Goal: Contribute content: Contribute content

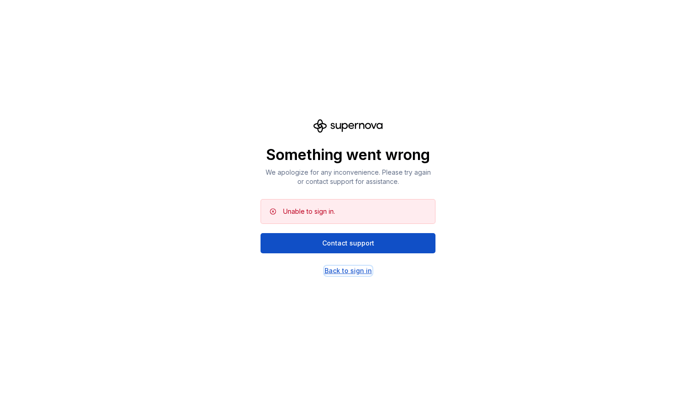
click at [341, 272] on div "Back to sign in" at bounding box center [347, 270] width 47 height 9
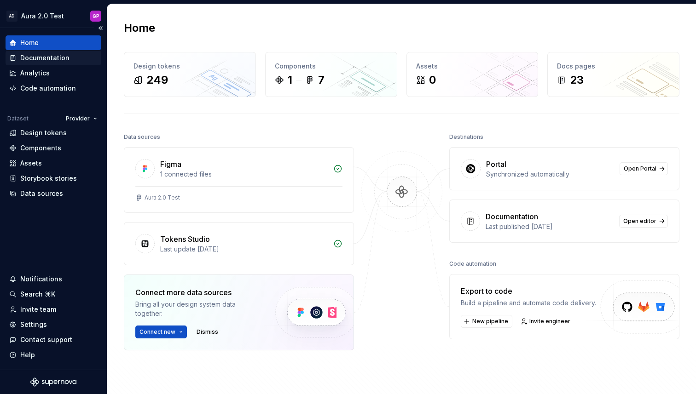
click at [45, 58] on div "Documentation" at bounding box center [44, 57] width 49 height 9
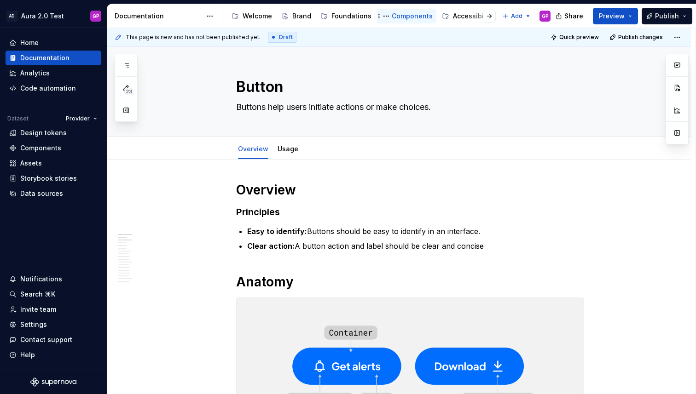
click at [405, 15] on div "Components" at bounding box center [411, 16] width 41 height 9
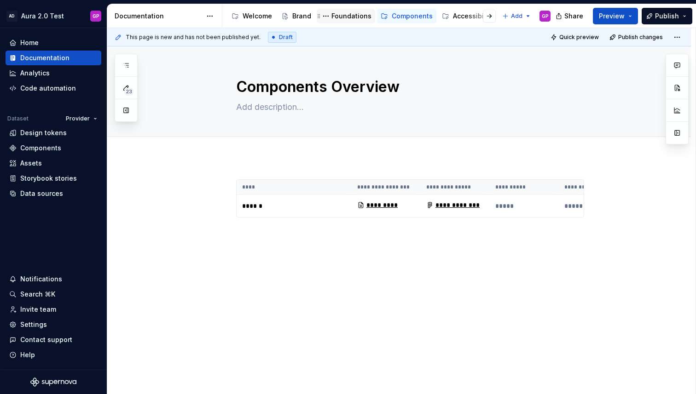
drag, startPoint x: 396, startPoint y: 15, endPoint x: 370, endPoint y: 17, distance: 25.5
click at [396, 15] on div "Components" at bounding box center [411, 16] width 41 height 9
click at [353, 17] on div "Foundations" at bounding box center [351, 16] width 40 height 9
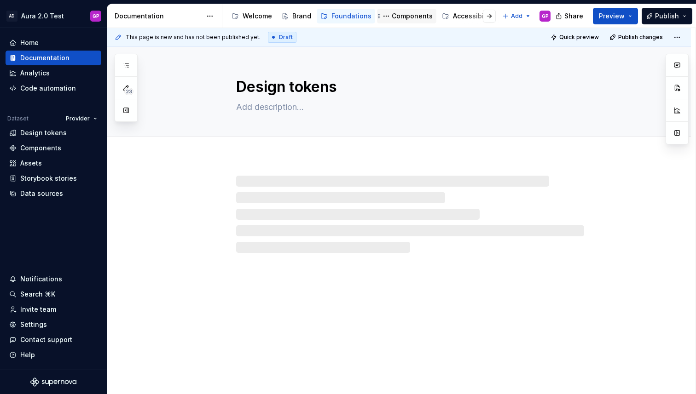
click at [402, 17] on div "Components" at bounding box center [411, 16] width 41 height 9
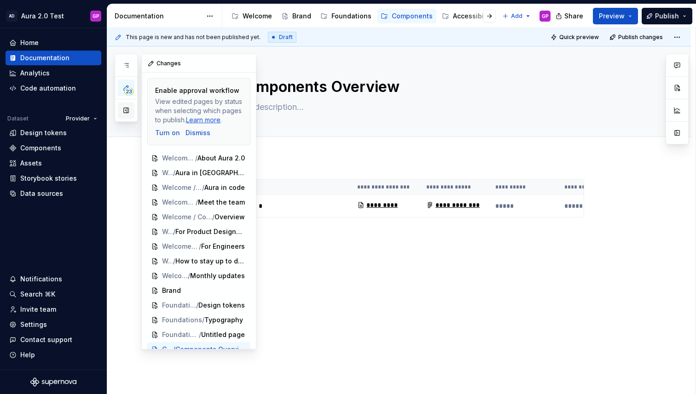
click at [127, 110] on button "button" at bounding box center [126, 110] width 17 height 17
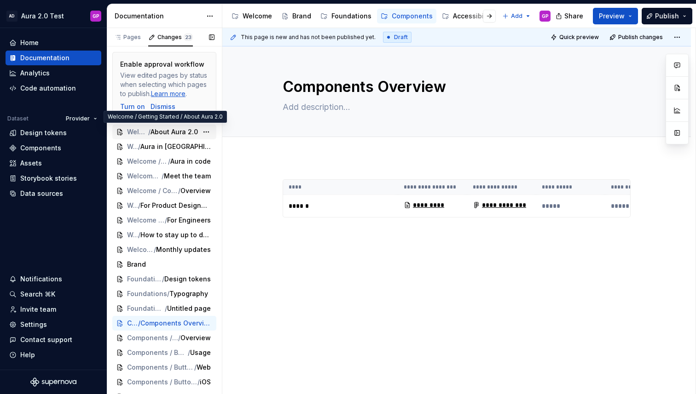
click at [147, 138] on div "Welcome / Getting Started / About Aura 2.0" at bounding box center [164, 132] width 104 height 15
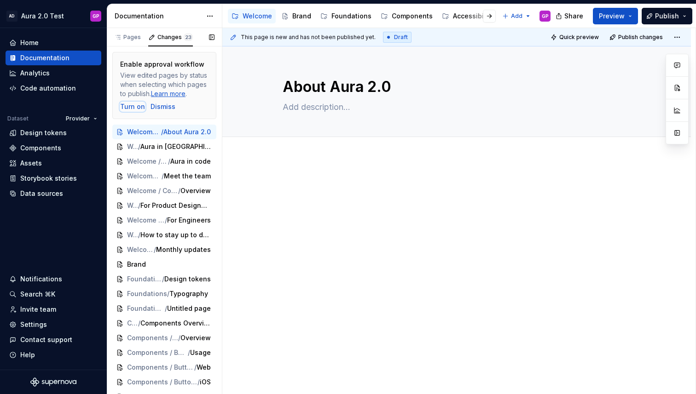
click at [127, 107] on div "Turn on" at bounding box center [132, 106] width 25 height 9
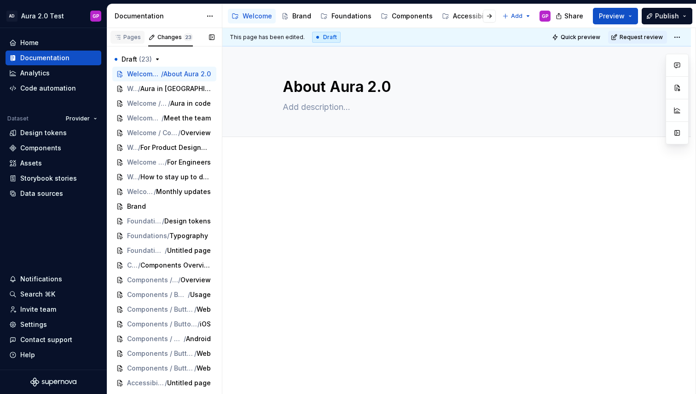
click at [127, 36] on div "Pages" at bounding box center [127, 37] width 27 height 7
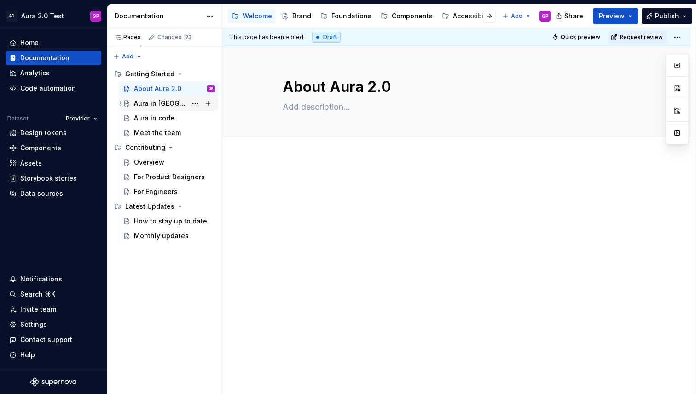
click at [147, 103] on div "Aura in Figma" at bounding box center [160, 103] width 53 height 9
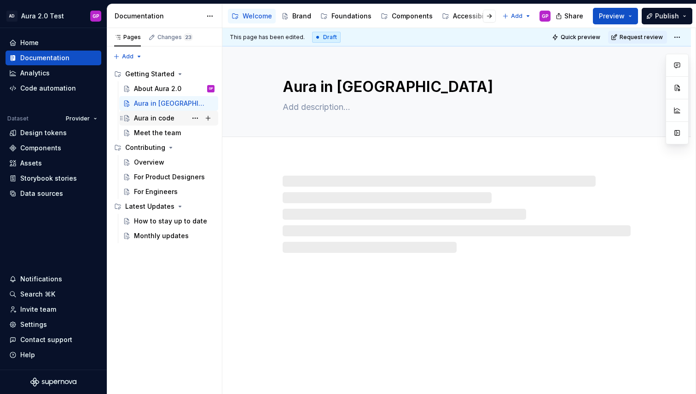
click at [139, 120] on div "Aura in code" at bounding box center [154, 118] width 40 height 9
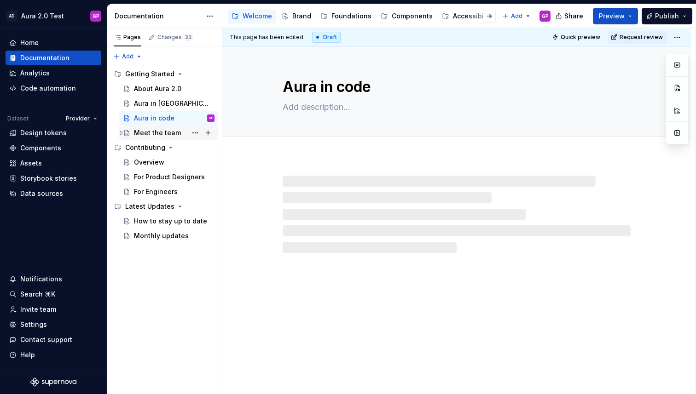
click at [137, 134] on div "Meet the team" at bounding box center [157, 132] width 47 height 9
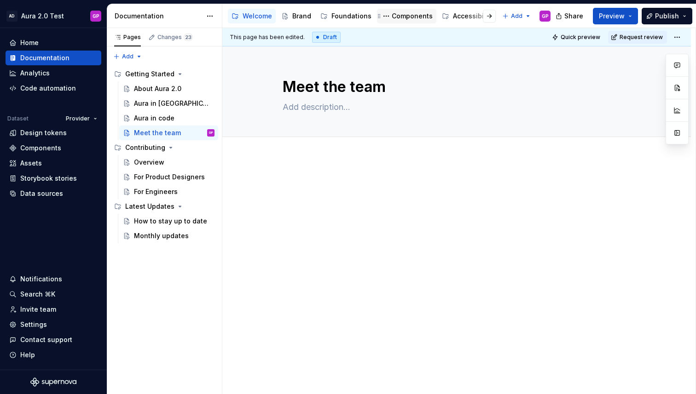
click at [397, 15] on div "Components" at bounding box center [411, 16] width 41 height 9
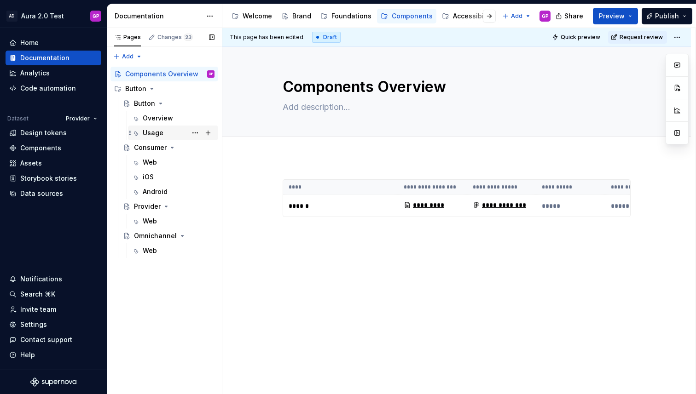
click at [149, 132] on div "Usage" at bounding box center [153, 132] width 21 height 9
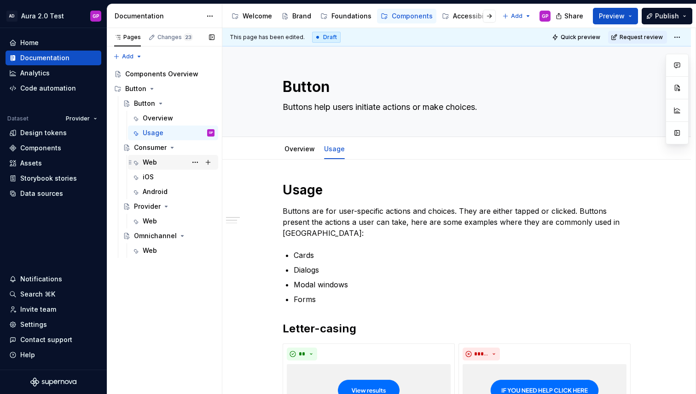
click at [151, 168] on div "Web" at bounding box center [179, 162] width 72 height 13
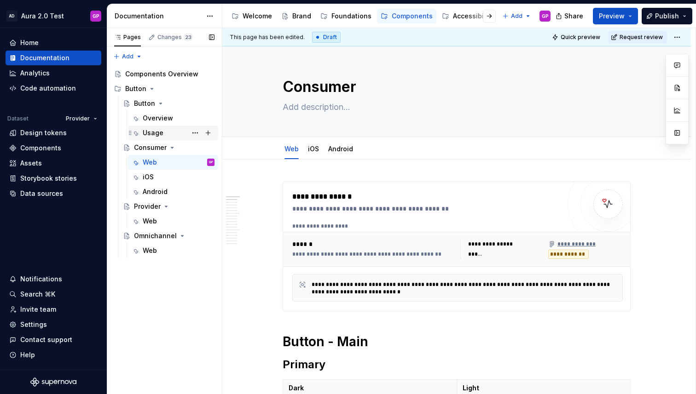
click at [151, 134] on div "Usage" at bounding box center [153, 132] width 21 height 9
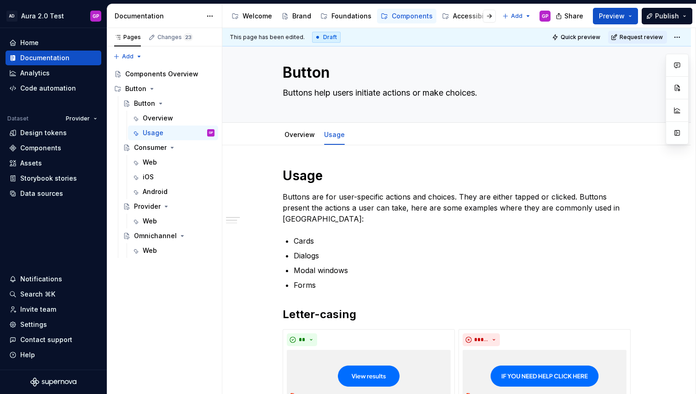
scroll to position [15, 0]
click at [146, 164] on div "Web" at bounding box center [150, 162] width 14 height 9
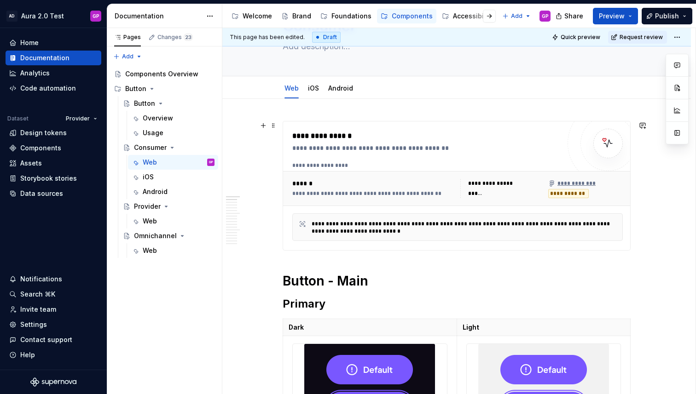
scroll to position [32, 0]
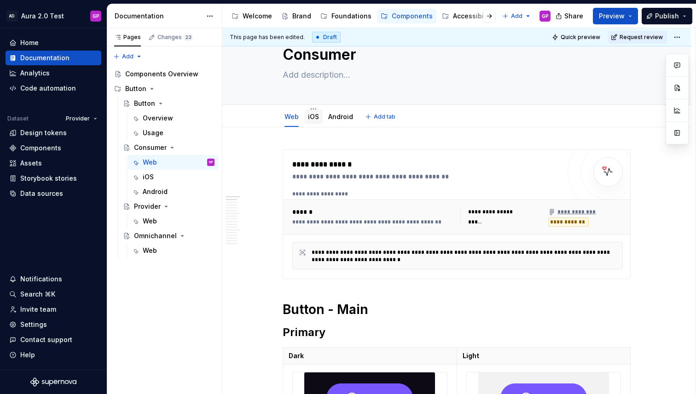
click at [317, 121] on div "iOS" at bounding box center [313, 116] width 11 height 9
click at [342, 120] on link "Android" at bounding box center [340, 117] width 25 height 8
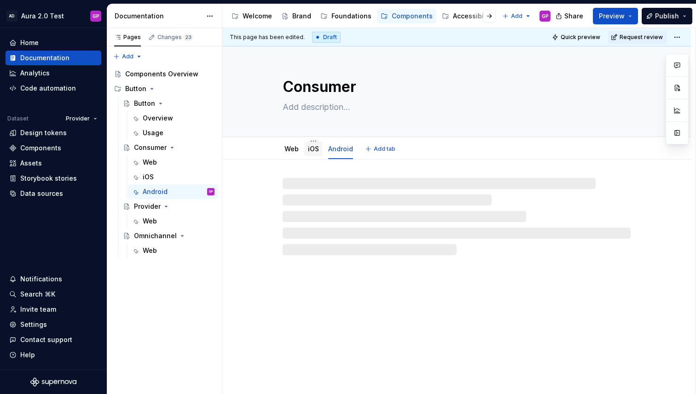
click at [314, 151] on link "iOS" at bounding box center [313, 149] width 11 height 8
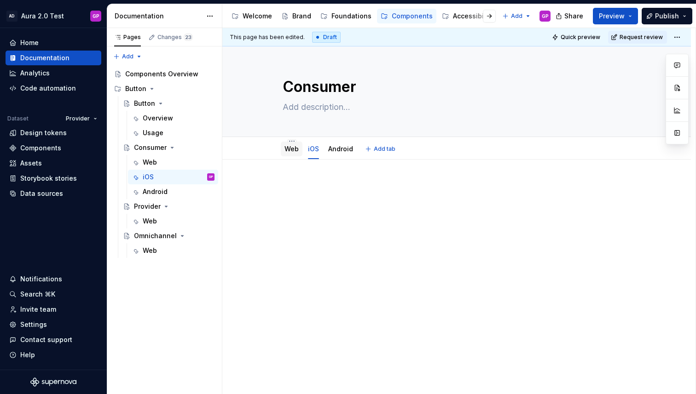
click at [292, 149] on link "Web" at bounding box center [291, 149] width 14 height 8
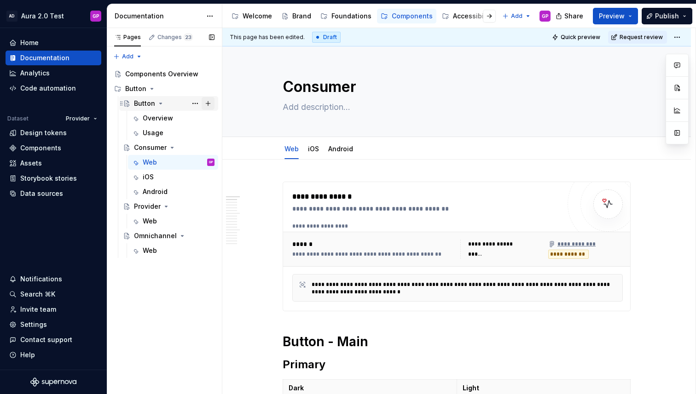
click at [206, 103] on button "Page tree" at bounding box center [207, 103] width 13 height 13
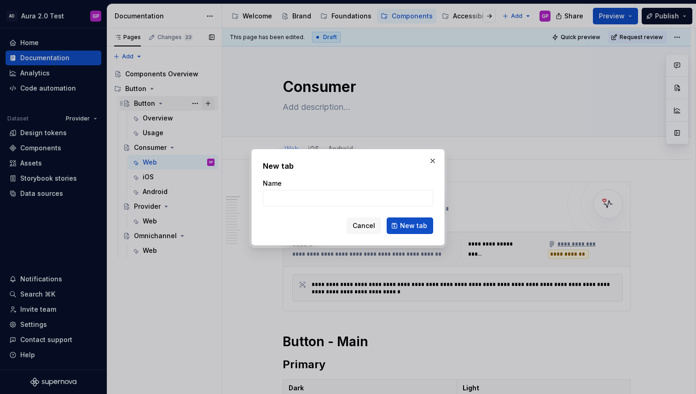
type textarea "*"
type input "Tokens"
click button "New tab" at bounding box center [409, 226] width 46 height 17
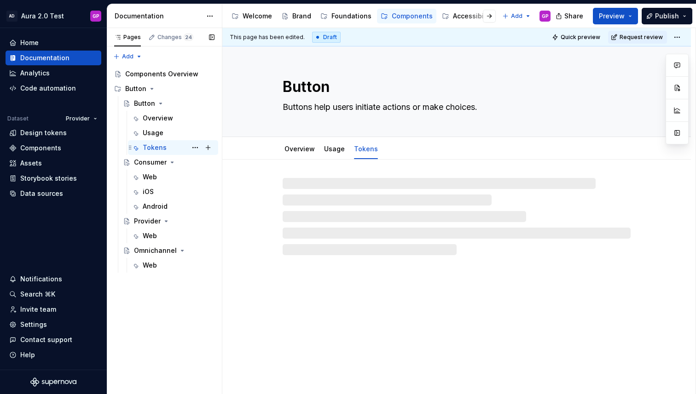
click at [155, 147] on div "Tokens" at bounding box center [155, 147] width 24 height 9
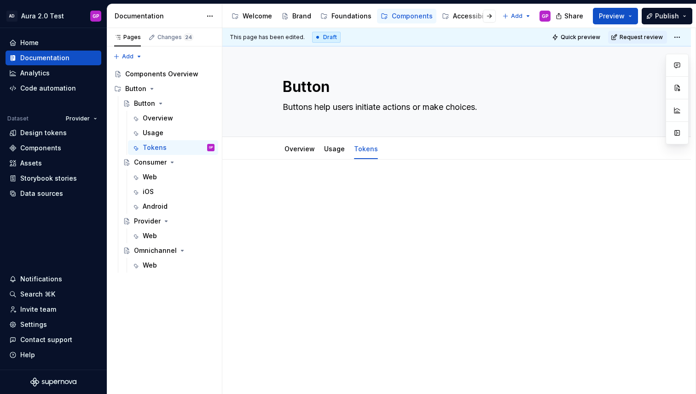
type textarea "*"
click at [279, 176] on div at bounding box center [456, 253] width 468 height 186
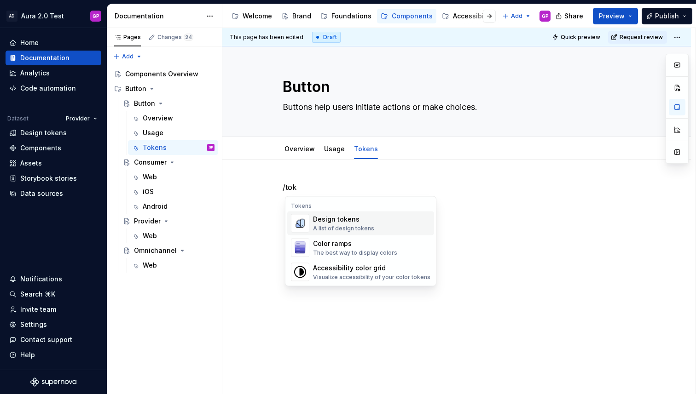
click at [305, 225] on img "Suggestions" at bounding box center [299, 223] width 17 height 18
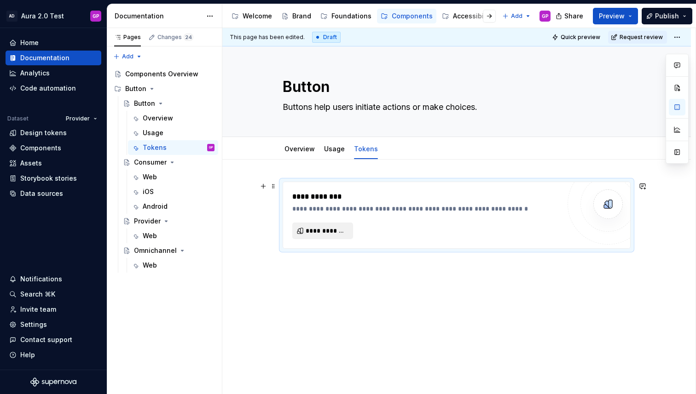
click at [319, 232] on span "**********" at bounding box center [325, 230] width 41 height 9
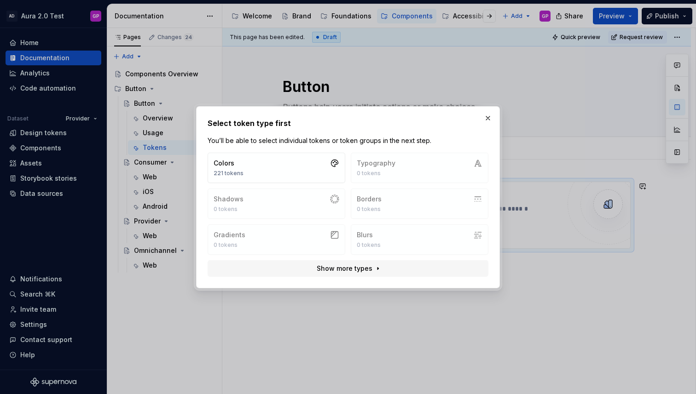
click at [397, 202] on div "Colors 221 tokens Typography 0 tokens Shadows 0 tokens Borders 0 tokens Gradien…" at bounding box center [347, 204] width 281 height 102
click at [358, 270] on span "Show more types" at bounding box center [344, 268] width 56 height 9
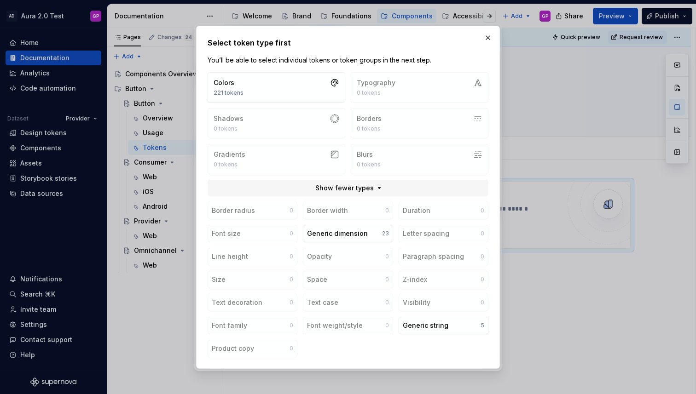
click at [216, 326] on div "Border radius 0 Border width 0 Duration 0 Font size 0 Generic dimension 23 Lett…" at bounding box center [347, 279] width 281 height 155
click at [273, 82] on button "Colors 221 tokens" at bounding box center [276, 87] width 138 height 30
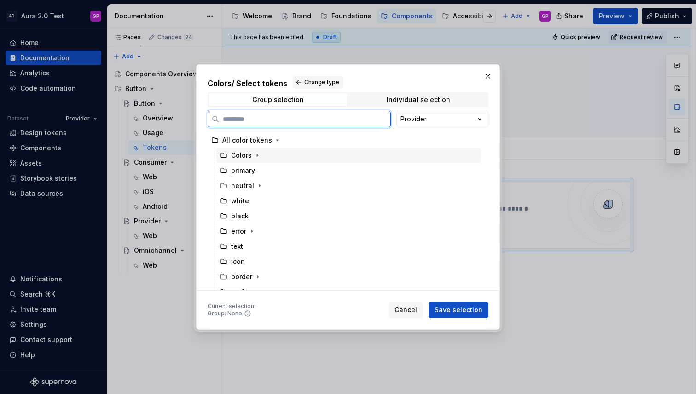
click at [235, 157] on div "Colors" at bounding box center [241, 155] width 21 height 9
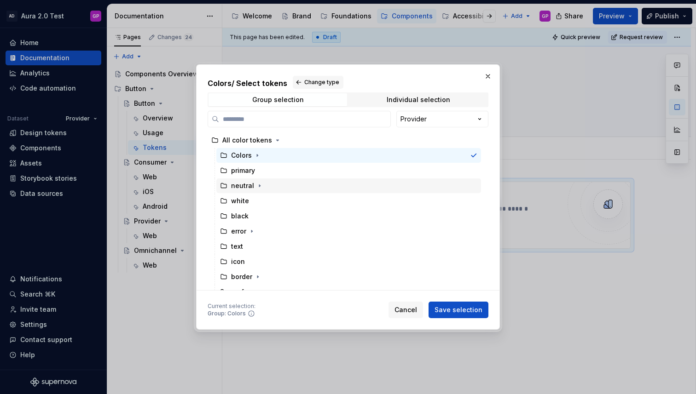
scroll to position [9, 0]
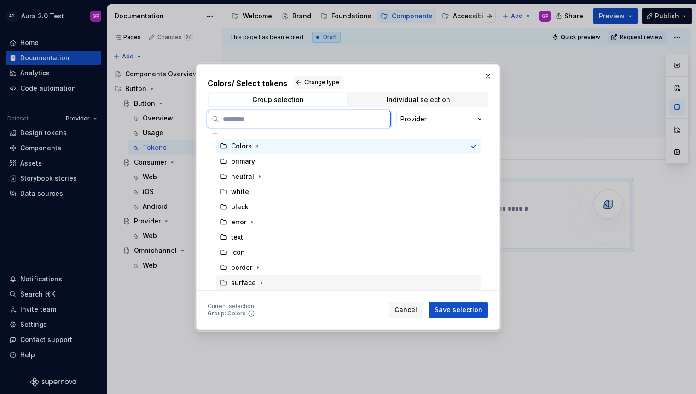
click at [225, 282] on div "surface" at bounding box center [243, 282] width 46 height 9
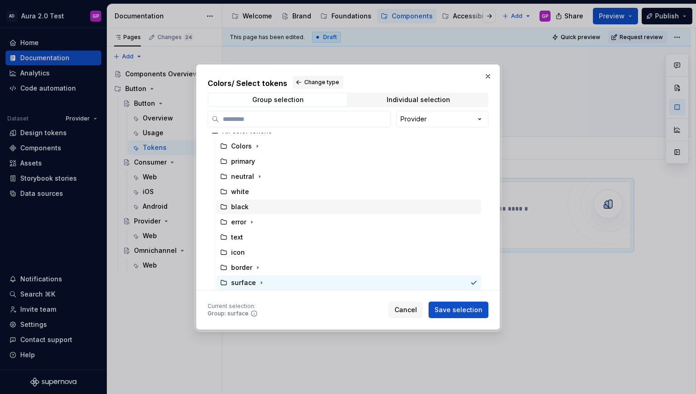
scroll to position [0, 0]
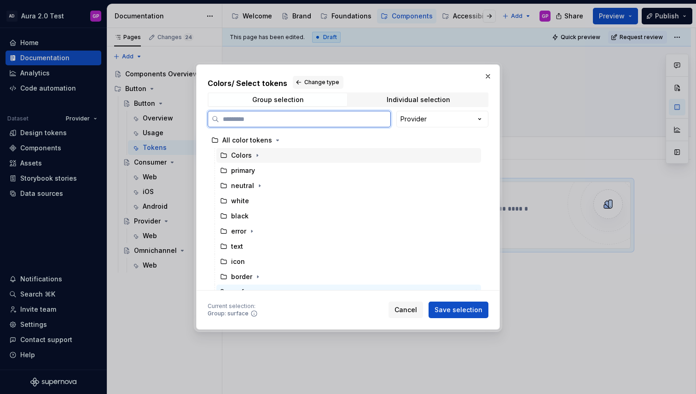
click at [224, 155] on div "Colors" at bounding box center [241, 155] width 42 height 9
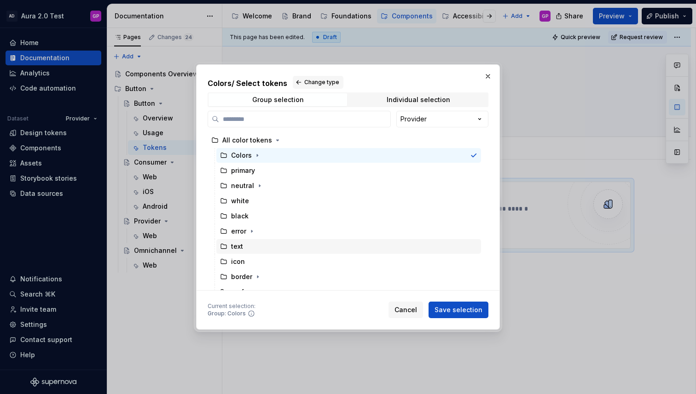
scroll to position [3, 0]
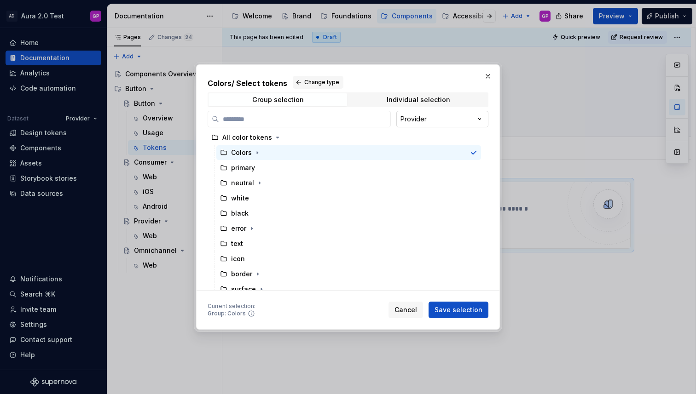
click at [472, 123] on div "Colors / Select tokens Change type Group selection Individual selection Provide…" at bounding box center [348, 197] width 696 height 394
click at [407, 307] on div "Colors / Select tokens Change type Group selection Individual selection Provide…" at bounding box center [348, 197] width 696 height 394
click at [403, 313] on span "Cancel" at bounding box center [405, 309] width 23 height 9
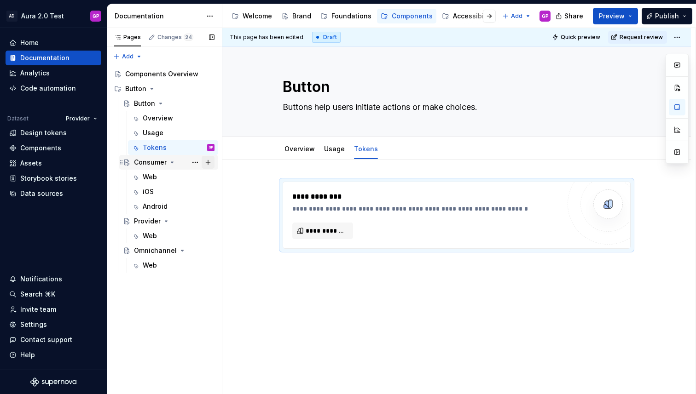
click at [207, 163] on button "Page tree" at bounding box center [207, 162] width 13 height 13
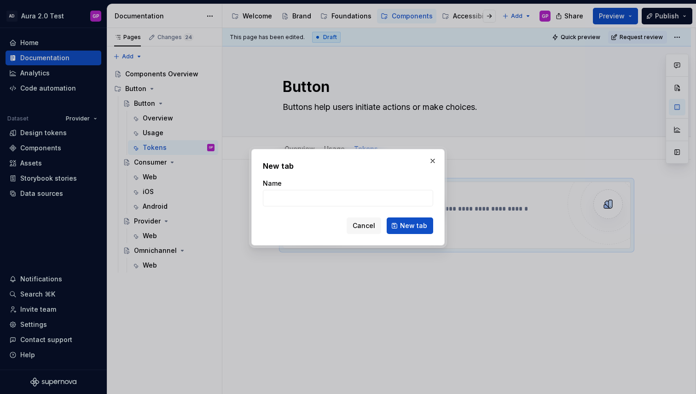
type textarea "*"
type input "T"
type input "Design Tokens"
click button "New tab" at bounding box center [409, 226] width 46 height 17
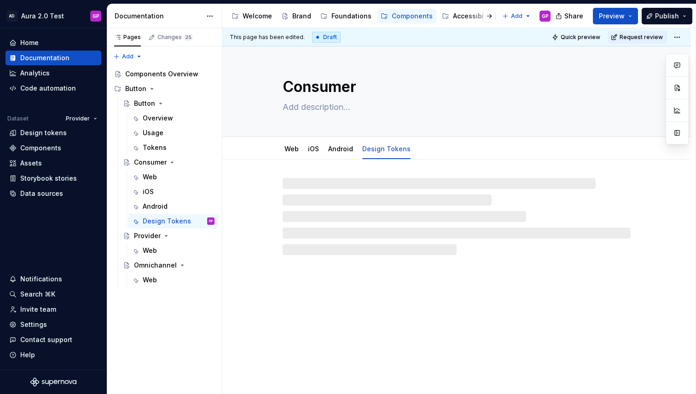
type textarea "*"
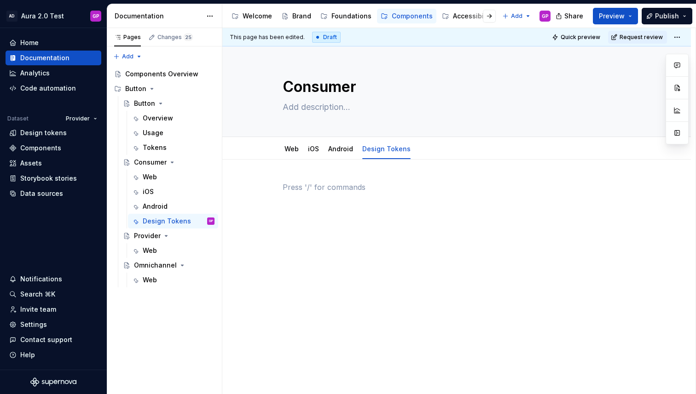
click at [304, 190] on p at bounding box center [456, 187] width 348 height 11
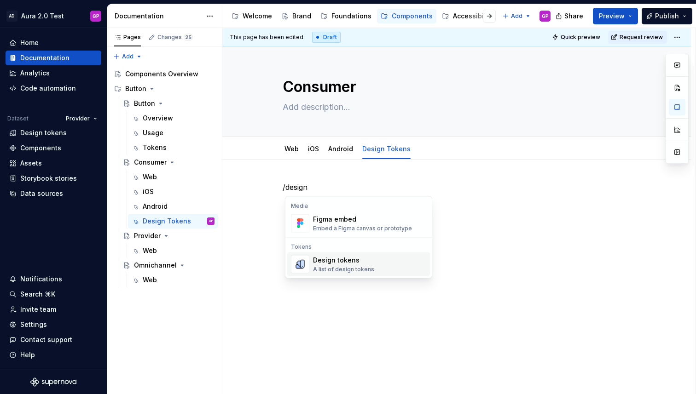
click at [335, 260] on div "Design tokens" at bounding box center [343, 260] width 61 height 9
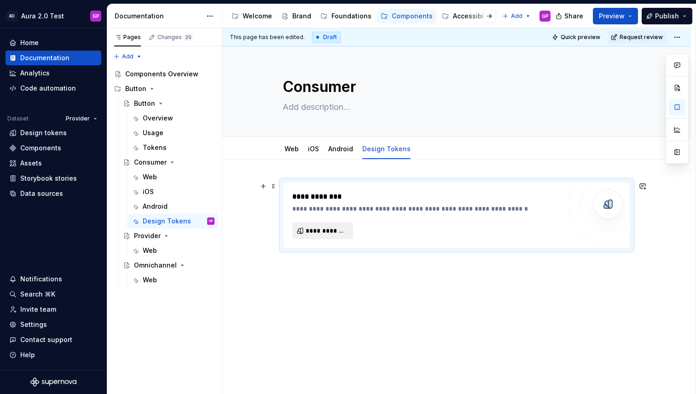
click at [322, 228] on span "**********" at bounding box center [325, 230] width 41 height 9
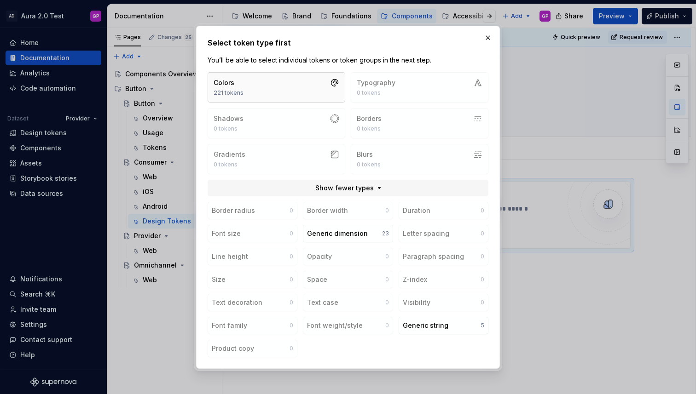
click at [247, 94] on button "Colors 221 tokens" at bounding box center [276, 87] width 138 height 30
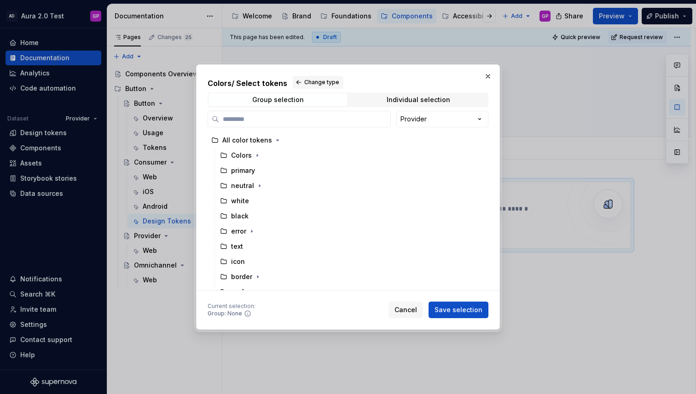
click at [446, 116] on div "Colors / Select tokens Change type Group selection Individual selection Provide…" at bounding box center [348, 197] width 696 height 394
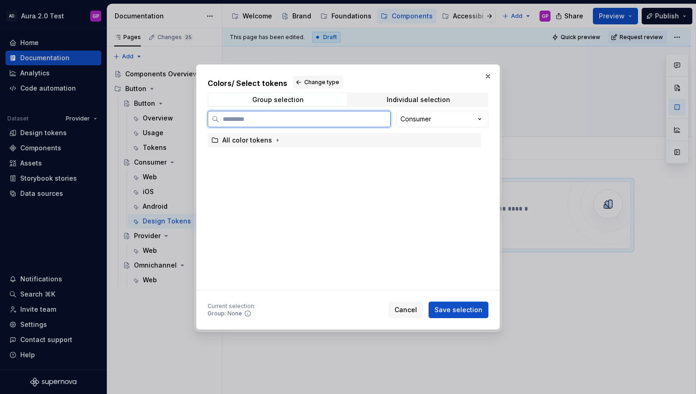
click at [223, 139] on div "All color tokens" at bounding box center [247, 140] width 50 height 9
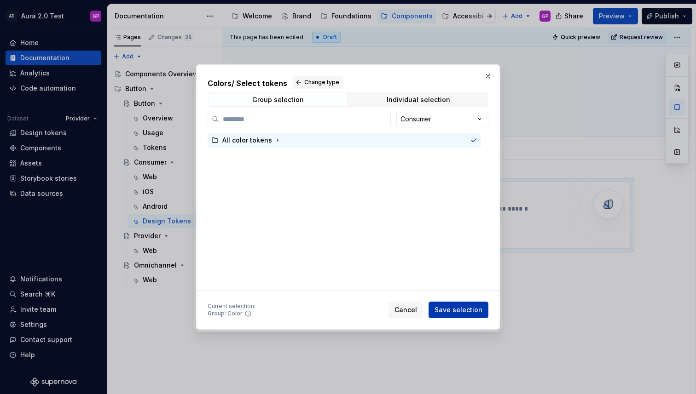
click at [462, 313] on span "Save selection" at bounding box center [458, 309] width 48 height 9
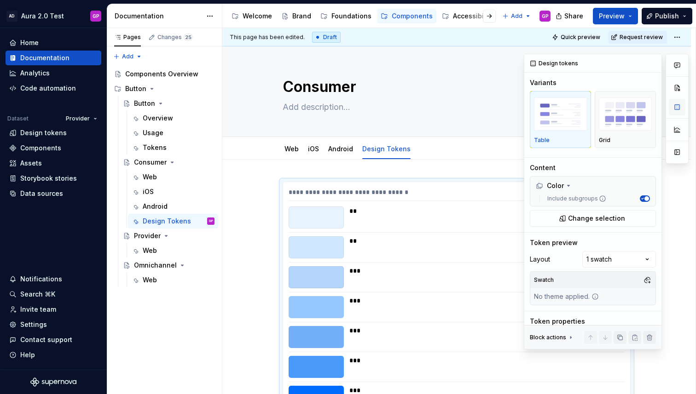
click at [673, 102] on button "button" at bounding box center [676, 107] width 17 height 17
click at [623, 121] on img "button" at bounding box center [624, 115] width 53 height 34
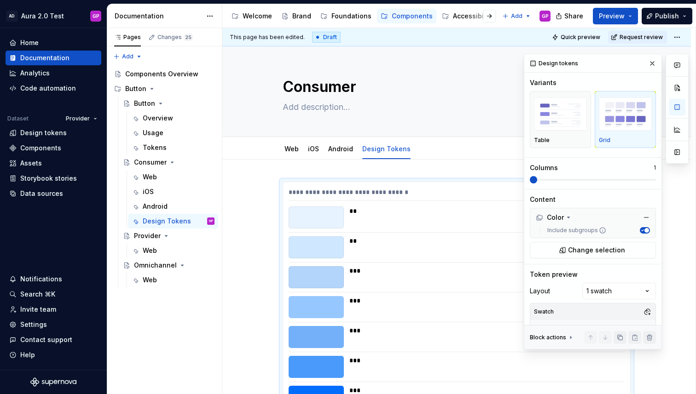
scroll to position [154, 0]
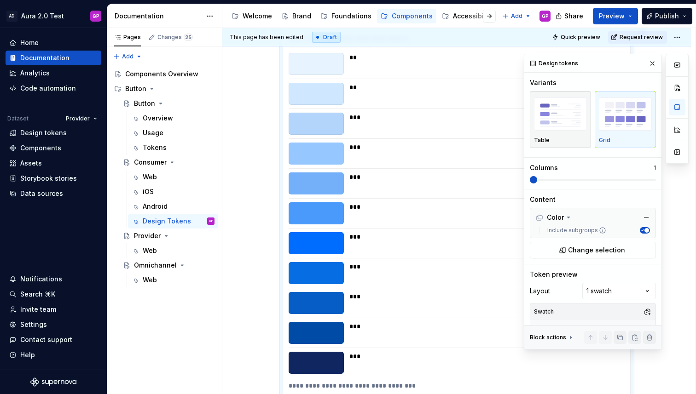
click at [563, 120] on img "button" at bounding box center [560, 115] width 53 height 34
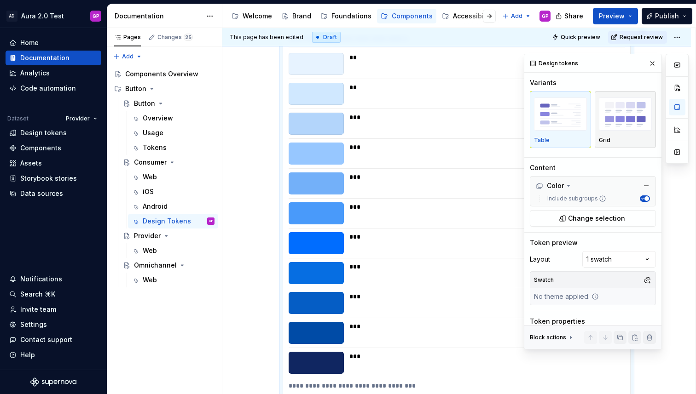
click at [616, 121] on img "button" at bounding box center [624, 115] width 53 height 34
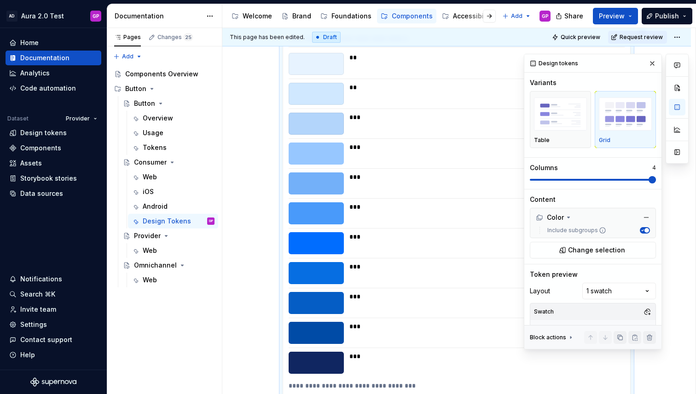
click at [638, 180] on span at bounding box center [592, 179] width 126 height 7
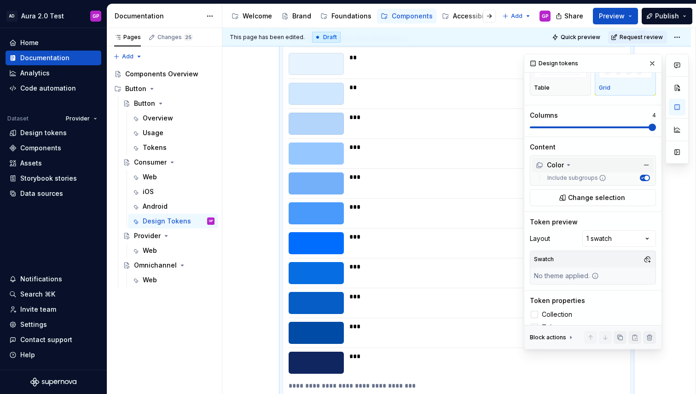
scroll to position [66, 0]
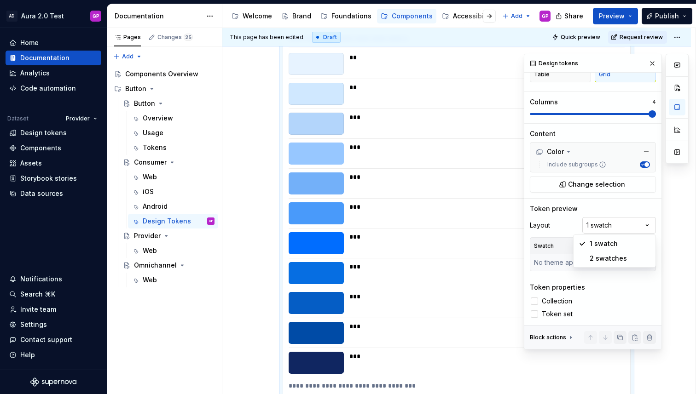
click at [647, 226] on div "Comments Open comments No comments yet Select ‘Comment’ from the block context …" at bounding box center [605, 202] width 165 height 296
click at [536, 301] on div at bounding box center [533, 301] width 7 height 7
click at [535, 315] on div at bounding box center [533, 314] width 7 height 7
click at [534, 314] on icon at bounding box center [534, 314] width 0 height 0
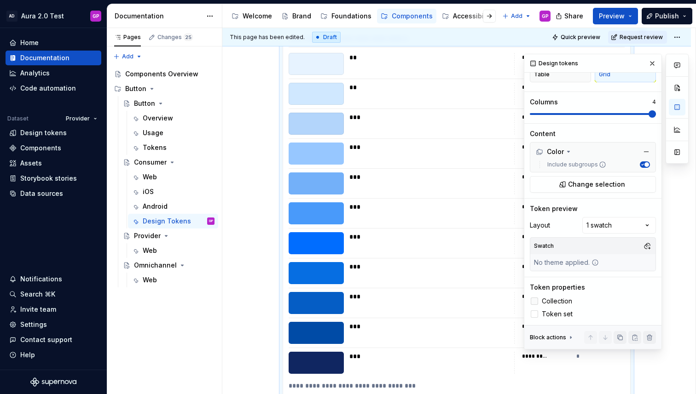
click at [534, 301] on icon at bounding box center [534, 301] width 0 height 0
click at [536, 302] on div at bounding box center [533, 301] width 7 height 7
click at [535, 311] on div at bounding box center [533, 314] width 7 height 7
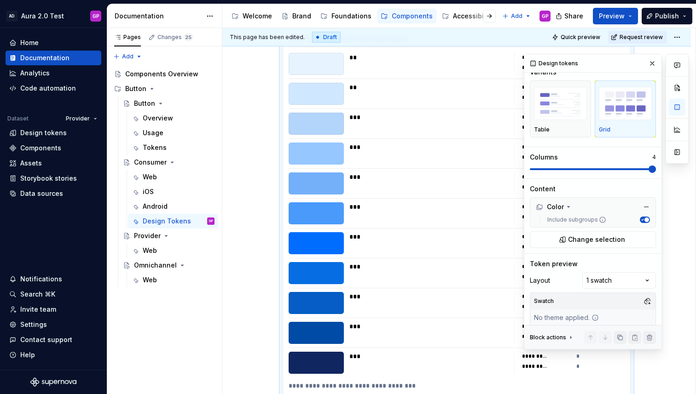
scroll to position [0, 0]
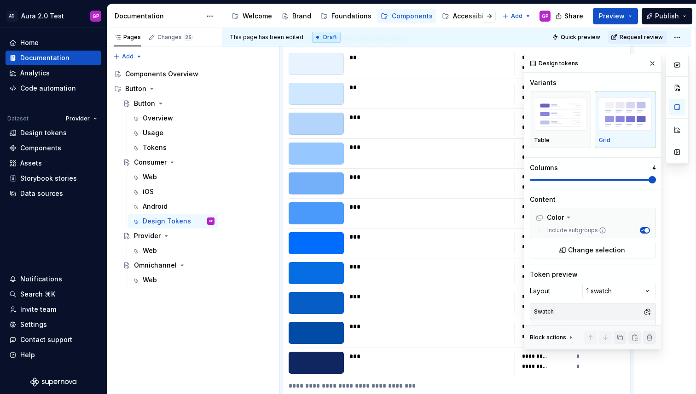
click at [655, 63] on button "button" at bounding box center [651, 63] width 13 height 13
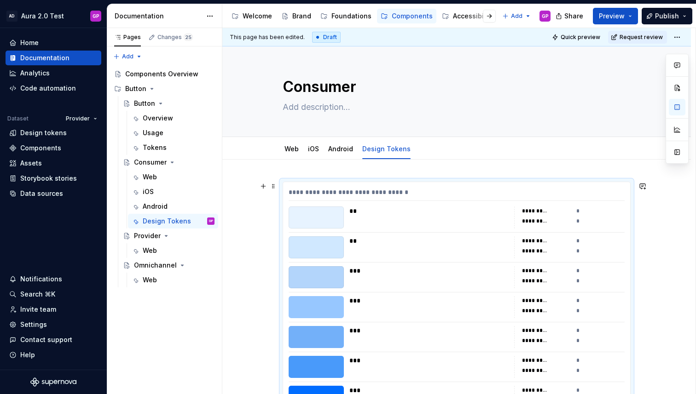
click at [436, 191] on div "**********" at bounding box center [456, 194] width 336 height 13
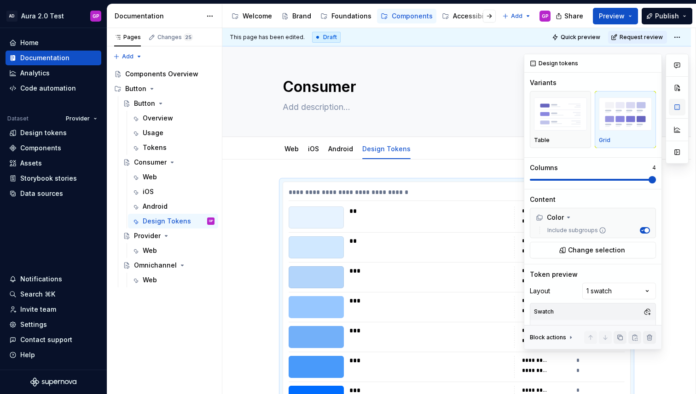
click at [678, 107] on button "button" at bounding box center [676, 107] width 17 height 17
click at [556, 114] on img "button" at bounding box center [560, 115] width 53 height 34
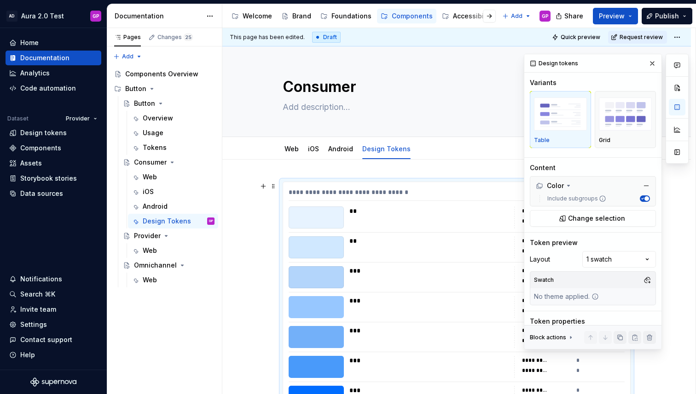
scroll to position [154, 0]
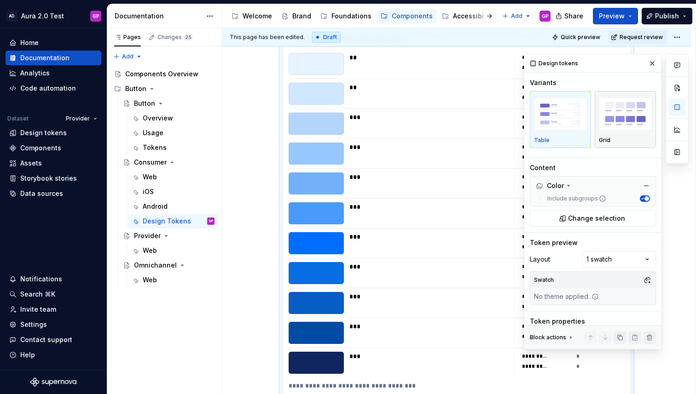
click at [626, 110] on img "button" at bounding box center [624, 115] width 53 height 34
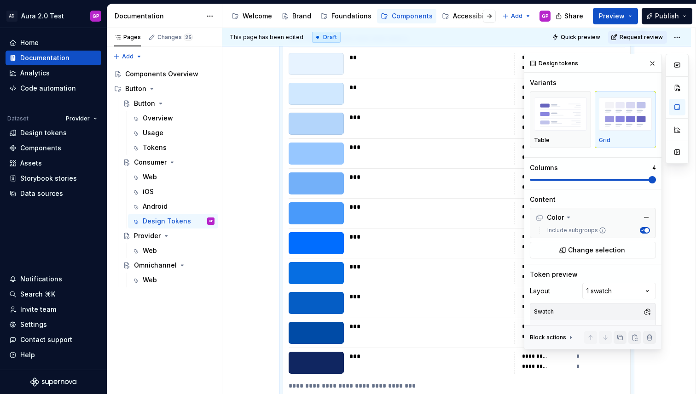
click at [648, 183] on span at bounding box center [651, 179] width 7 height 7
click at [645, 232] on span "button" at bounding box center [646, 230] width 5 height 5
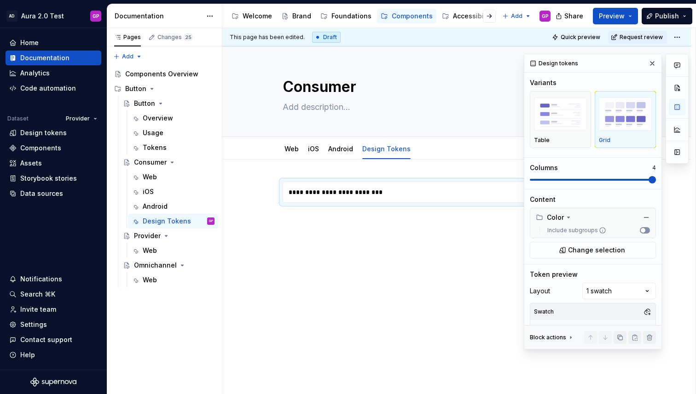
click at [644, 230] on span "button" at bounding box center [642, 230] width 5 height 5
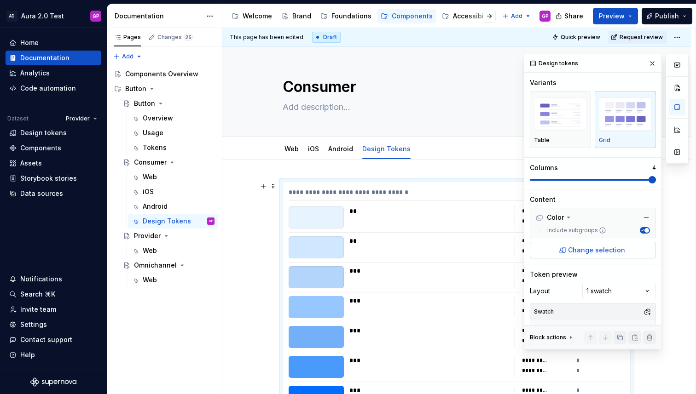
click at [594, 251] on span "Change selection" at bounding box center [596, 250] width 57 height 9
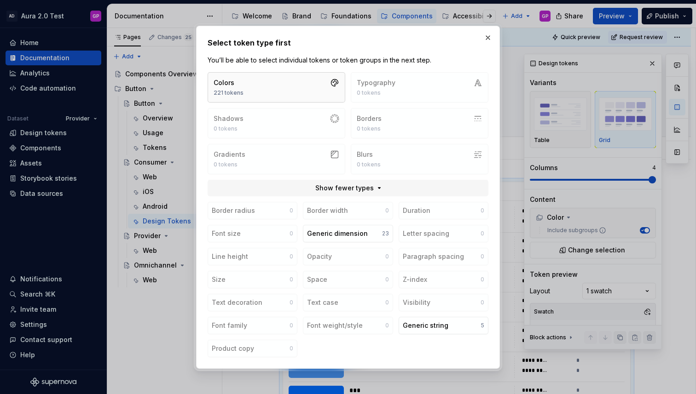
click at [274, 92] on button "Colors 221 tokens" at bounding box center [276, 87] width 138 height 30
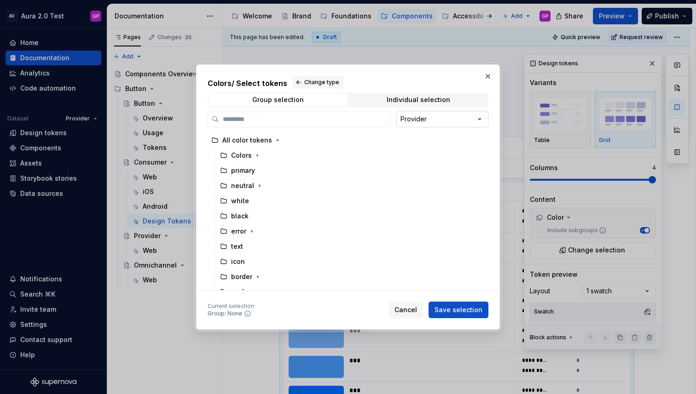
click at [425, 121] on div "Colors / Select tokens Change type Group selection Individual selection Provide…" at bounding box center [348, 197] width 696 height 394
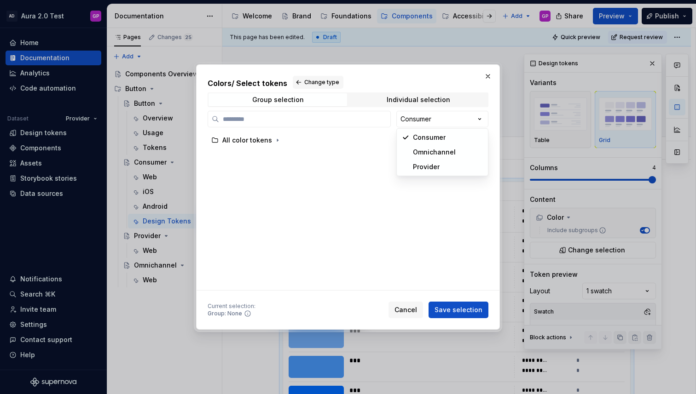
click at [418, 118] on div "Colors / Select tokens Change type Group selection Individual selection Consume…" at bounding box center [348, 197] width 696 height 394
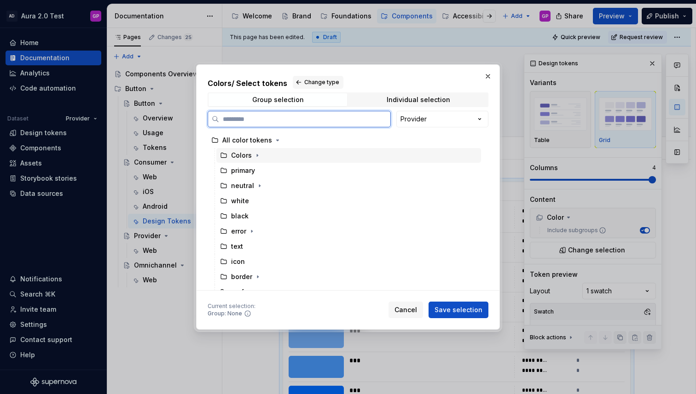
click at [224, 154] on icon at bounding box center [223, 155] width 7 height 7
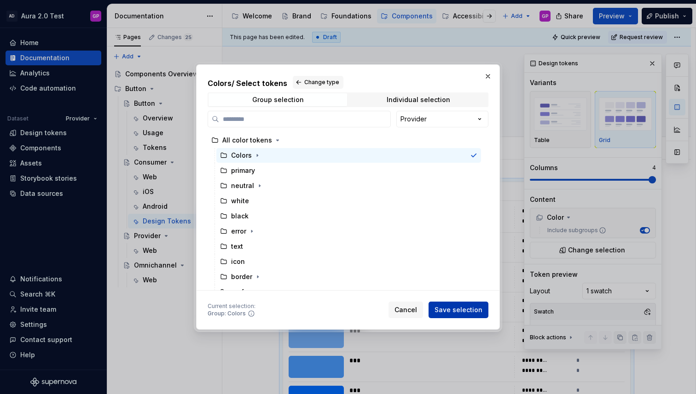
click at [452, 313] on span "Save selection" at bounding box center [458, 309] width 48 height 9
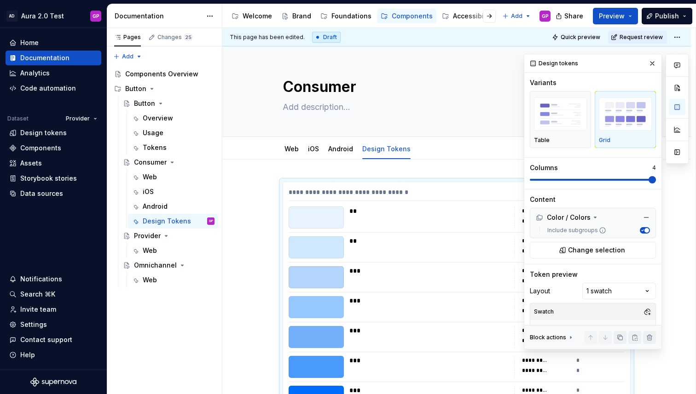
click at [618, 105] on img "button" at bounding box center [624, 115] width 53 height 34
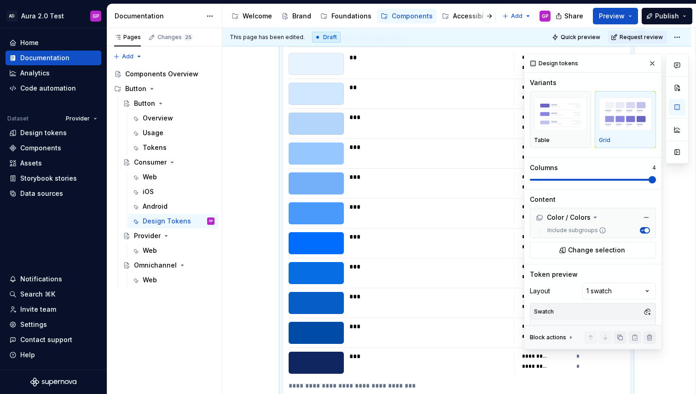
click at [618, 105] on img "button" at bounding box center [624, 115] width 53 height 34
click at [652, 63] on button "button" at bounding box center [651, 63] width 13 height 13
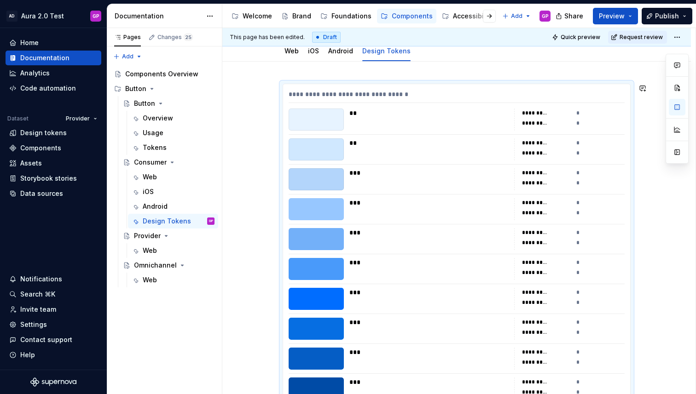
scroll to position [0, 0]
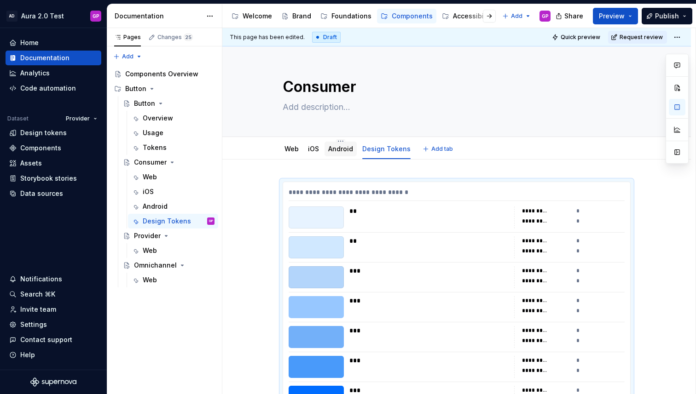
click at [339, 151] on link "Android" at bounding box center [340, 149] width 25 height 8
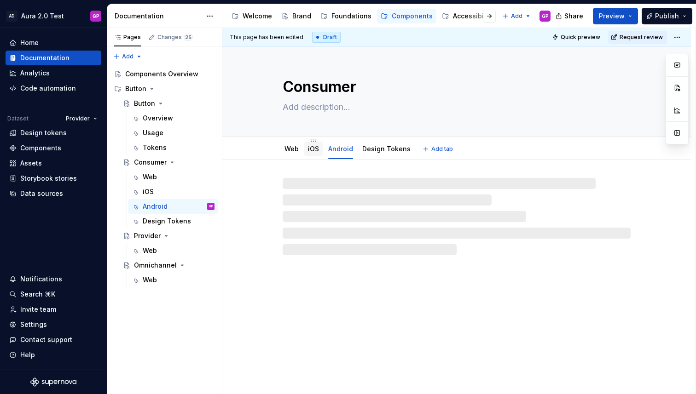
click at [319, 151] on link "iOS" at bounding box center [313, 149] width 11 height 8
click at [293, 151] on link "Web" at bounding box center [291, 149] width 14 height 8
click at [380, 150] on link "Design Tokens" at bounding box center [386, 149] width 48 height 8
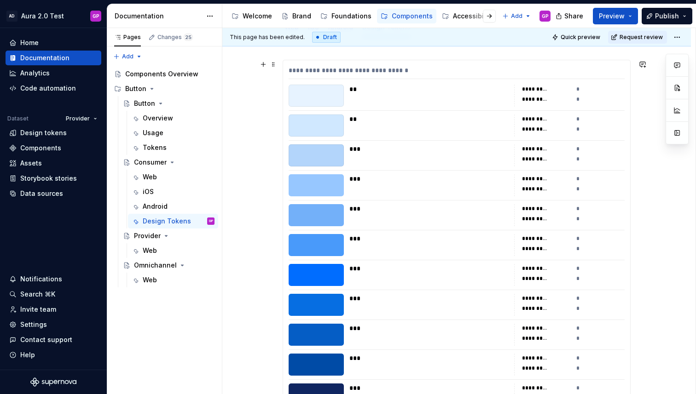
scroll to position [122, 0]
click at [530, 73] on div "**********" at bounding box center [456, 71] width 336 height 13
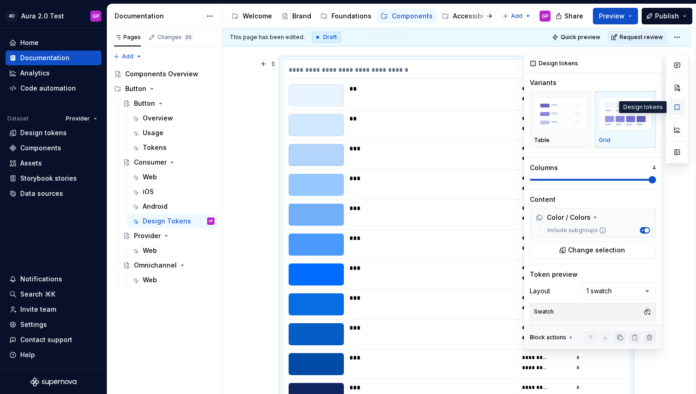
click at [676, 106] on button "button" at bounding box center [676, 107] width 17 height 17
click at [675, 109] on button "button" at bounding box center [676, 107] width 17 height 17
click at [677, 108] on button "button" at bounding box center [676, 107] width 17 height 17
click at [583, 247] on span "Change selection" at bounding box center [596, 250] width 57 height 9
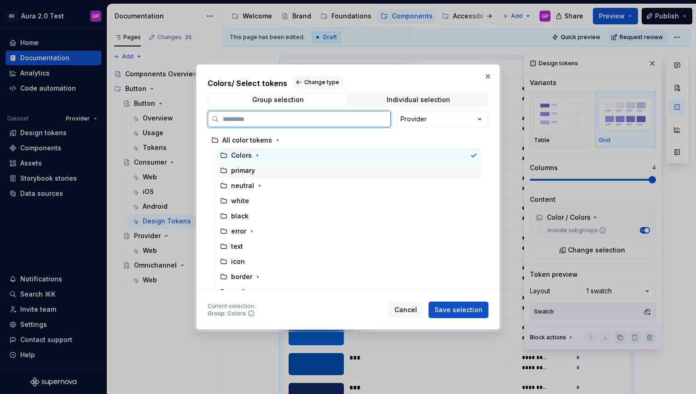
click at [224, 173] on icon at bounding box center [224, 170] width 6 height 5
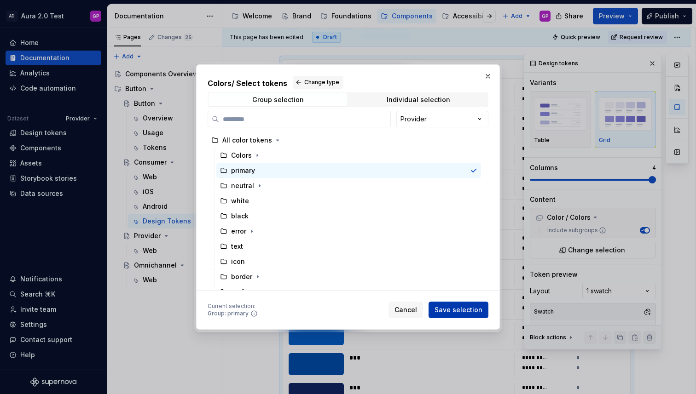
click at [455, 314] on span "Save selection" at bounding box center [458, 309] width 48 height 9
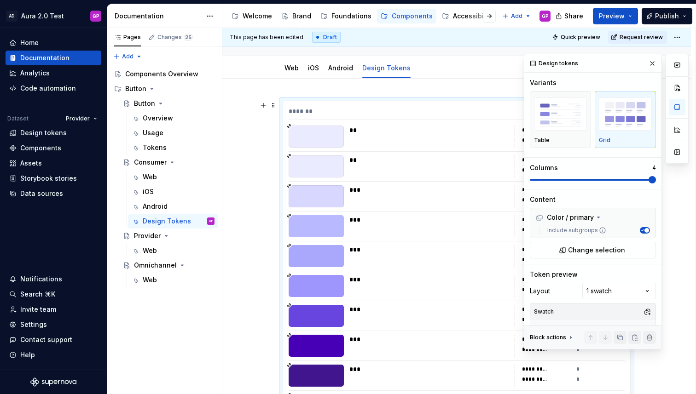
scroll to position [85, 0]
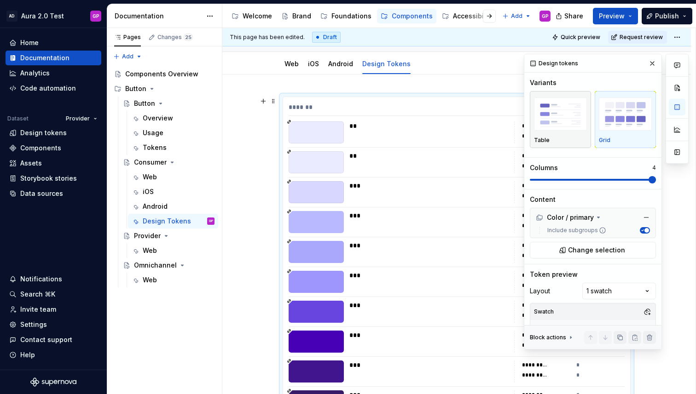
click at [546, 138] on p "Table" at bounding box center [542, 140] width 16 height 7
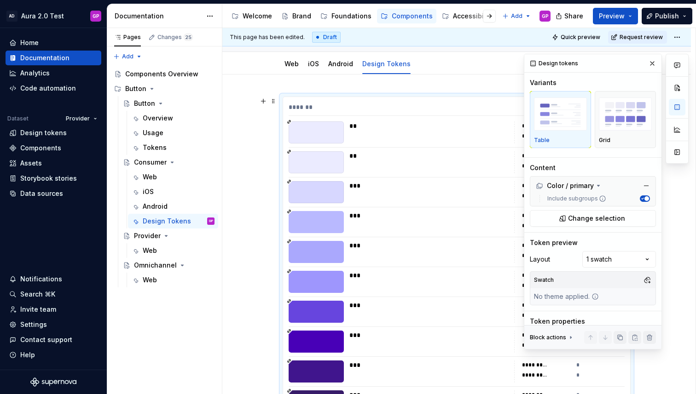
scroll to position [139, 0]
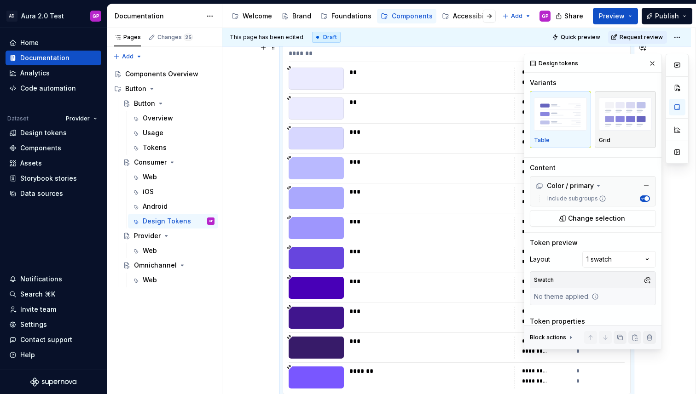
click at [624, 131] on div "button" at bounding box center [624, 114] width 53 height 38
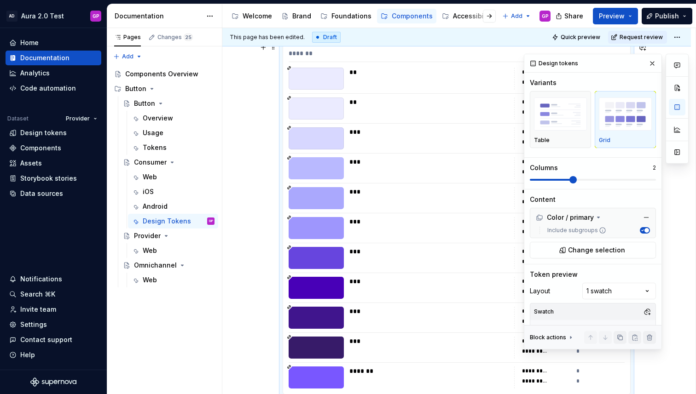
click at [569, 178] on span at bounding box center [572, 179] width 7 height 7
drag, startPoint x: 588, startPoint y: 82, endPoint x: 530, endPoint y: 120, distance: 69.2
click at [523, 123] on div "**********" at bounding box center [458, 211] width 473 height 367
click at [609, 184] on span at bounding box center [612, 179] width 7 height 7
click at [655, 184] on div "Variants Table Grid Columns 4" at bounding box center [592, 133] width 126 height 111
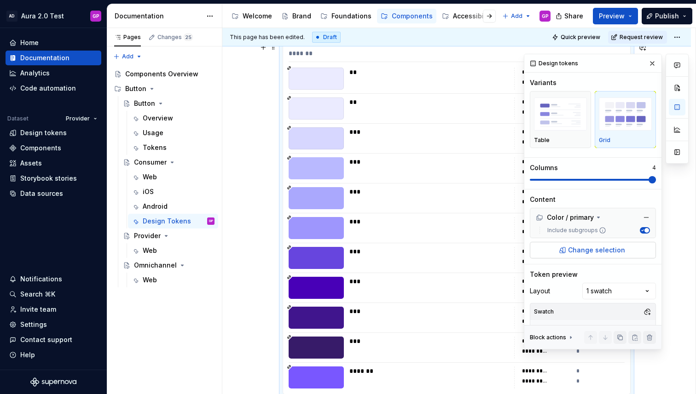
click at [594, 251] on span "Change selection" at bounding box center [596, 250] width 57 height 9
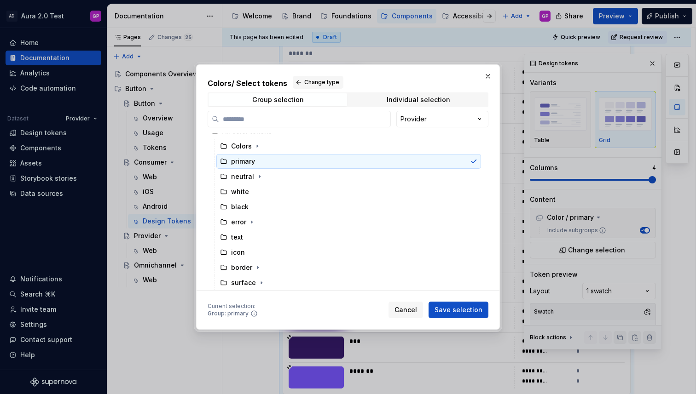
scroll to position [0, 0]
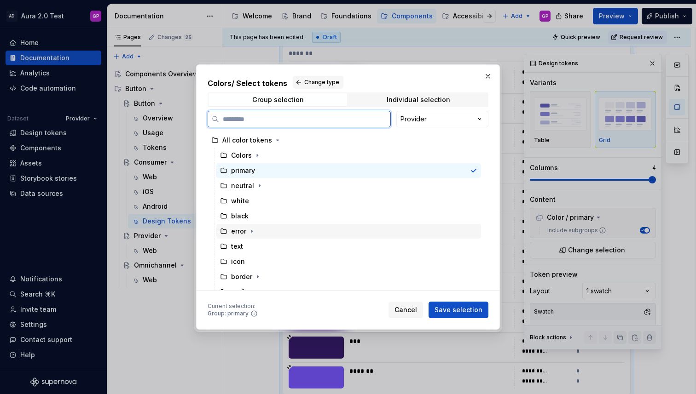
click at [222, 230] on icon at bounding box center [223, 231] width 7 height 7
click at [226, 173] on icon at bounding box center [224, 170] width 6 height 5
click at [222, 169] on icon at bounding box center [223, 170] width 7 height 7
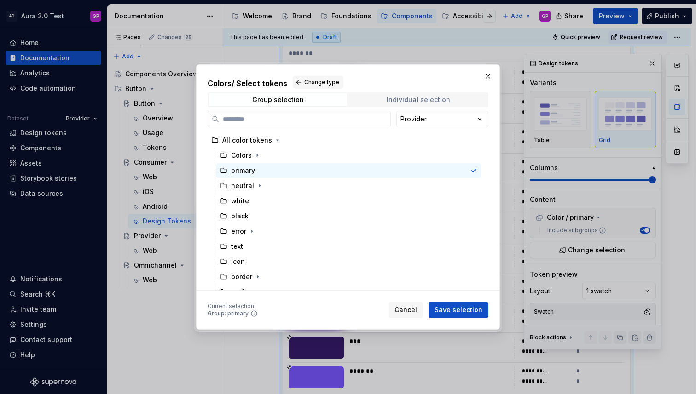
click at [412, 104] on div "Individual selection" at bounding box center [417, 99] width 63 height 7
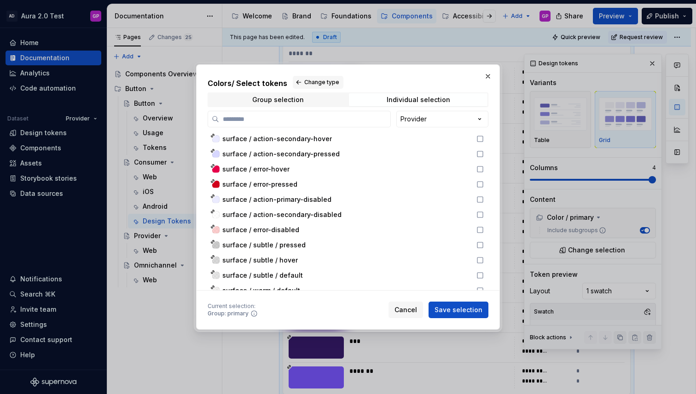
scroll to position [3100, 0]
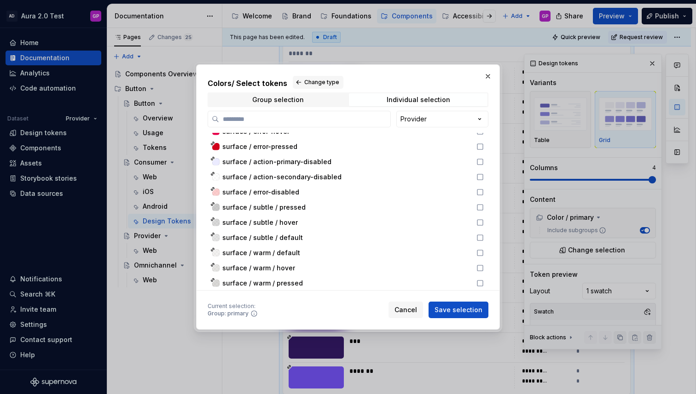
click at [404, 314] on span "Cancel" at bounding box center [405, 309] width 23 height 9
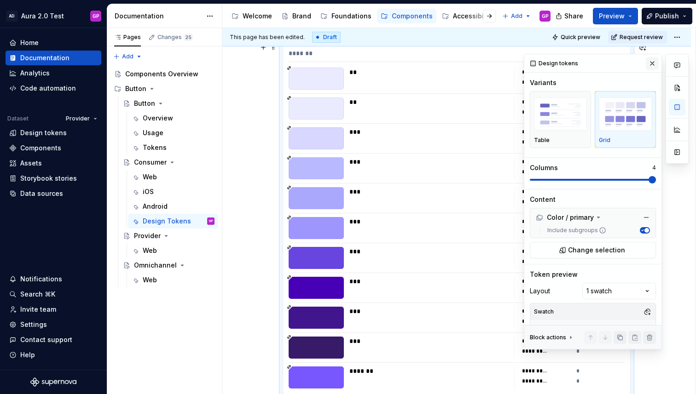
click at [653, 64] on button "button" at bounding box center [651, 63] width 13 height 13
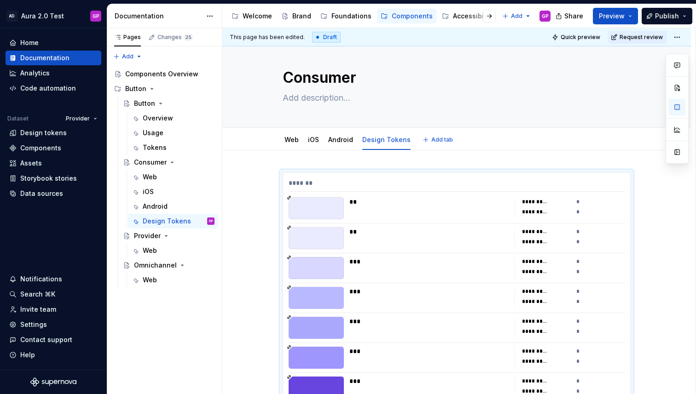
scroll to position [11, 0]
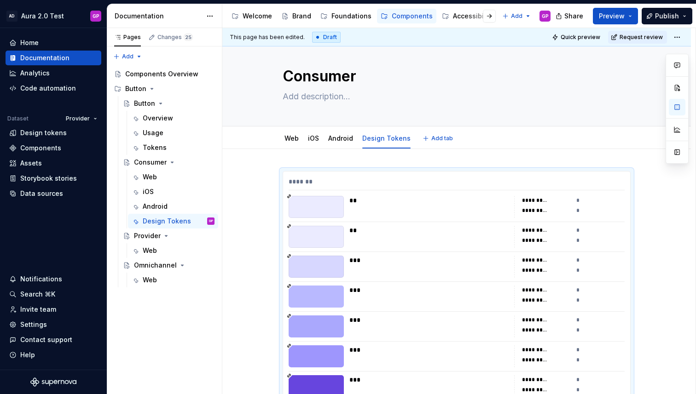
type textarea "*"
click at [273, 176] on span at bounding box center [273, 175] width 7 height 13
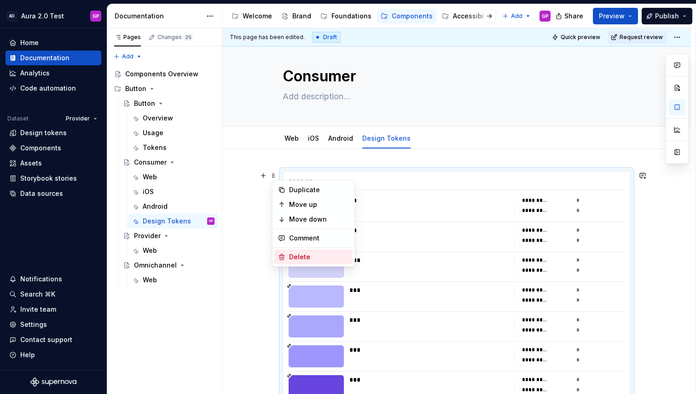
click at [291, 255] on div "Delete" at bounding box center [319, 257] width 60 height 9
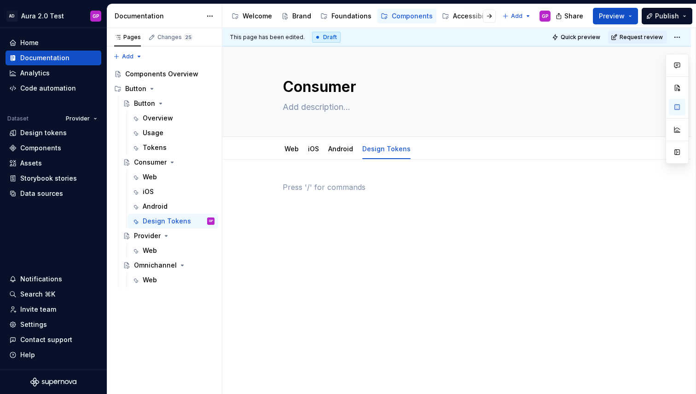
scroll to position [0, 0]
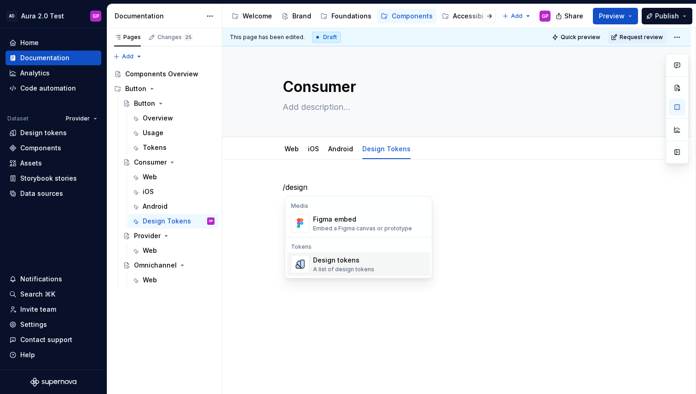
click at [337, 264] on div "Design tokens" at bounding box center [343, 260] width 61 height 9
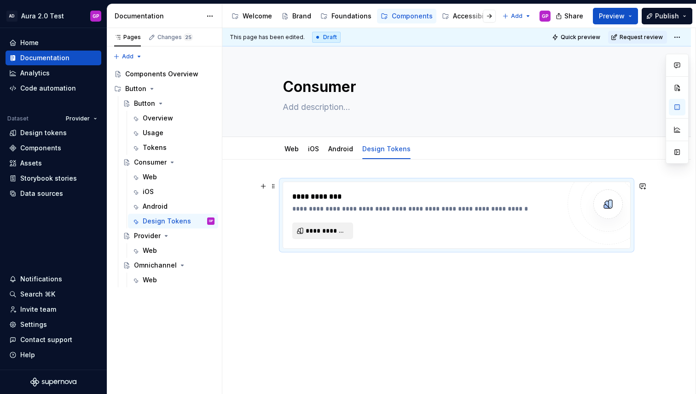
click at [321, 229] on span "**********" at bounding box center [325, 230] width 41 height 9
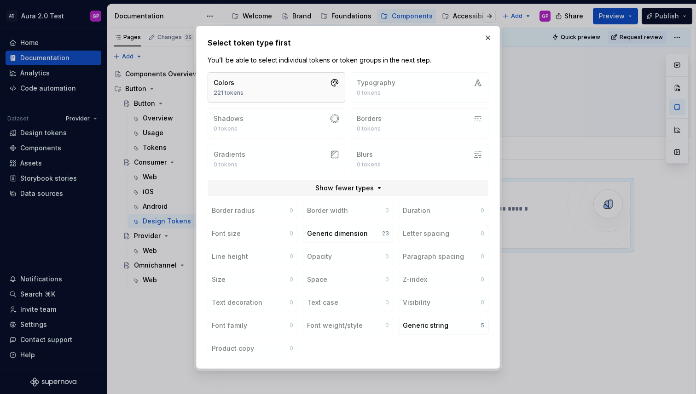
click at [268, 87] on button "Colors 221 tokens" at bounding box center [276, 87] width 138 height 30
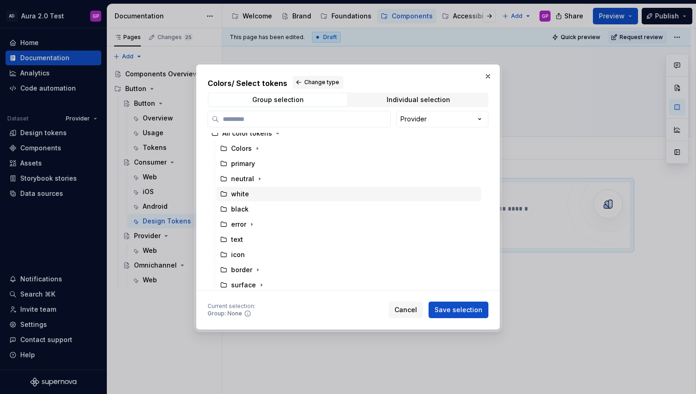
scroll to position [9, 0]
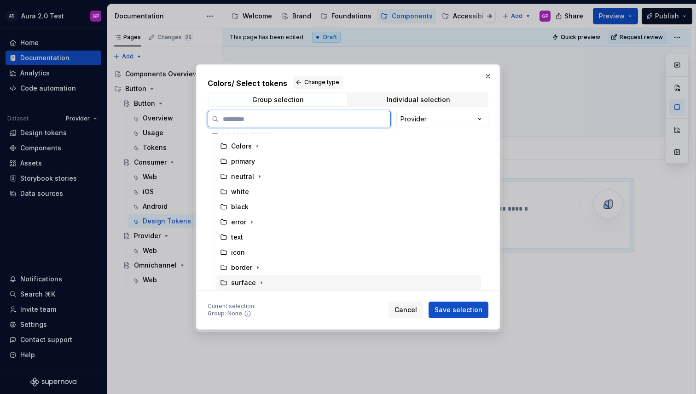
click at [240, 285] on div "surface" at bounding box center [243, 282] width 25 height 9
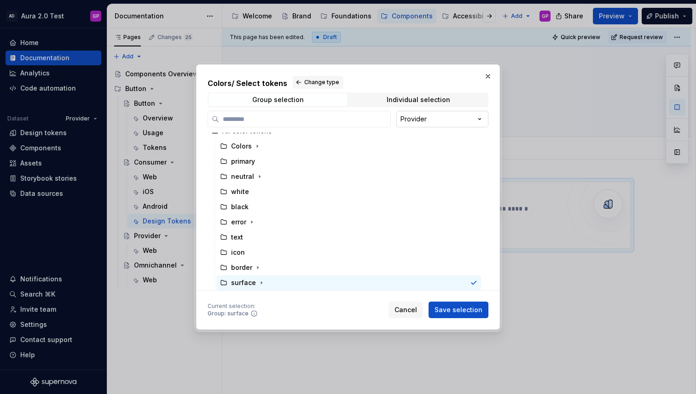
click at [420, 121] on div "Colors / Select tokens Change type Group selection Individual selection Provide…" at bounding box center [348, 197] width 696 height 394
click at [414, 102] on div "Individual selection" at bounding box center [417, 99] width 63 height 7
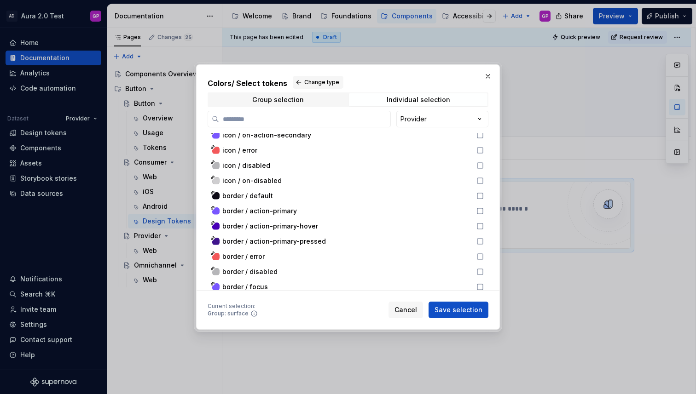
scroll to position [2688, 0]
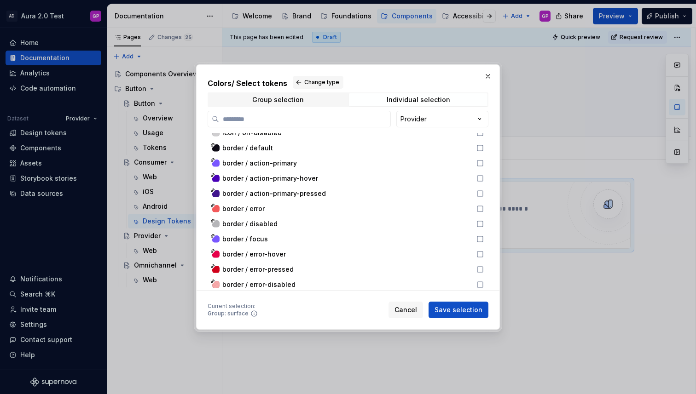
click at [407, 308] on span "Cancel" at bounding box center [405, 309] width 23 height 9
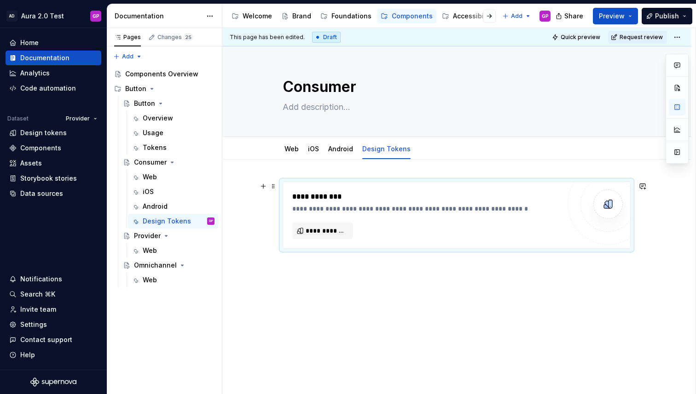
click at [612, 207] on img at bounding box center [607, 204] width 18 height 18
click at [280, 289] on div "**********" at bounding box center [456, 269] width 468 height 219
click at [276, 268] on div "**********" at bounding box center [456, 269] width 468 height 219
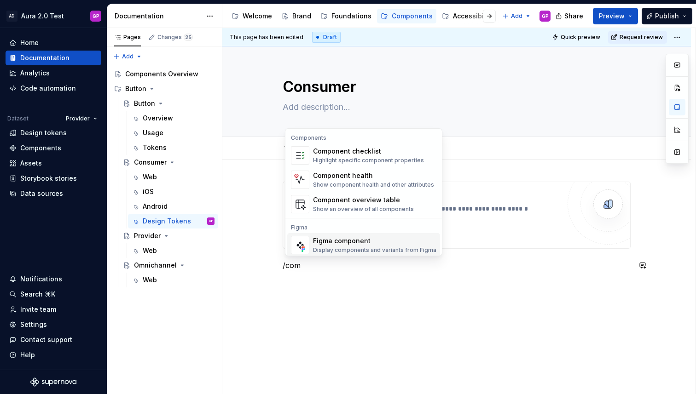
click at [321, 248] on div "Display components and variants from Figma" at bounding box center [374, 250] width 123 height 7
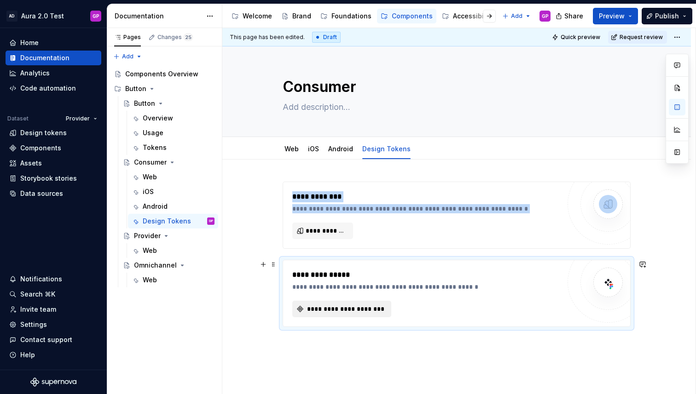
click at [340, 311] on span "**********" at bounding box center [345, 309] width 80 height 9
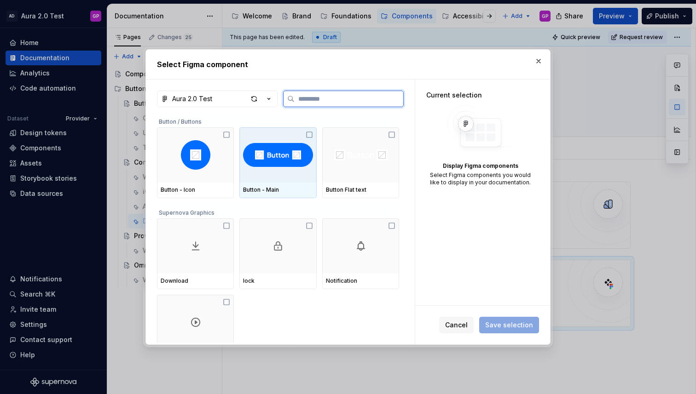
click at [281, 166] on img at bounding box center [277, 154] width 69 height 29
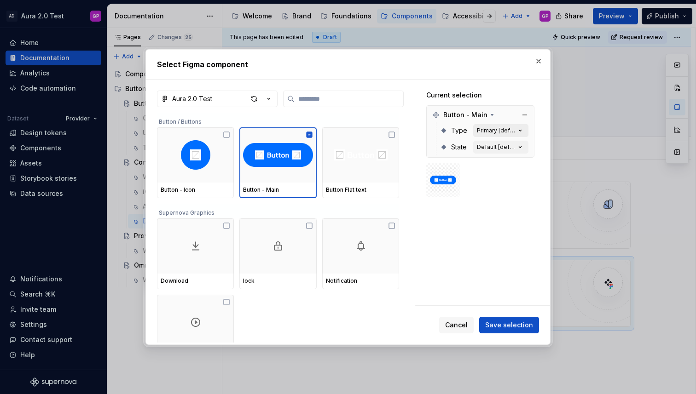
click at [512, 131] on div "Primary [default]" at bounding box center [496, 130] width 39 height 7
click at [515, 131] on div "Primary [default]" at bounding box center [496, 130] width 39 height 7
click at [524, 150] on icon "button" at bounding box center [519, 147] width 9 height 9
click at [521, 146] on icon "button" at bounding box center [519, 147] width 9 height 9
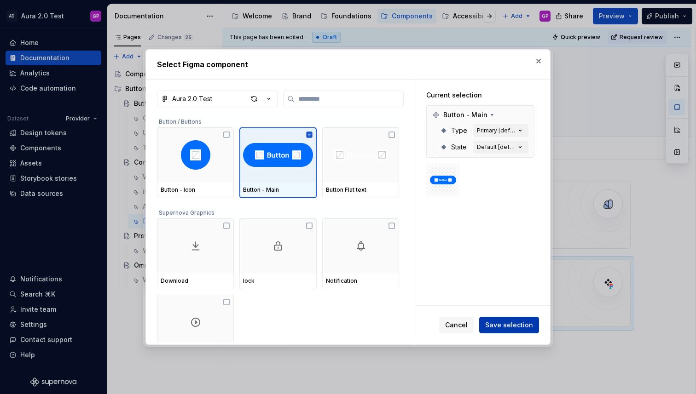
click at [495, 324] on span "Save selection" at bounding box center [509, 325] width 48 height 9
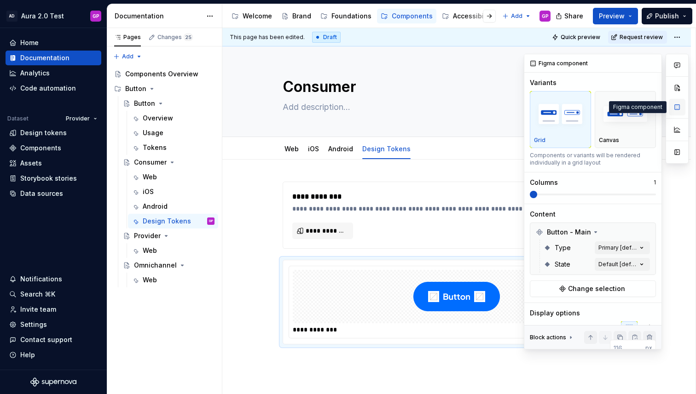
click at [677, 110] on button "button" at bounding box center [676, 107] width 17 height 17
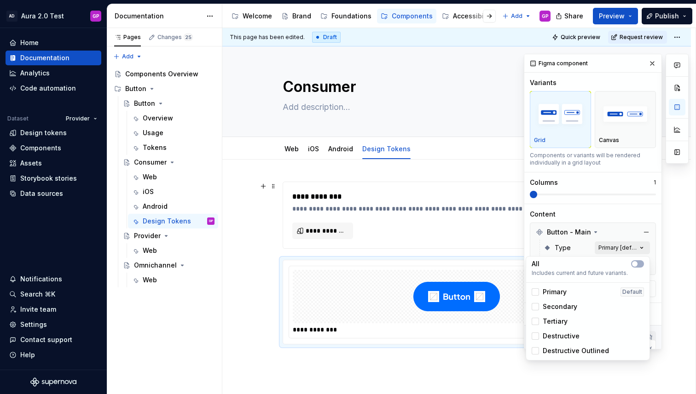
click at [641, 249] on div "Comments Open comments No comments yet Select ‘Comment’ from the block context …" at bounding box center [605, 202] width 165 height 296
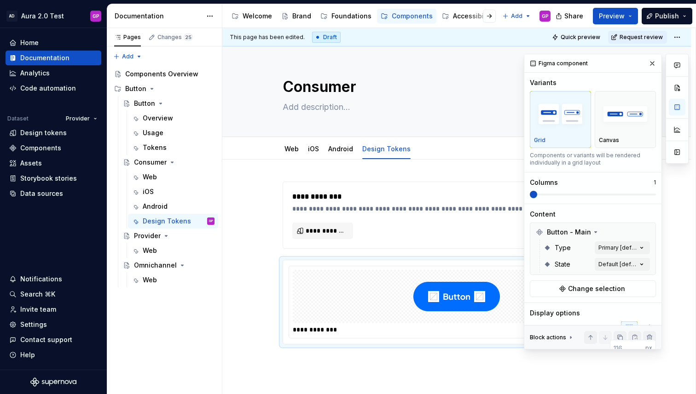
click at [617, 134] on div "Comments Open comments No comments yet Select ‘Comment’ from the block context …" at bounding box center [605, 202] width 165 height 296
click at [617, 134] on div "Canvas" at bounding box center [624, 119] width 53 height 49
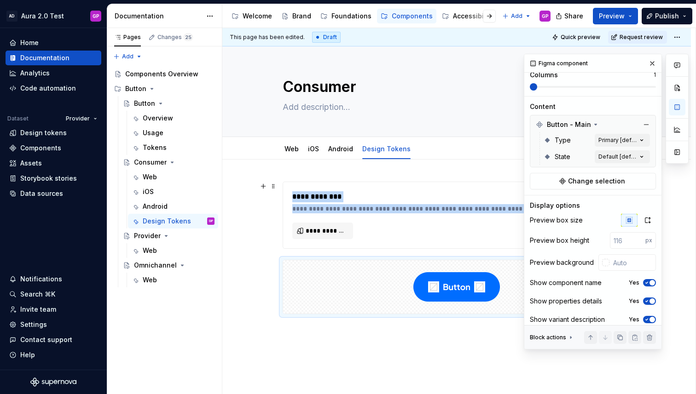
scroll to position [114, 0]
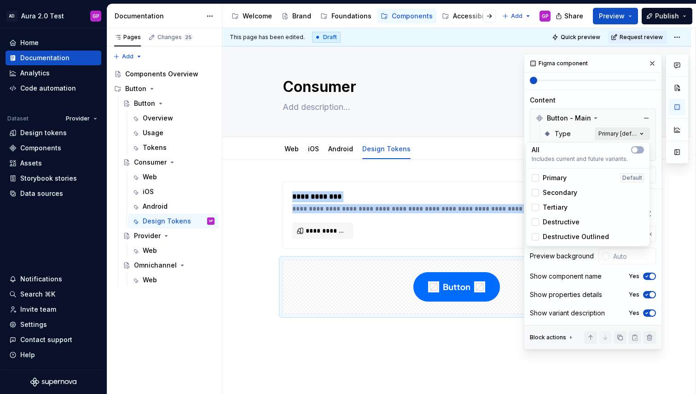
click at [626, 134] on div "Comments Open comments No comments yet Select ‘Comment’ from the block context …" at bounding box center [605, 202] width 165 height 296
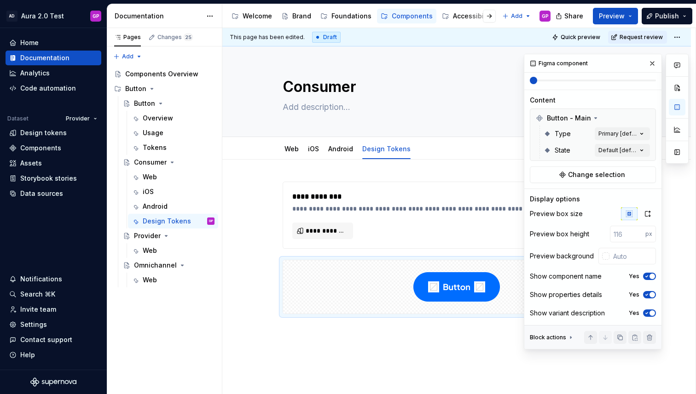
click at [626, 134] on div "Comments Open comments No comments yet Select ‘Comment’ from the block context …" at bounding box center [605, 202] width 165 height 296
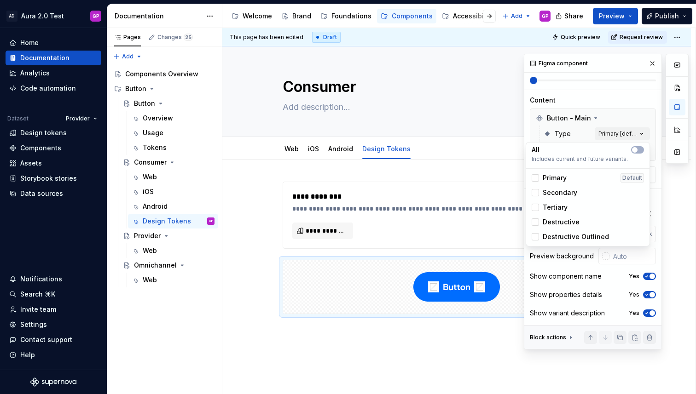
click at [626, 134] on div "Comments Open comments No comments yet Select ‘Comment’ from the block context …" at bounding box center [605, 202] width 165 height 296
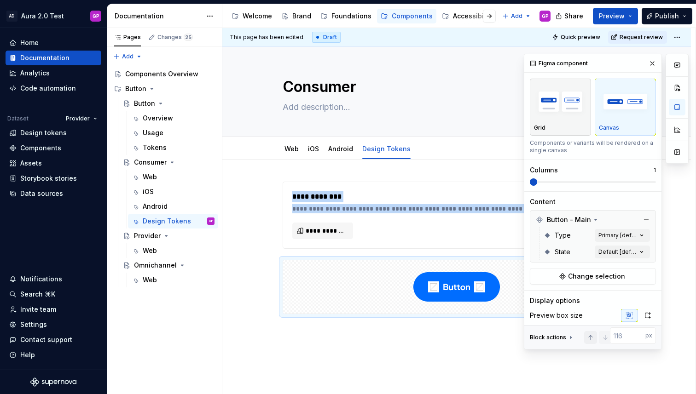
scroll to position [14, 0]
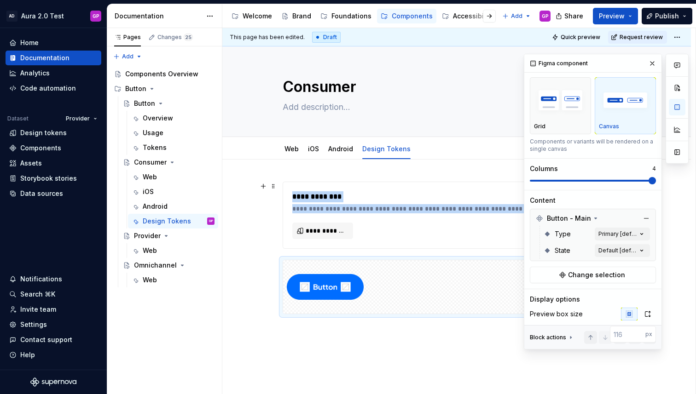
click at [648, 178] on span at bounding box center [651, 180] width 7 height 7
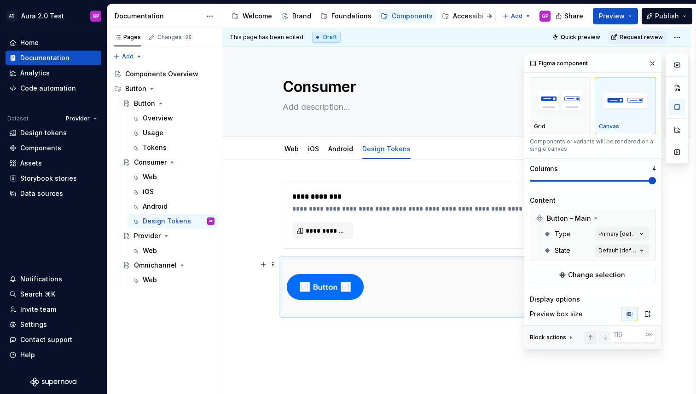
click at [414, 300] on div at bounding box center [456, 286] width 347 height 53
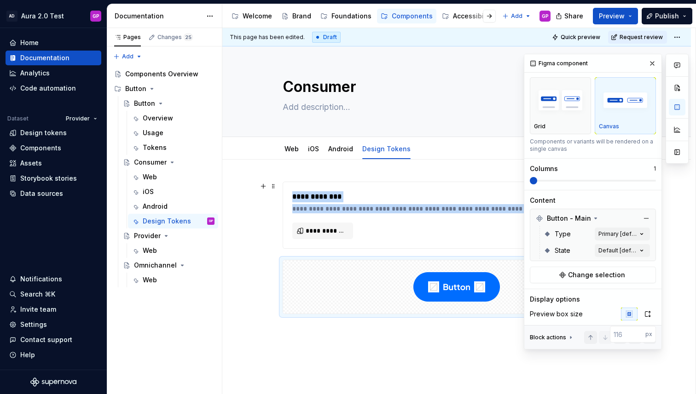
click at [529, 182] on span at bounding box center [532, 180] width 7 height 7
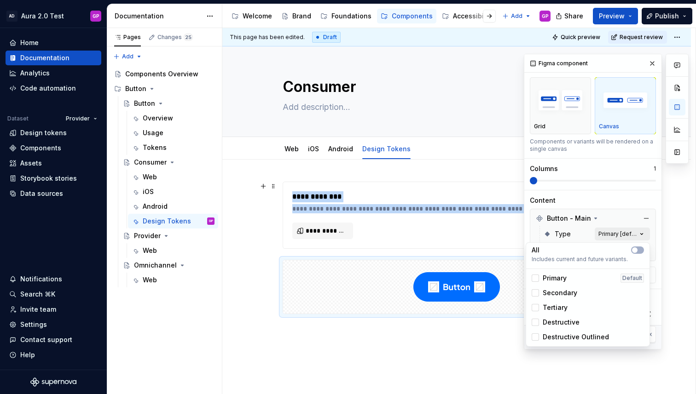
click at [623, 232] on div "Comments Open comments No comments yet Select ‘Comment’ from the block context …" at bounding box center [605, 202] width 165 height 296
click at [535, 293] on div at bounding box center [534, 292] width 7 height 7
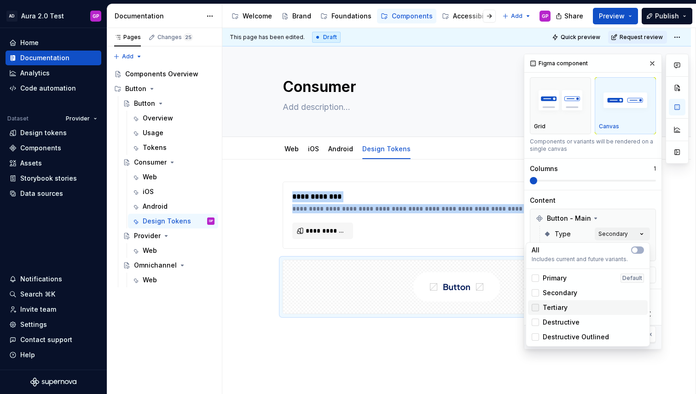
click at [535, 306] on div at bounding box center [534, 307] width 7 height 7
click at [535, 293] on icon at bounding box center [535, 293] width 0 height 0
drag, startPoint x: 534, startPoint y: 281, endPoint x: 535, endPoint y: 286, distance: 5.6
click at [534, 281] on div at bounding box center [534, 278] width 7 height 7
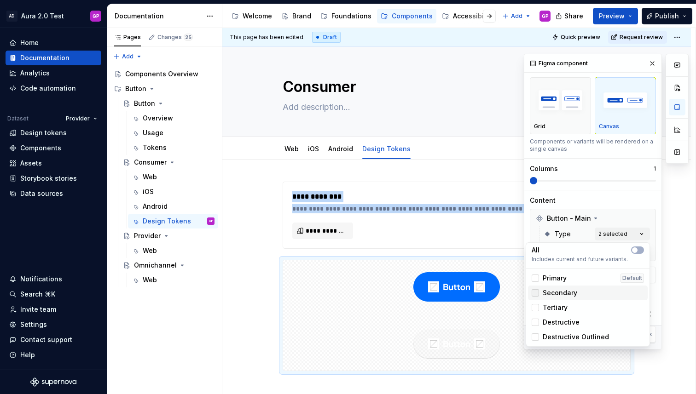
click at [535, 290] on div at bounding box center [534, 292] width 7 height 7
click at [534, 322] on div at bounding box center [534, 322] width 7 height 7
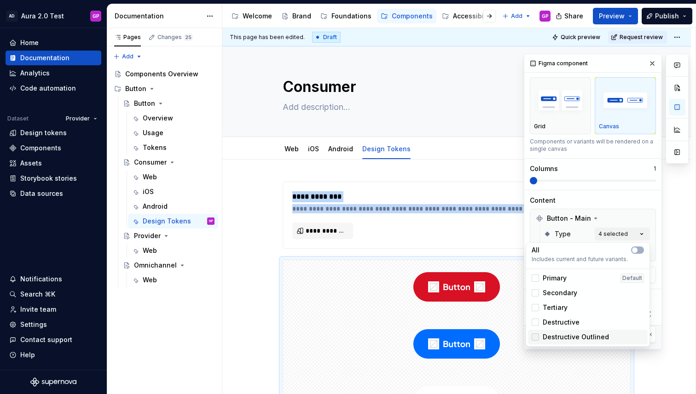
click at [535, 338] on div at bounding box center [534, 337] width 7 height 7
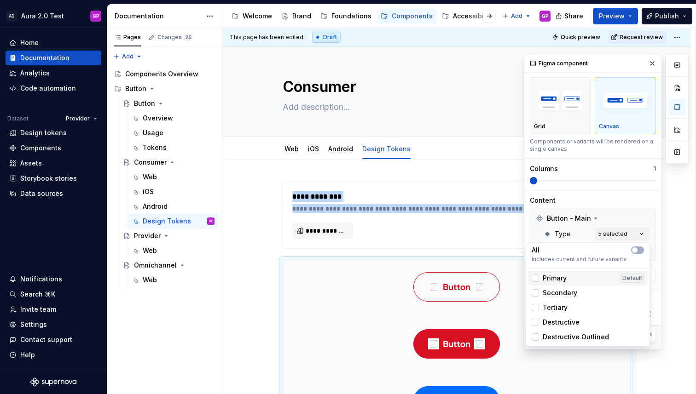
click at [636, 278] on div "Default" at bounding box center [631, 278] width 23 height 9
click at [539, 282] on div "Primary" at bounding box center [548, 278] width 35 height 9
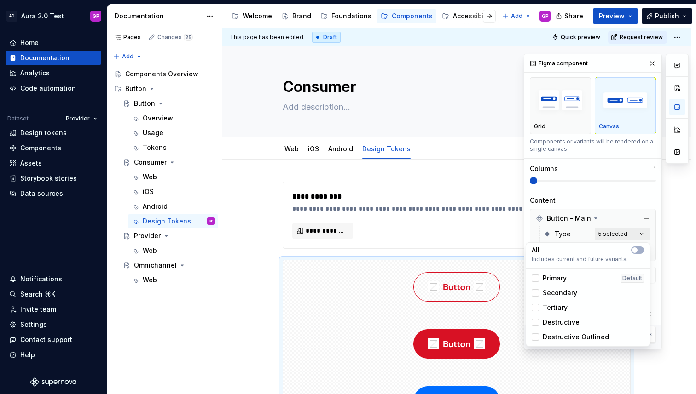
click at [639, 235] on div "Comments Open comments No comments yet Select ‘Comment’ from the block context …" at bounding box center [605, 202] width 165 height 296
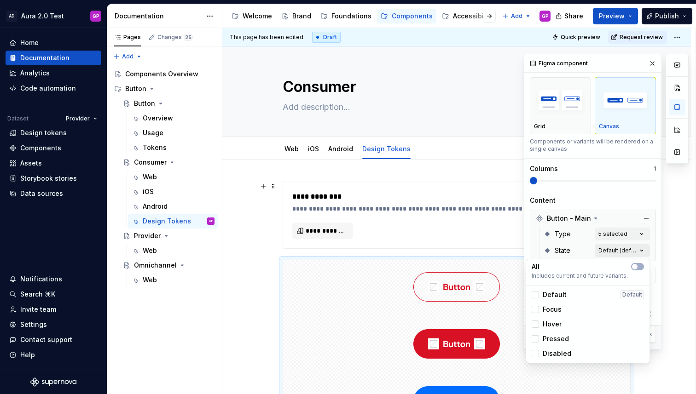
click at [609, 251] on div "Comments Open comments No comments yet Select ‘Comment’ from the block context …" at bounding box center [605, 202] width 165 height 296
click at [536, 267] on p "All" at bounding box center [535, 266] width 8 height 9
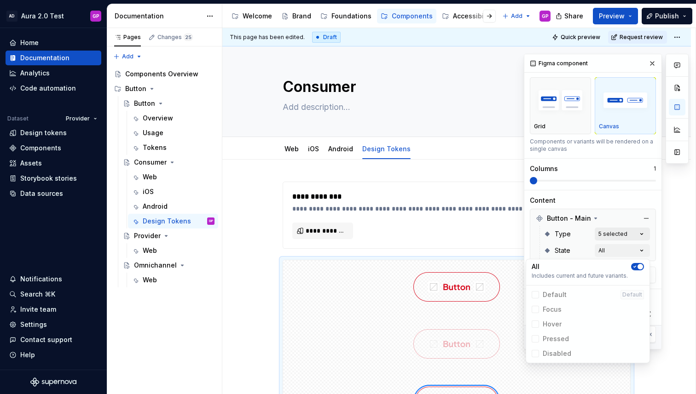
click at [636, 232] on div "Comments Open comments No comments yet Select ‘Comment’ from the block context …" at bounding box center [605, 202] width 165 height 296
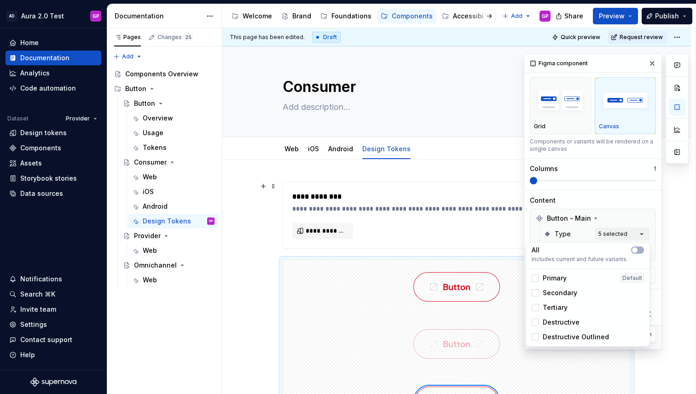
click at [608, 234] on div "Comments Open comments No comments yet Select ‘Comment’ from the block context …" at bounding box center [605, 202] width 165 height 296
click at [536, 252] on p "All" at bounding box center [535, 250] width 8 height 9
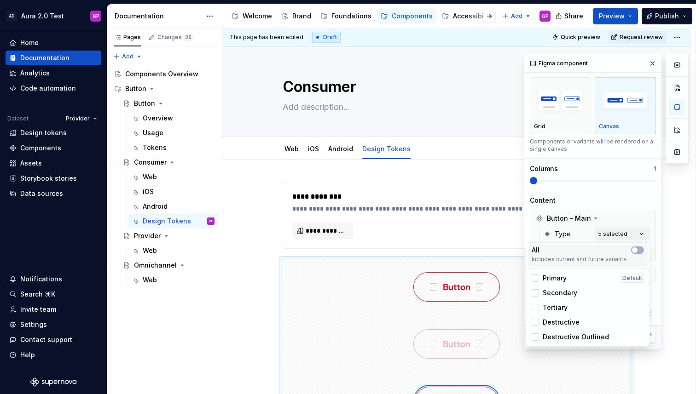
click at [536, 252] on p "All" at bounding box center [535, 250] width 8 height 9
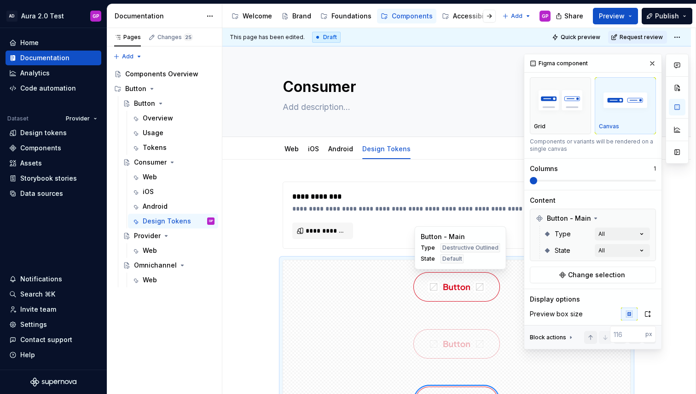
click at [407, 269] on html "AD Aura 2.0 Test GP Home Documentation Analytics Code automation Dataset Provid…" at bounding box center [348, 197] width 696 height 394
click at [630, 248] on div "Comments Open comments No comments yet Select ‘Comment’ from the block context …" at bounding box center [605, 202] width 165 height 296
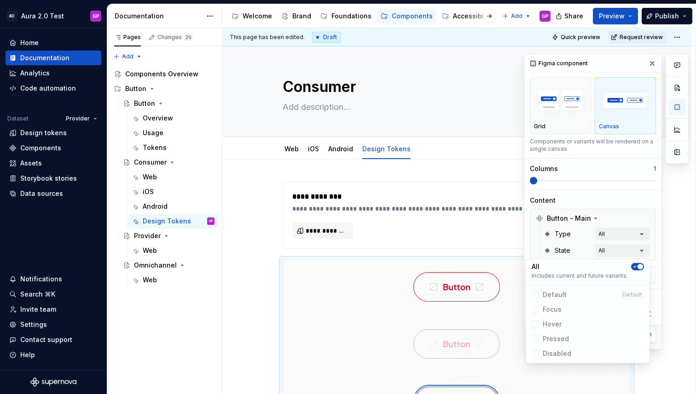
click at [326, 300] on html "AD Aura 2.0 Test GP Home Documentation Analytics Code automation Dataset Provid…" at bounding box center [348, 197] width 696 height 394
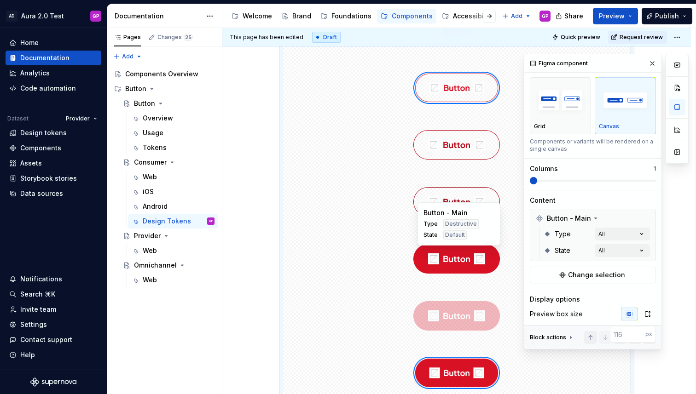
scroll to position [314, 0]
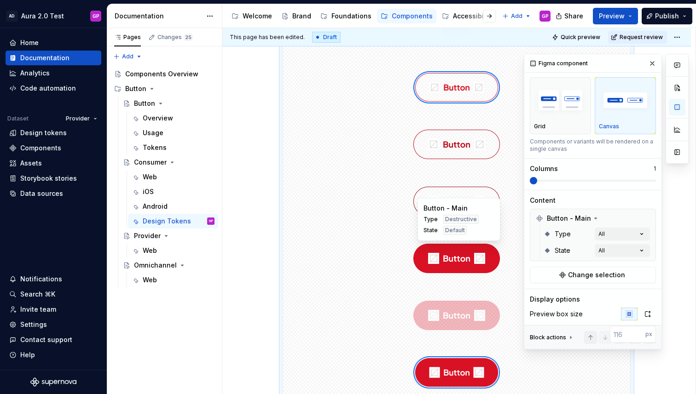
click at [370, 235] on div at bounding box center [456, 258] width 347 height 53
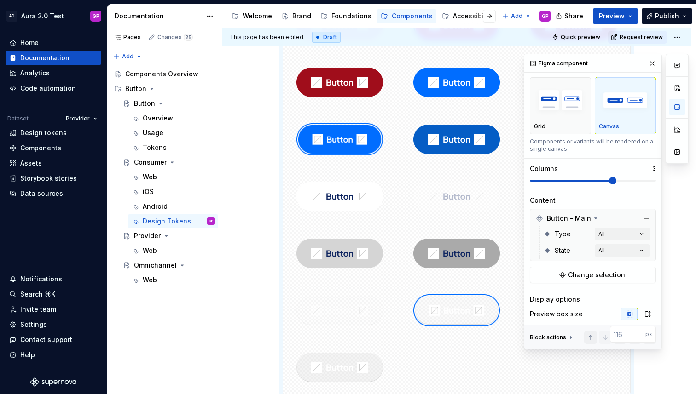
scroll to position [262, 0]
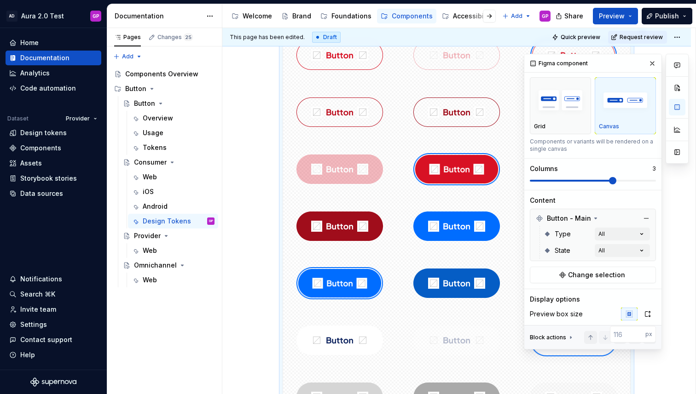
click at [624, 181] on span at bounding box center [592, 180] width 126 height 7
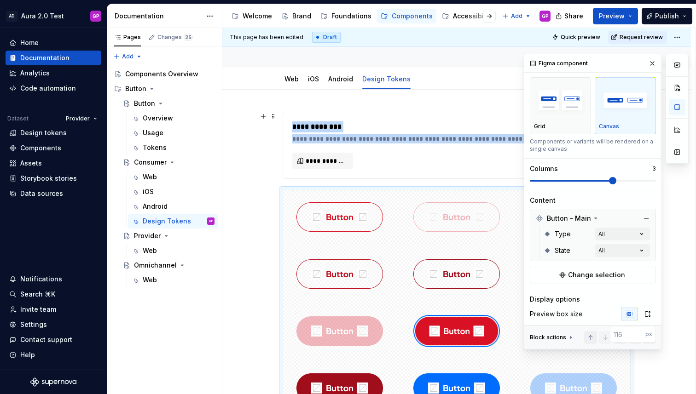
scroll to position [232, 0]
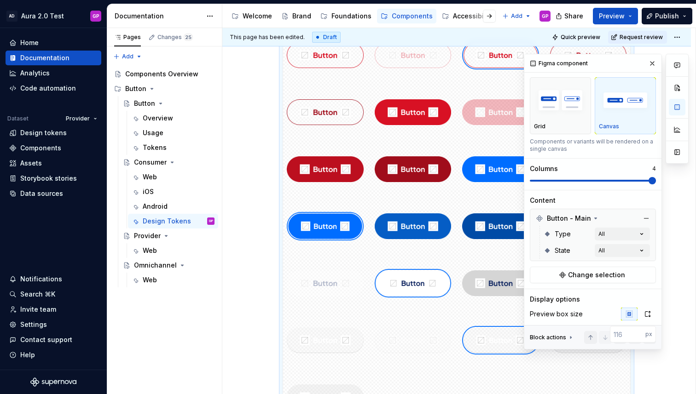
click at [664, 179] on div "Comments Open comments No comments yet Select ‘Comment’ from the block context …" at bounding box center [605, 202] width 165 height 296
click at [642, 233] on div "Comments Open comments No comments yet Select ‘Comment’ from the block context …" at bounding box center [605, 202] width 165 height 296
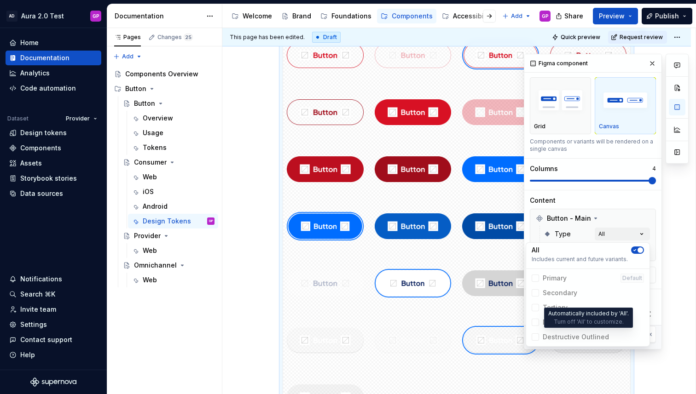
click at [534, 338] on span "Destructive Outlined" at bounding box center [588, 337] width 120 height 15
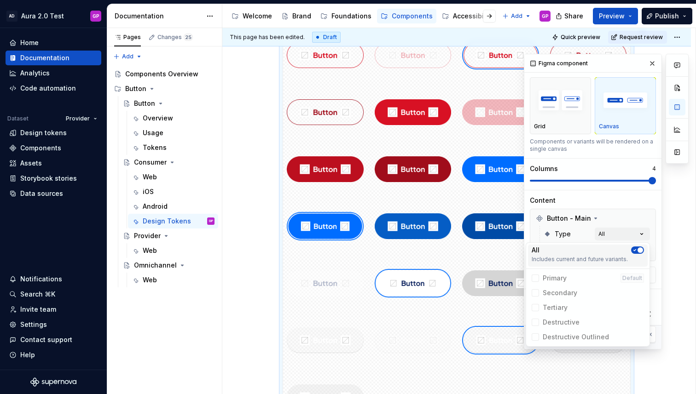
click at [638, 249] on span "button" at bounding box center [640, 250] width 6 height 6
drag, startPoint x: 537, startPoint y: 293, endPoint x: 535, endPoint y: 307, distance: 14.4
click at [535, 293] on icon at bounding box center [535, 293] width 0 height 0
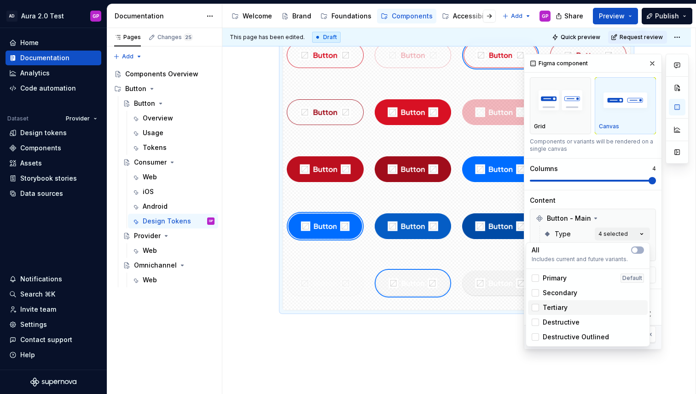
click at [535, 308] on icon at bounding box center [535, 308] width 0 height 0
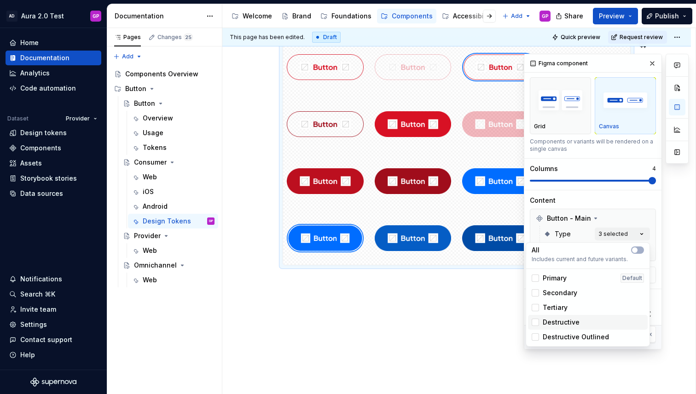
drag, startPoint x: 536, startPoint y: 323, endPoint x: 536, endPoint y: 333, distance: 9.7
click at [535, 322] on icon at bounding box center [535, 322] width 0 height 0
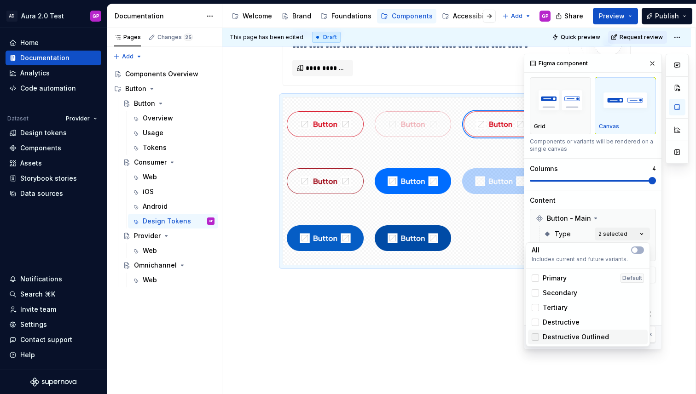
click at [535, 337] on polyline at bounding box center [535, 337] width 0 height 0
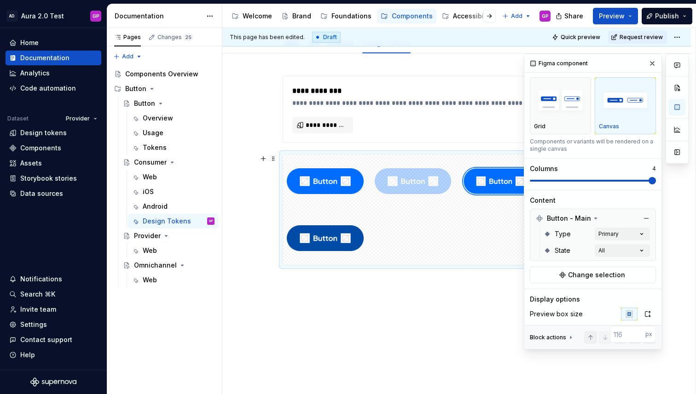
drag, startPoint x: 634, startPoint y: 179, endPoint x: 606, endPoint y: 181, distance: 28.6
click at [606, 181] on div "Comments Open comments No comments yet Select ‘Comment’ from the block context …" at bounding box center [605, 202] width 165 height 296
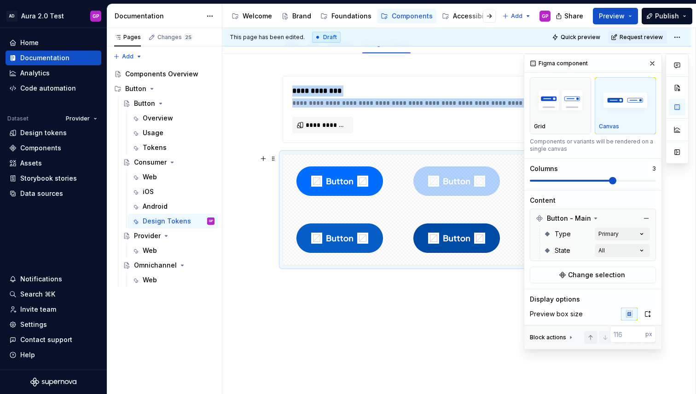
click at [604, 181] on span at bounding box center [571, 181] width 84 height 2
click at [595, 180] on span at bounding box center [571, 181] width 84 height 2
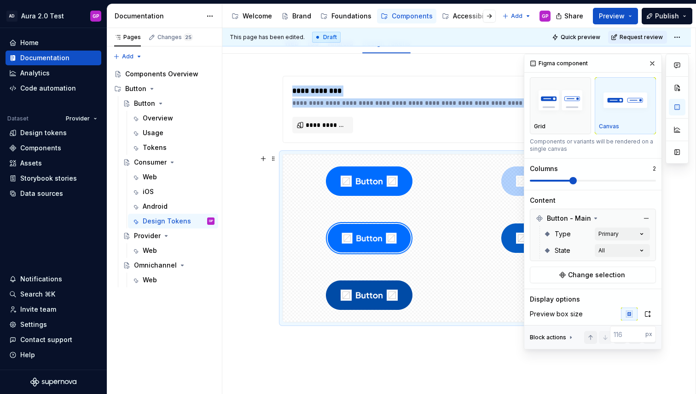
click at [591, 181] on span at bounding box center [592, 180] width 126 height 7
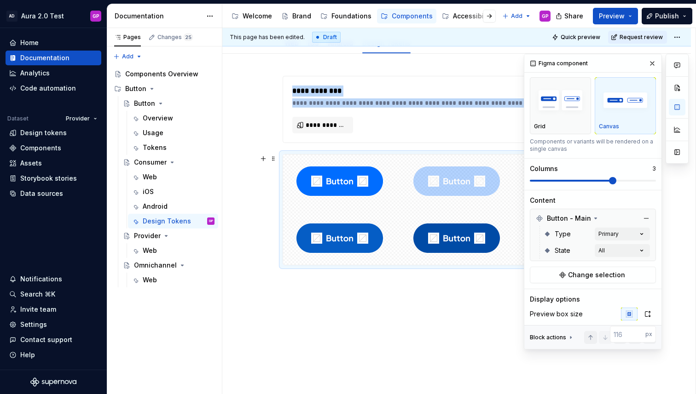
click at [609, 179] on span at bounding box center [612, 180] width 7 height 7
click at [652, 63] on button "button" at bounding box center [651, 63] width 13 height 13
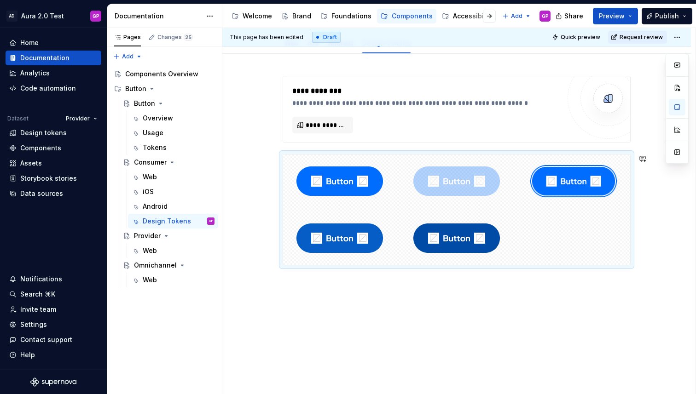
click at [569, 300] on div "**********" at bounding box center [458, 211] width 473 height 367
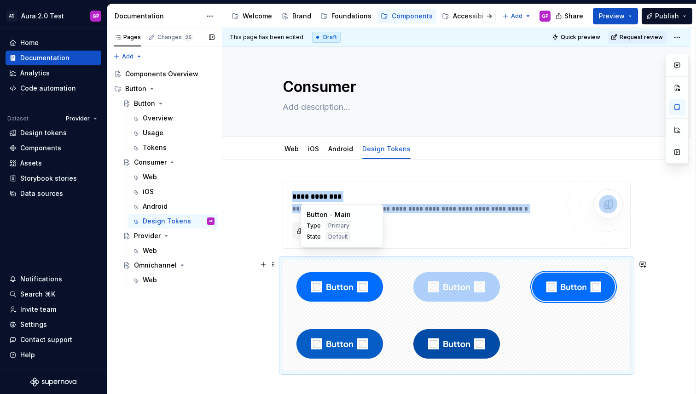
scroll to position [22, 0]
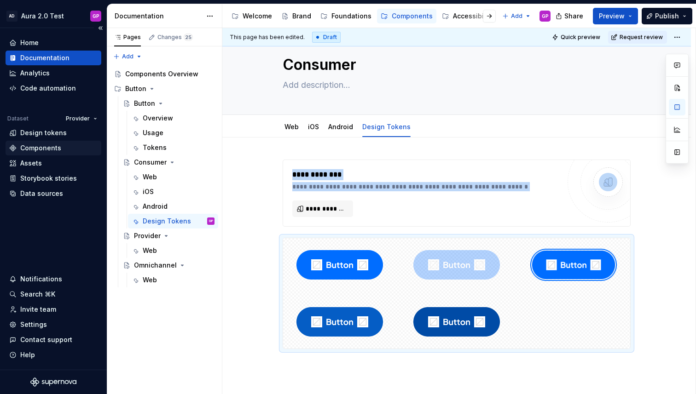
click at [32, 149] on div "Components" at bounding box center [40, 148] width 41 height 9
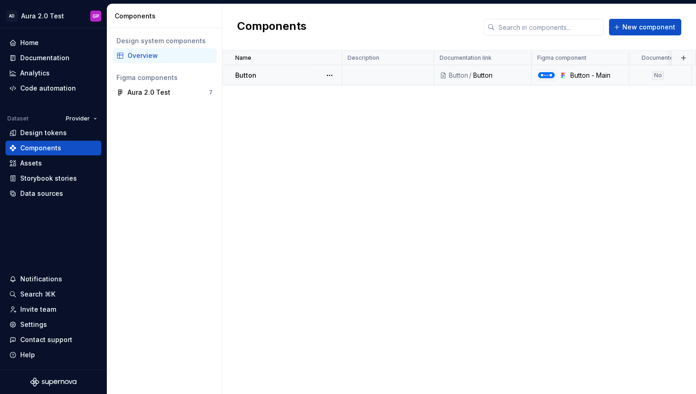
click at [499, 74] on div "Button" at bounding box center [499, 75] width 52 height 9
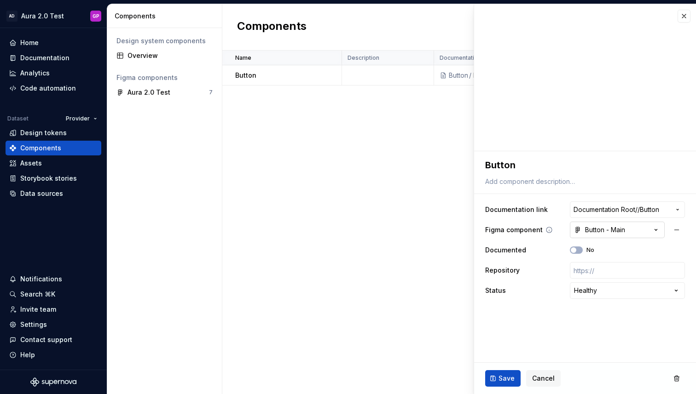
click at [654, 228] on icon "button" at bounding box center [655, 229] width 9 height 9
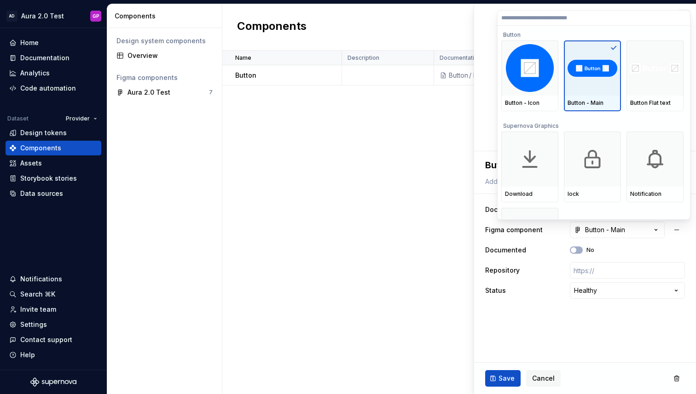
click at [602, 91] on div at bounding box center [592, 67] width 57 height 55
click at [433, 132] on html "**********" at bounding box center [348, 197] width 696 height 394
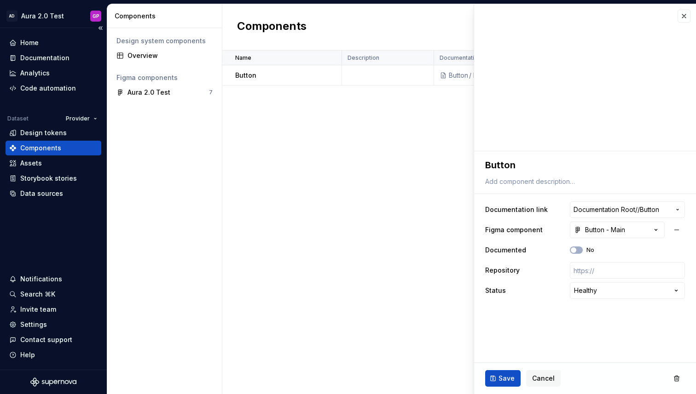
click at [29, 146] on div "Components" at bounding box center [40, 148] width 41 height 9
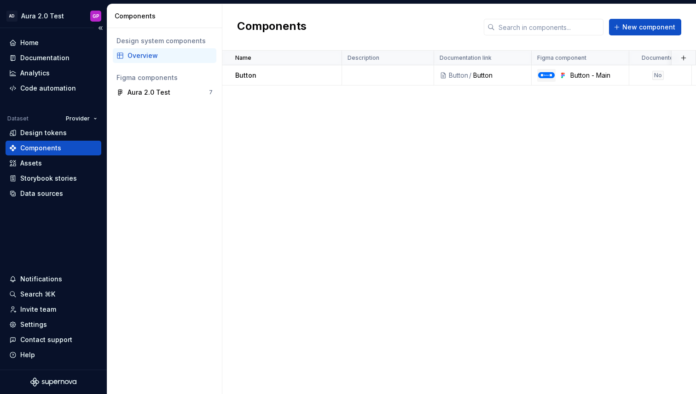
click at [29, 146] on div "Components" at bounding box center [40, 148] width 41 height 9
click at [583, 75] on div "Button - Main" at bounding box center [596, 75] width 53 height 9
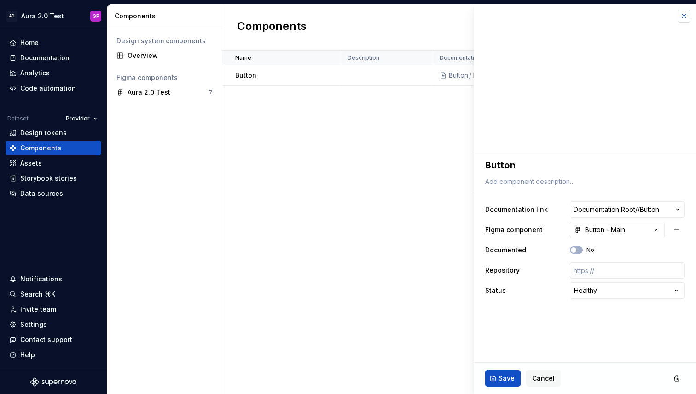
click at [684, 17] on button "button" at bounding box center [683, 16] width 13 height 13
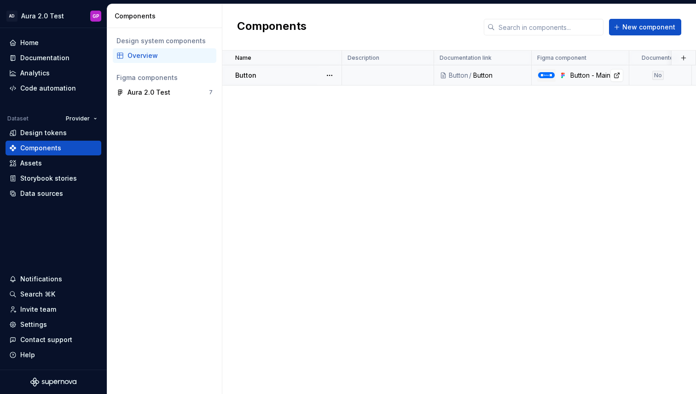
click at [568, 71] on div "Button - Main" at bounding box center [579, 75] width 97 height 13
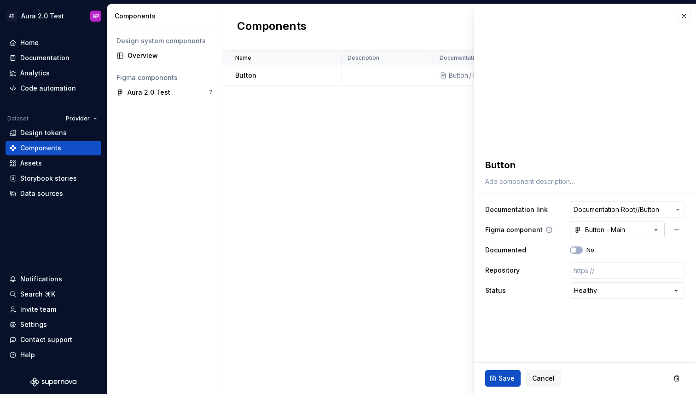
click at [653, 230] on icon "button" at bounding box center [655, 229] width 9 height 9
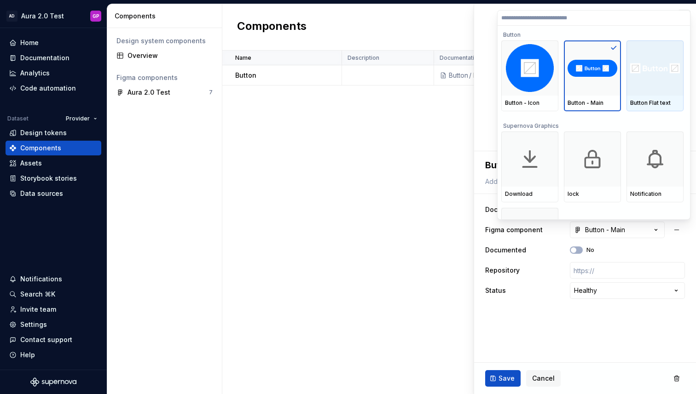
click at [632, 60] on div at bounding box center [654, 67] width 57 height 55
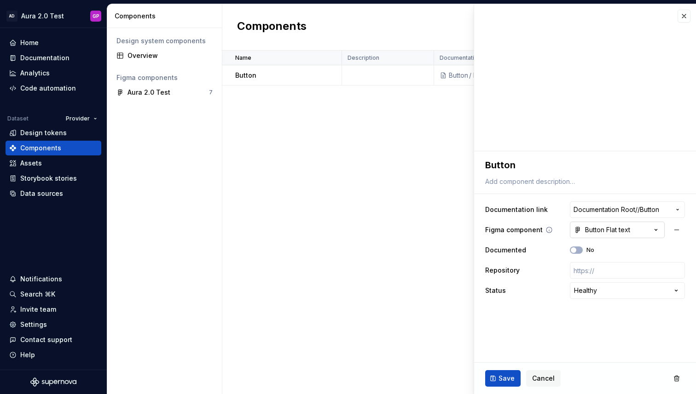
click at [657, 229] on icon "button" at bounding box center [655, 229] width 9 height 9
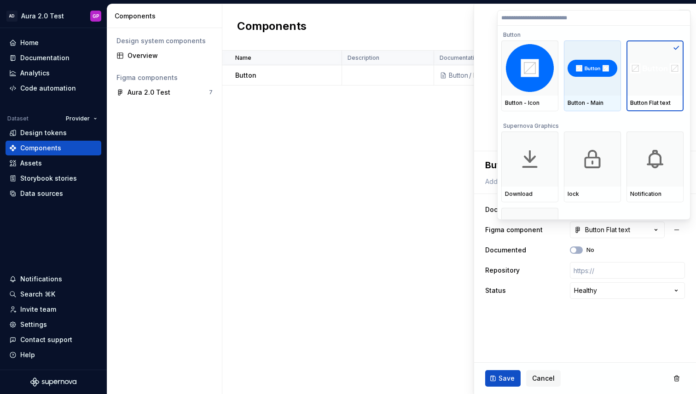
click at [586, 79] on div at bounding box center [592, 67] width 57 height 55
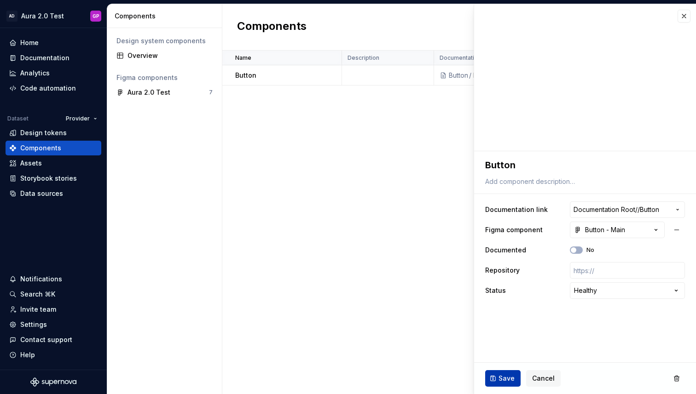
click at [500, 379] on span "Save" at bounding box center [506, 378] width 16 height 9
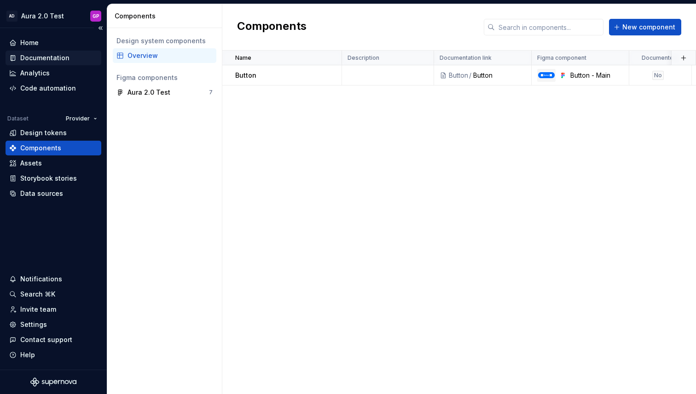
click at [29, 57] on div "Documentation" at bounding box center [44, 57] width 49 height 9
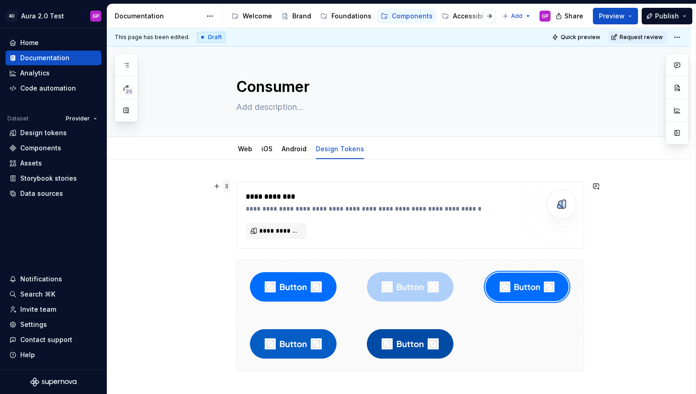
click at [230, 186] on span at bounding box center [226, 186] width 7 height 13
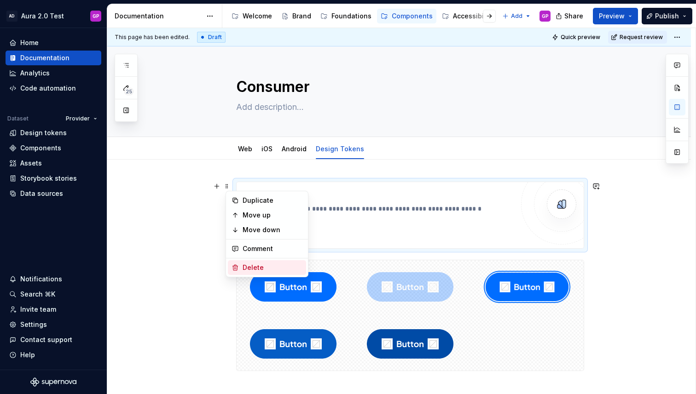
click at [252, 266] on div "Delete" at bounding box center [272, 267] width 60 height 9
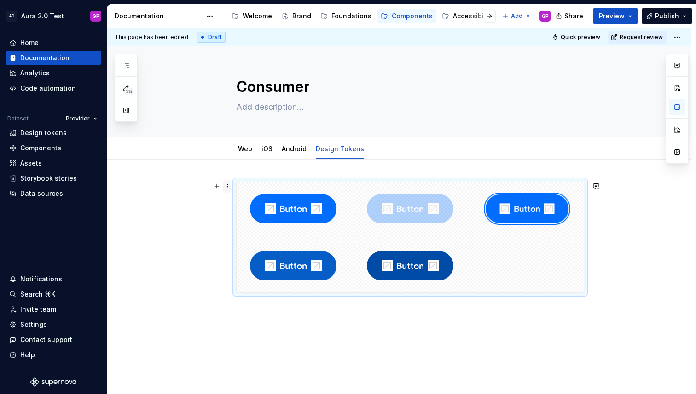
click at [230, 189] on span at bounding box center [226, 186] width 7 height 13
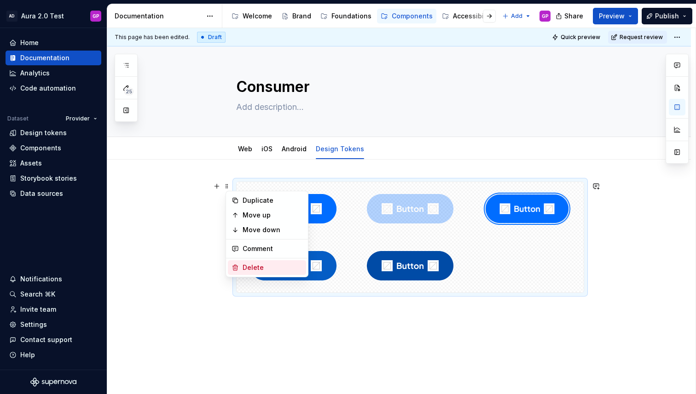
click at [247, 265] on div "Delete" at bounding box center [272, 267] width 60 height 9
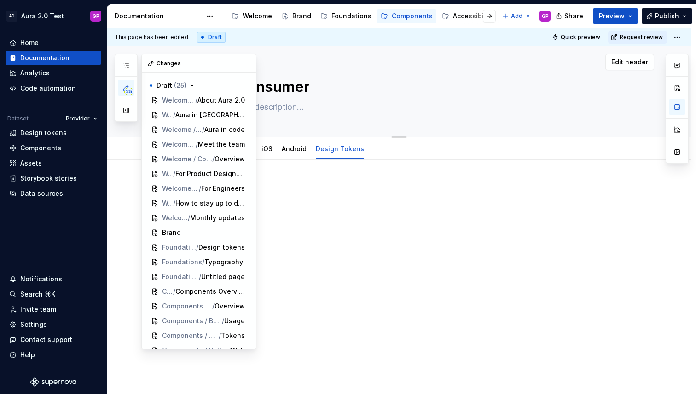
click at [125, 111] on button "button" at bounding box center [126, 110] width 17 height 17
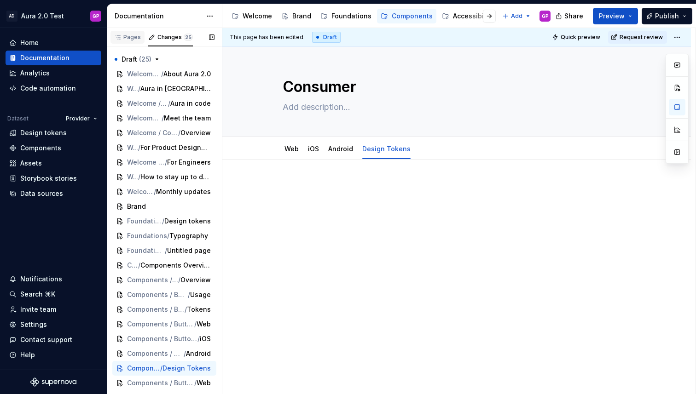
click at [131, 44] on div "Pages" at bounding box center [127, 39] width 34 height 16
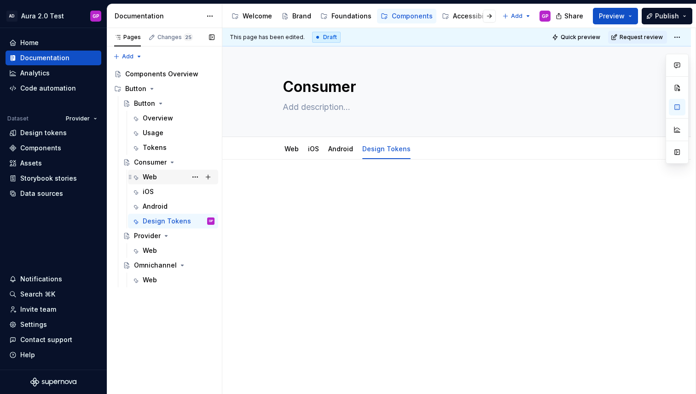
click at [148, 178] on div "Web" at bounding box center [150, 177] width 14 height 9
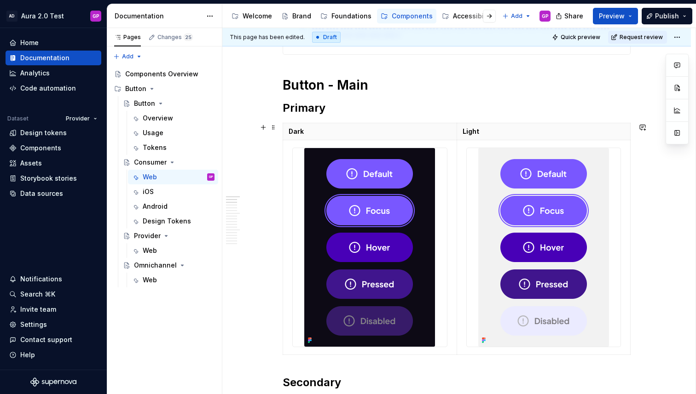
scroll to position [260, 0]
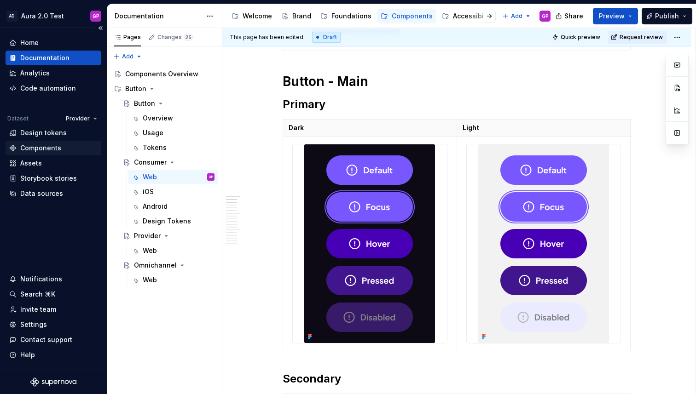
click at [27, 147] on div "Components" at bounding box center [40, 148] width 41 height 9
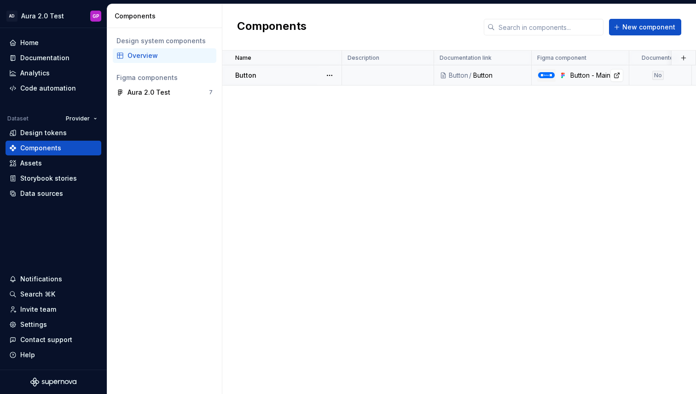
click at [546, 78] on img at bounding box center [546, 75] width 17 height 6
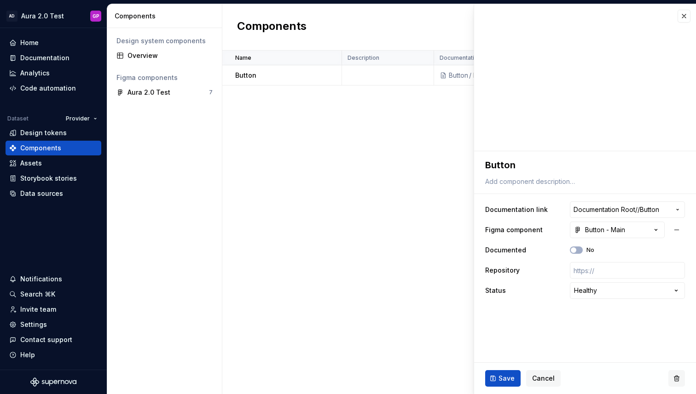
click at [675, 379] on button "button" at bounding box center [676, 378] width 17 height 17
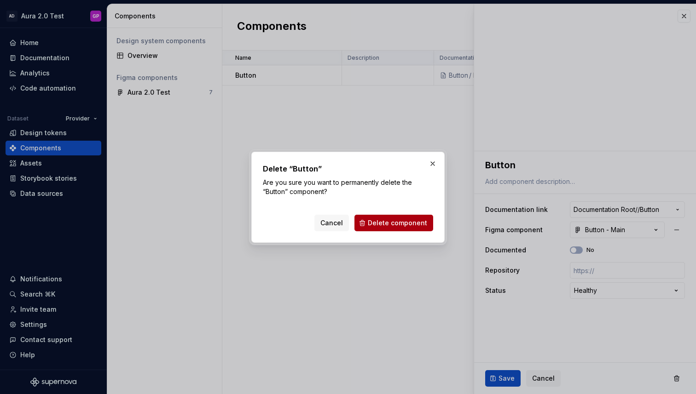
click at [385, 224] on span "Delete component" at bounding box center [397, 223] width 59 height 9
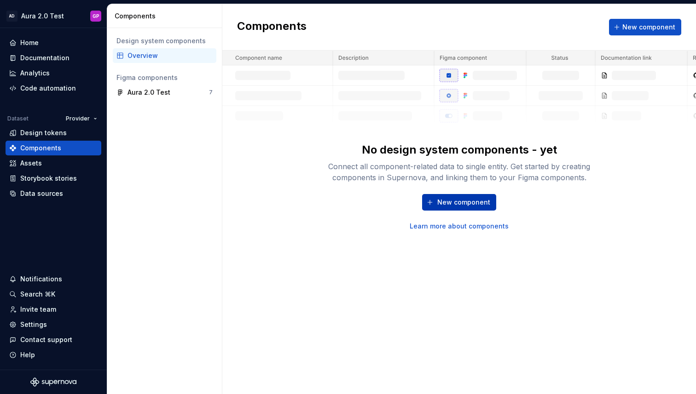
click at [462, 202] on span "New component" at bounding box center [463, 202] width 53 height 9
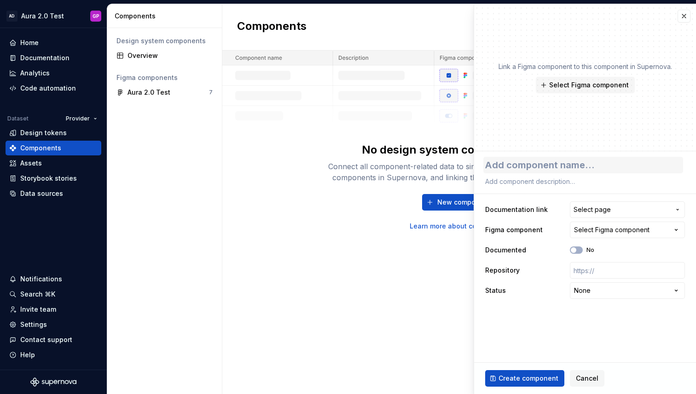
click at [508, 167] on textarea at bounding box center [583, 165] width 200 height 17
type textarea "*"
type textarea "B"
type textarea "*"
type textarea "Bu"
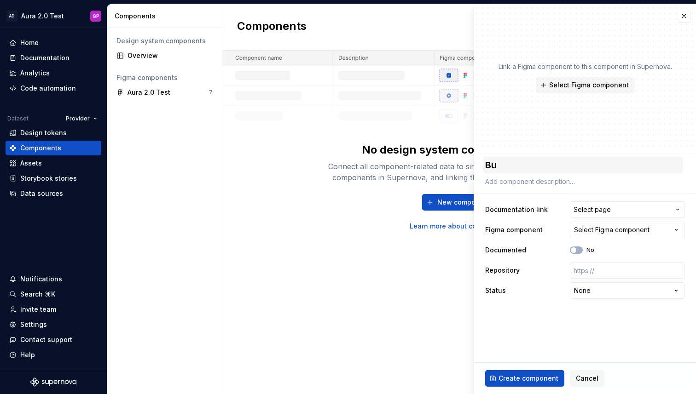
type textarea "*"
type textarea "But"
type textarea "*"
type textarea "Butt"
type textarea "*"
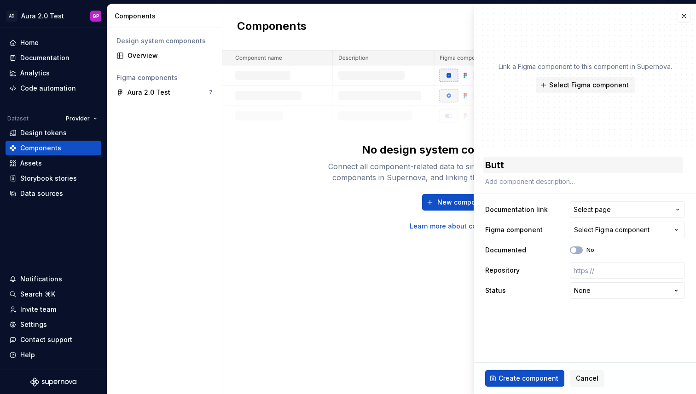
type textarea "Butto"
type textarea "*"
type textarea "Button"
click at [616, 210] on span "Select page" at bounding box center [621, 209] width 97 height 9
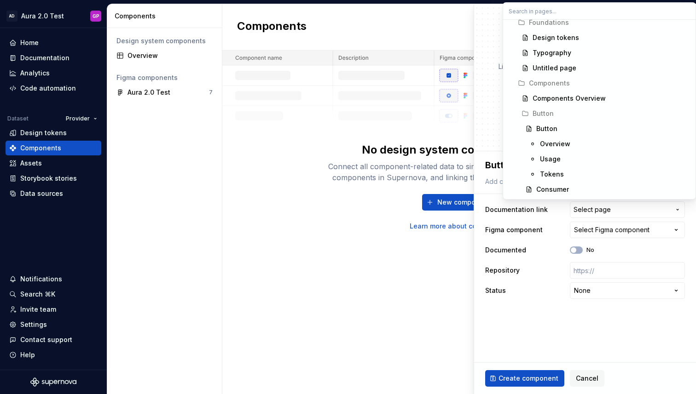
scroll to position [236, 0]
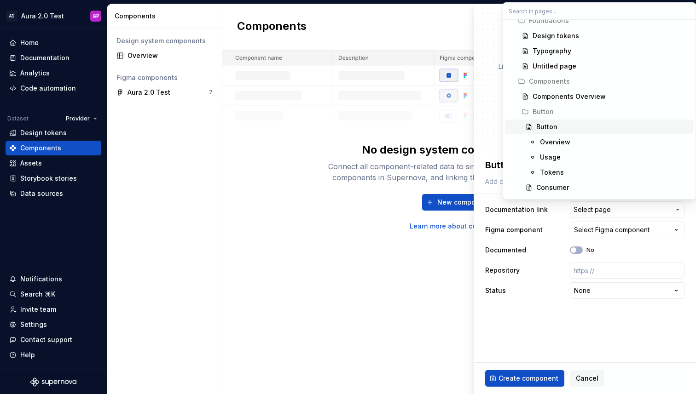
click at [539, 127] on div "Button" at bounding box center [546, 126] width 21 height 9
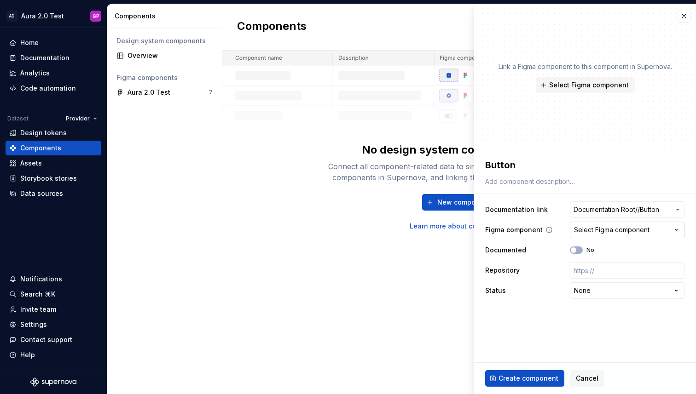
click at [629, 228] on div "Select Figma component" at bounding box center [611, 229] width 75 height 9
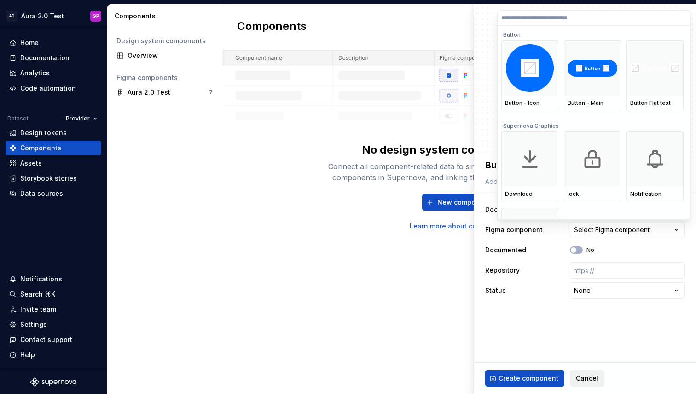
click at [582, 380] on html "**********" at bounding box center [348, 197] width 696 height 394
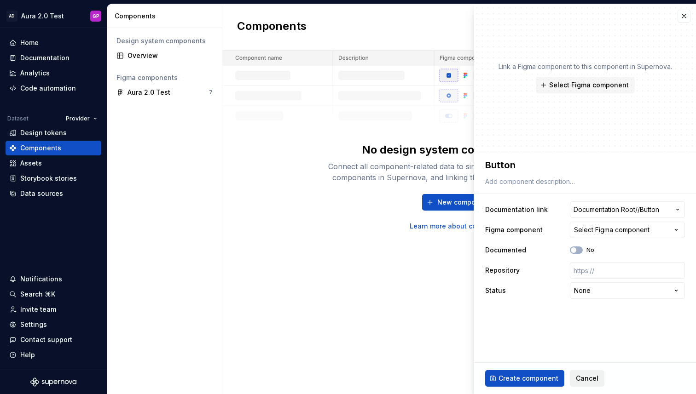
click at [581, 380] on span "Cancel" at bounding box center [586, 378] width 23 height 9
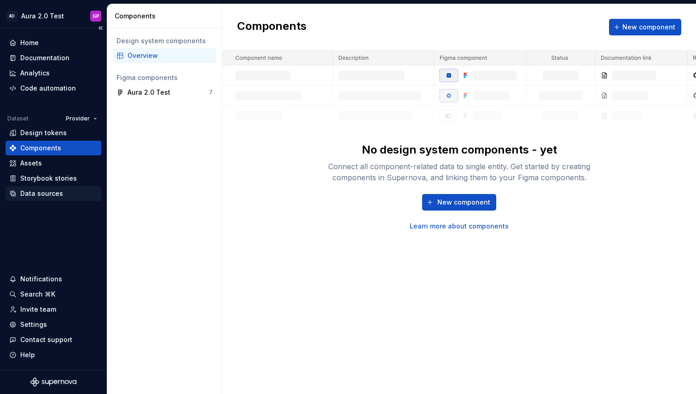
click at [34, 194] on div "Data sources" at bounding box center [41, 193] width 43 height 9
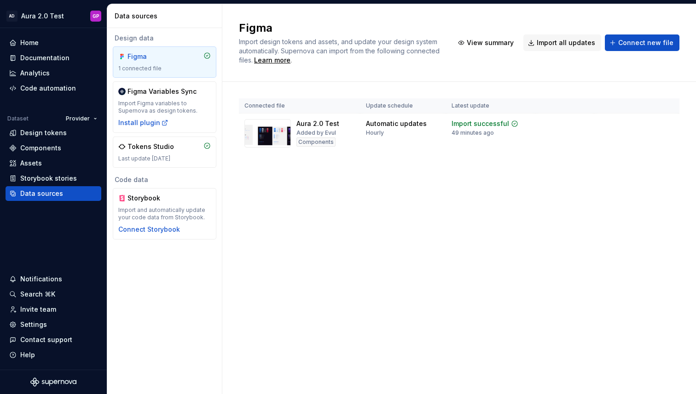
click at [147, 58] on div "Figma" at bounding box center [149, 56] width 44 height 9
click at [147, 61] on div "Figma" at bounding box center [149, 56] width 44 height 9
click at [668, 126] on html "AD Aura 2.0 Test GP Home Documentation Analytics Code automation Dataset Provid…" at bounding box center [348, 197] width 696 height 394
click at [535, 170] on html "AD Aura 2.0 Test GP Home Documentation Analytics Code automation Dataset Provid…" at bounding box center [348, 197] width 696 height 394
click at [670, 124] on html "AD Aura 2.0 Test GP Home Documentation Analytics Code automation Dataset Provid…" at bounding box center [348, 197] width 696 height 394
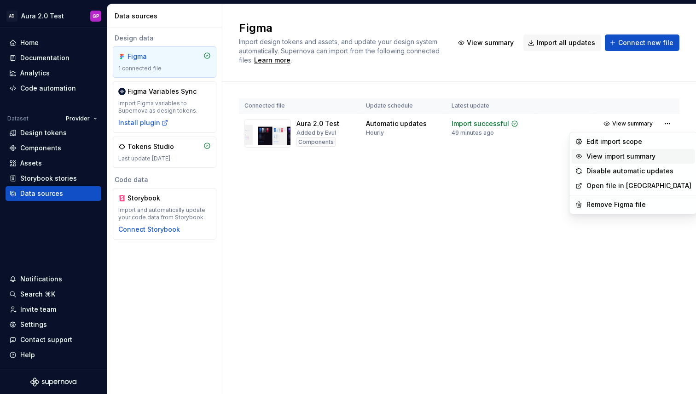
click at [591, 159] on div "View import summary" at bounding box center [638, 156] width 105 height 9
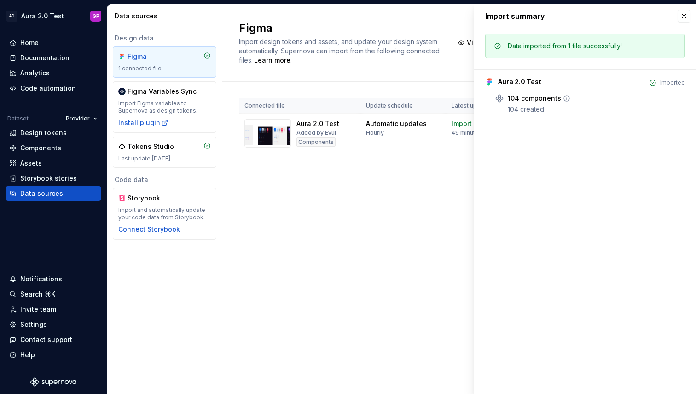
click at [519, 106] on div "104 created" at bounding box center [595, 109] width 177 height 9
click at [564, 100] on icon at bounding box center [566, 98] width 7 height 7
drag, startPoint x: 563, startPoint y: 98, endPoint x: 555, endPoint y: 98, distance: 7.4
click at [563, 98] on icon at bounding box center [566, 98] width 7 height 7
click at [679, 17] on button "button" at bounding box center [683, 16] width 13 height 13
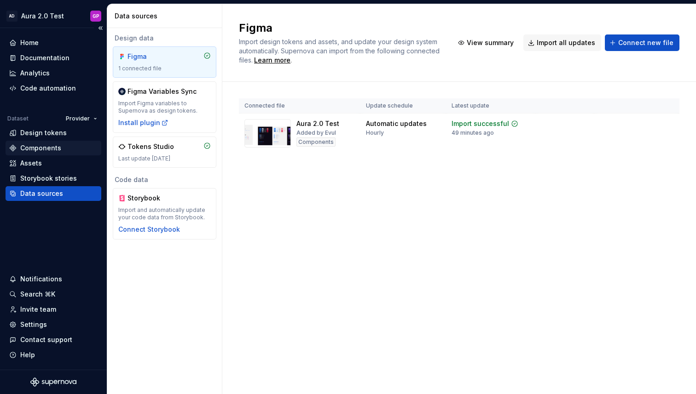
click at [33, 148] on div "Components" at bounding box center [40, 148] width 41 height 9
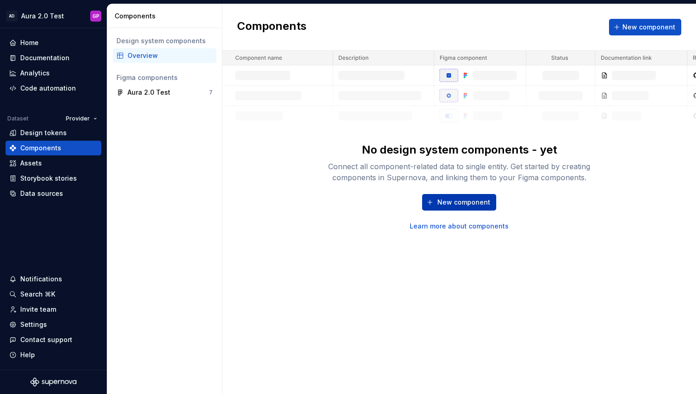
click at [449, 203] on span "New component" at bounding box center [463, 202] width 53 height 9
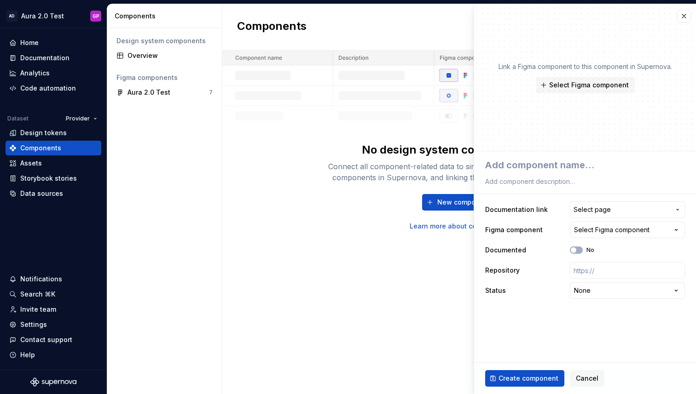
type textarea "*"
type textarea "BU"
type textarea "*"
type textarea "BUt"
type textarea "*"
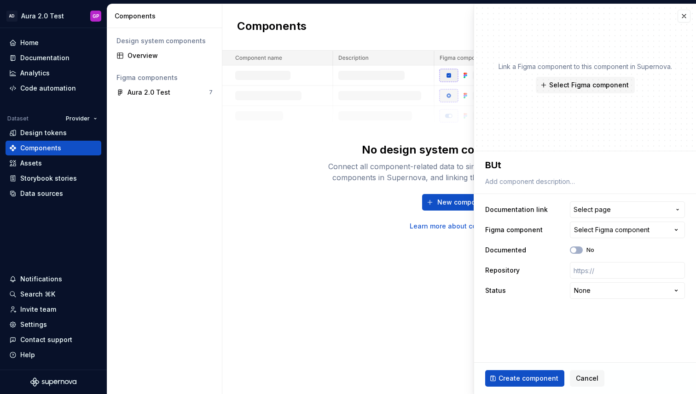
type textarea "BUtt"
type textarea "*"
type textarea "BUtto"
type textarea "*"
type textarea "BUtton"
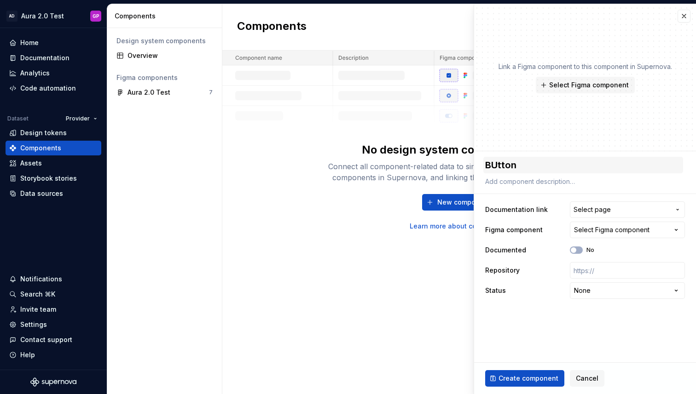
drag, startPoint x: 496, startPoint y: 165, endPoint x: 490, endPoint y: 165, distance: 6.0
click at [490, 165] on textarea "BUtton" at bounding box center [583, 165] width 200 height 17
type textarea "*"
type textarea "Button"
click at [598, 206] on span "Select page" at bounding box center [591, 209] width 37 height 9
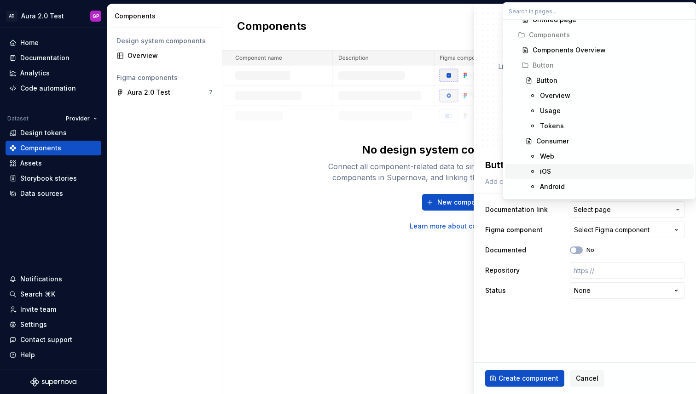
scroll to position [281, 0]
click at [546, 94] on div "Overview" at bounding box center [555, 96] width 30 height 9
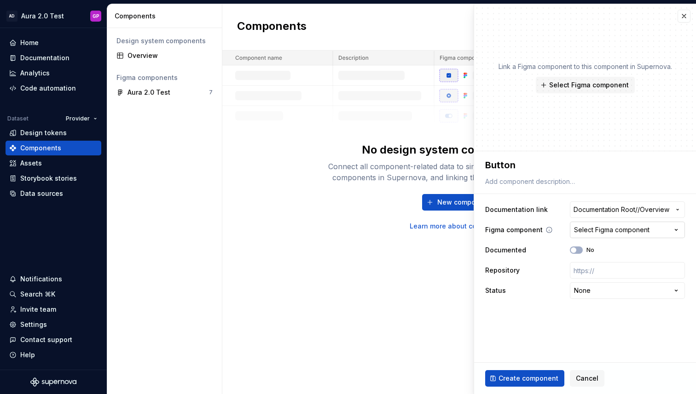
click at [629, 230] on div "Select Figma component" at bounding box center [611, 229] width 75 height 9
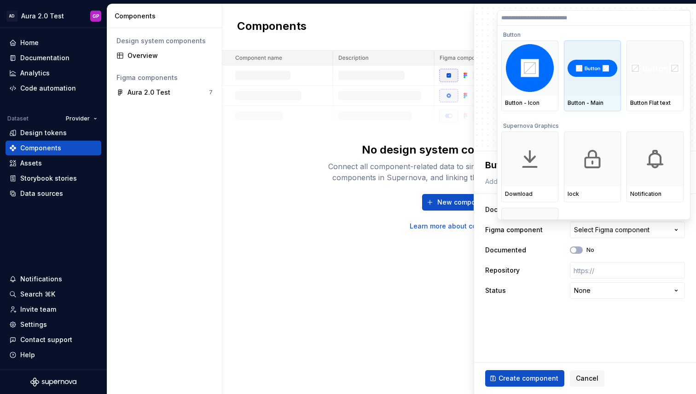
click at [592, 98] on div "Button - Main" at bounding box center [592, 104] width 57 height 16
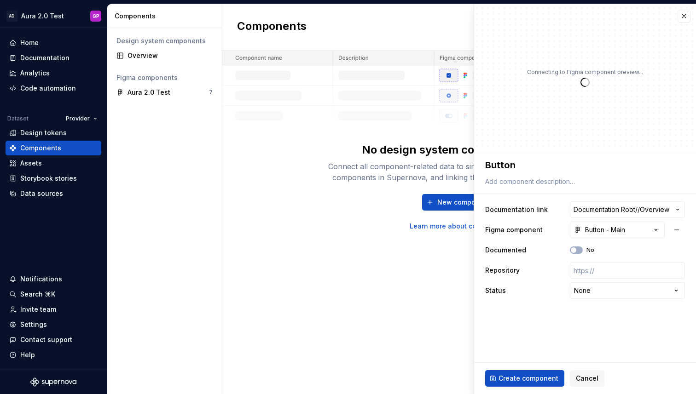
type textarea "*"
click at [610, 295] on html "**********" at bounding box center [348, 197] width 696 height 394
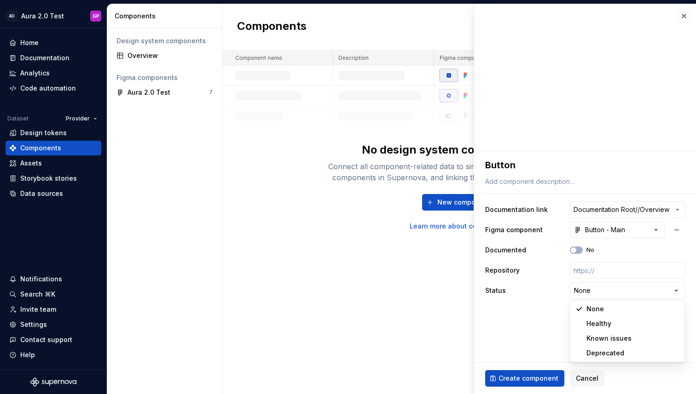
select select "**********"
click at [514, 380] on span "Create component" at bounding box center [528, 378] width 60 height 9
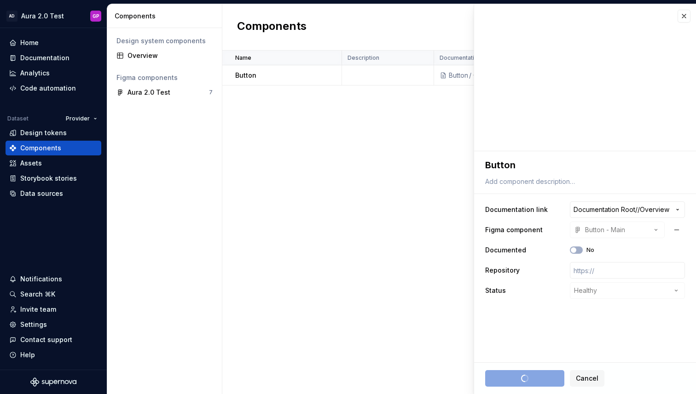
type textarea "*"
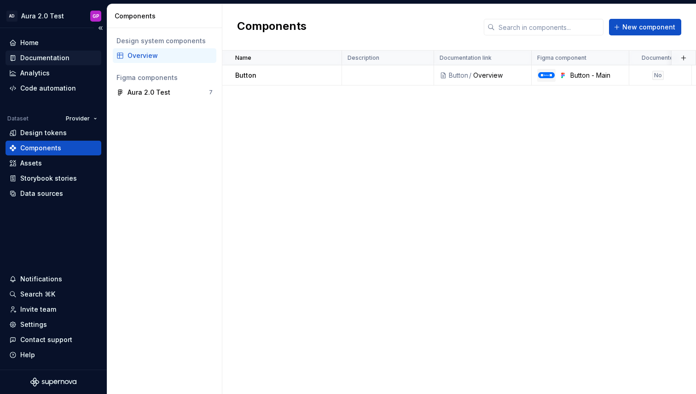
click at [39, 60] on div "Documentation" at bounding box center [44, 57] width 49 height 9
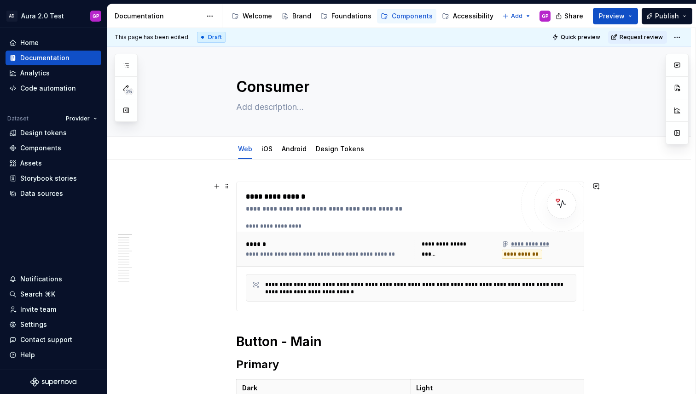
scroll to position [3, 0]
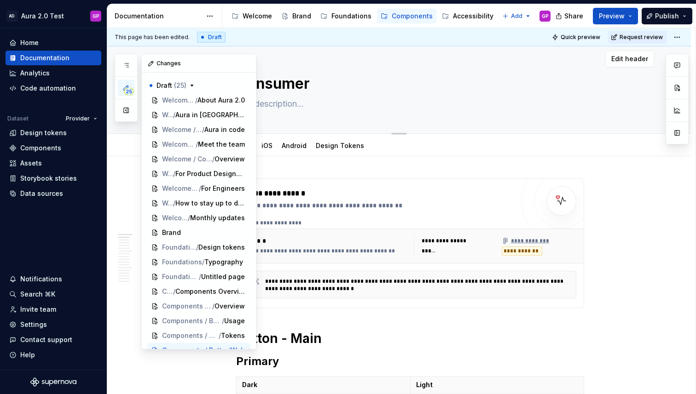
click at [123, 107] on button "button" at bounding box center [126, 110] width 17 height 17
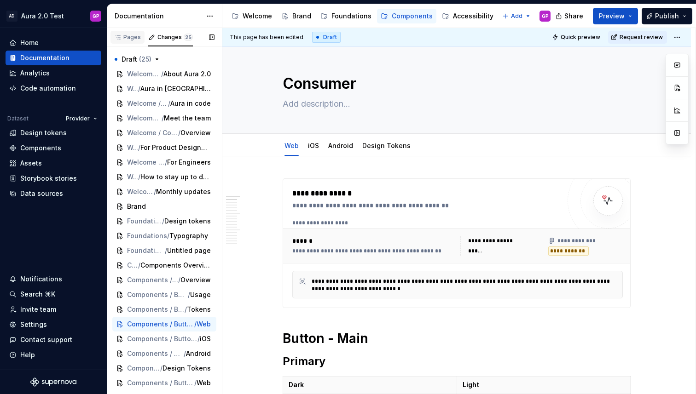
click at [135, 39] on div "Pages" at bounding box center [127, 37] width 27 height 7
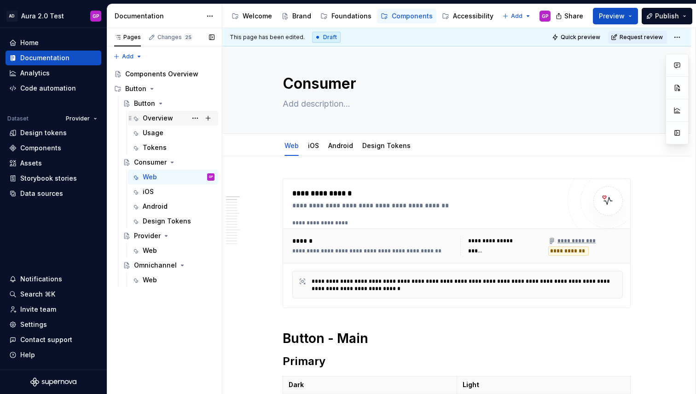
click at [155, 114] on div "Overview" at bounding box center [158, 118] width 30 height 9
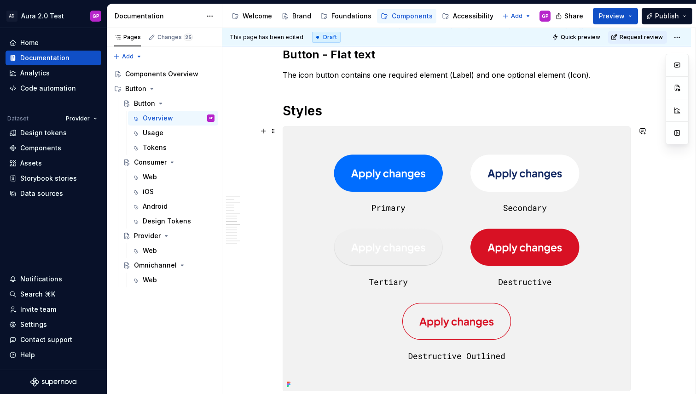
scroll to position [824, 0]
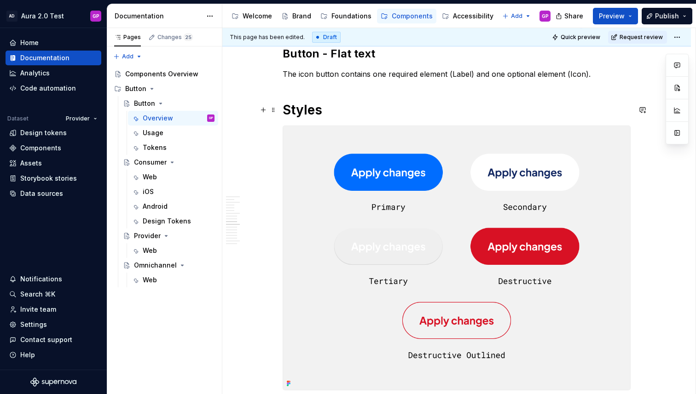
type textarea "*"
click at [333, 113] on h1 "Styles" at bounding box center [456, 110] width 348 height 17
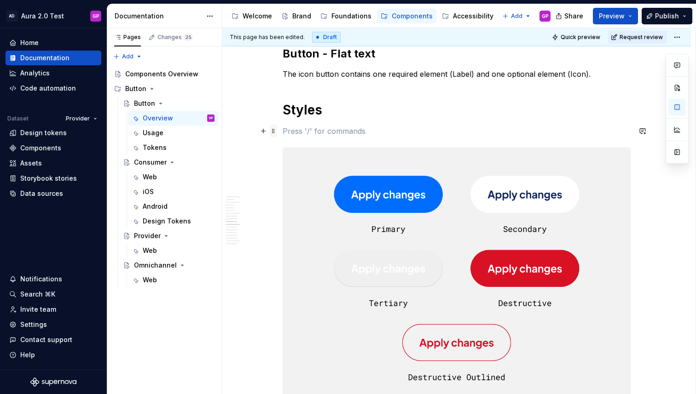
scroll to position [826, 0]
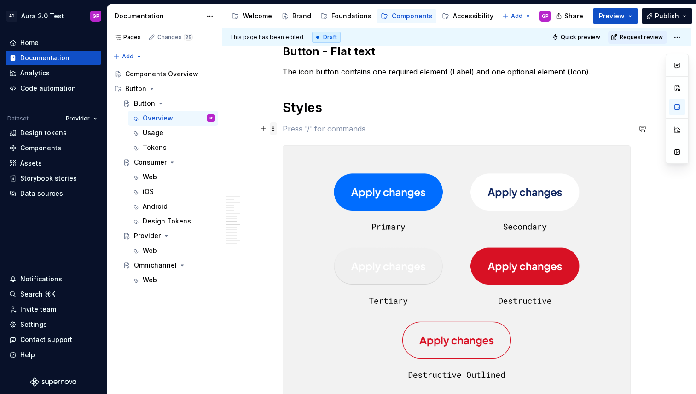
click at [275, 127] on span at bounding box center [273, 128] width 7 height 13
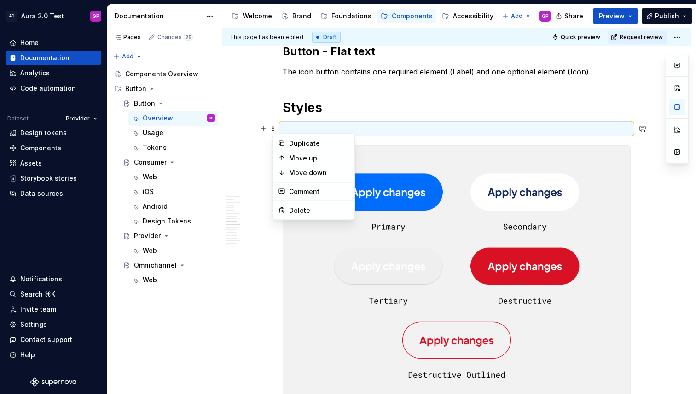
click at [294, 129] on p at bounding box center [456, 128] width 348 height 11
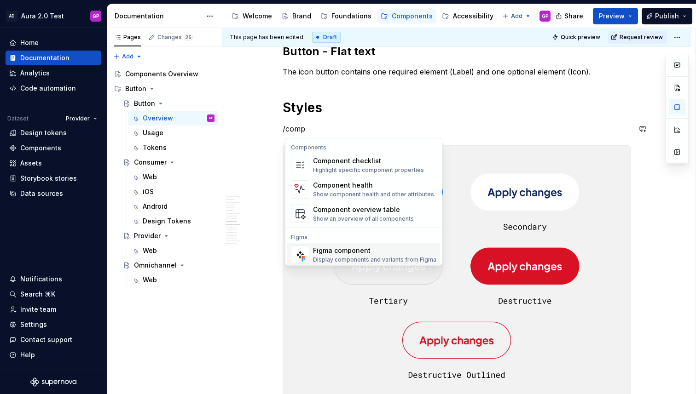
scroll to position [28, 0]
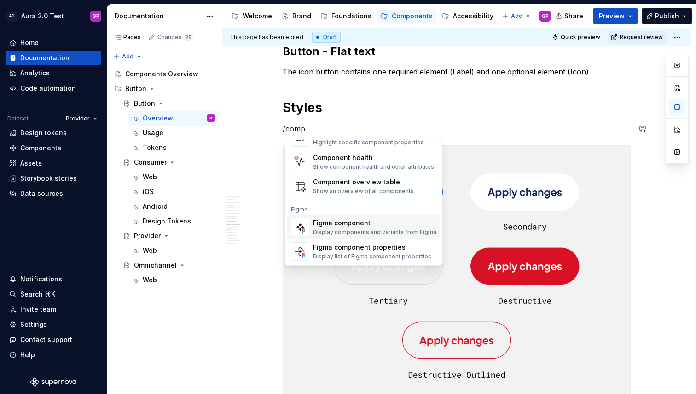
click at [323, 227] on div "Figma component" at bounding box center [374, 223] width 123 height 9
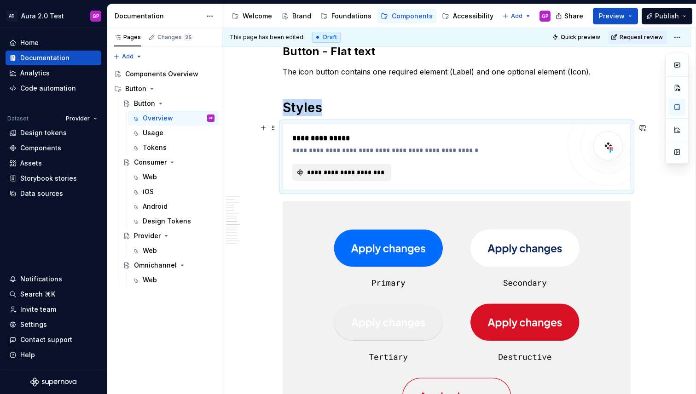
click at [323, 170] on span "**********" at bounding box center [345, 172] width 80 height 9
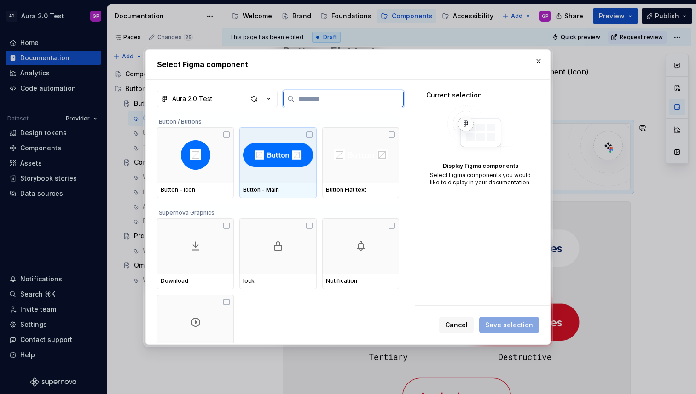
click at [276, 163] on img at bounding box center [277, 154] width 69 height 29
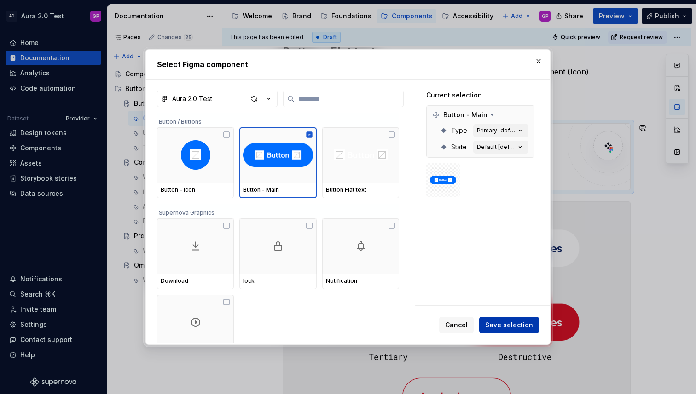
click at [512, 326] on span "Save selection" at bounding box center [509, 325] width 48 height 9
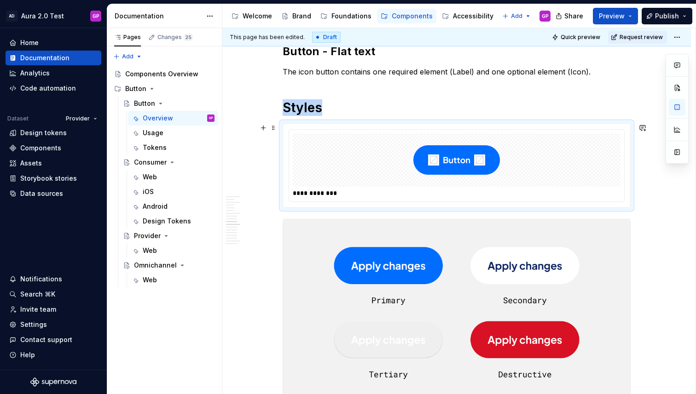
click at [460, 164] on img at bounding box center [456, 160] width 86 height 46
click at [557, 166] on div at bounding box center [457, 159] width 328 height 53
click at [615, 163] on div at bounding box center [457, 159] width 328 height 53
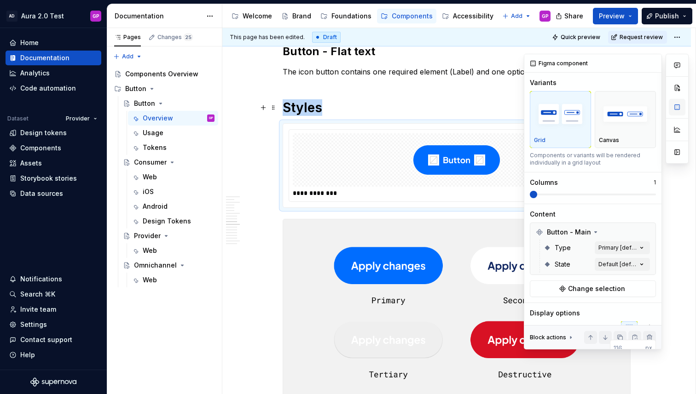
click at [679, 108] on button "button" at bounding box center [676, 107] width 17 height 17
click at [604, 260] on div "Comments Open comments No comments yet Select ‘Comment’ from the block context …" at bounding box center [605, 202] width 165 height 296
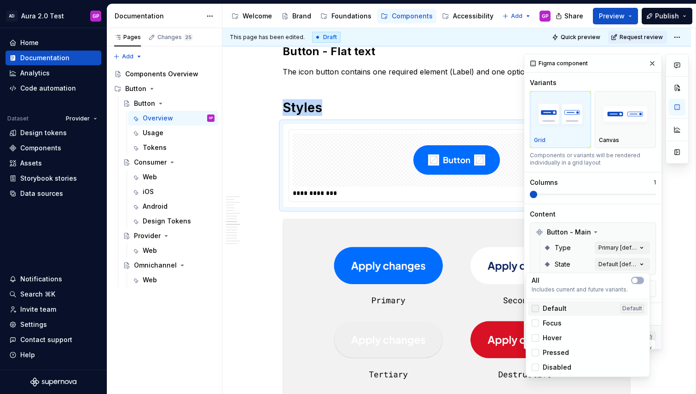
click at [536, 310] on div at bounding box center [534, 308] width 7 height 7
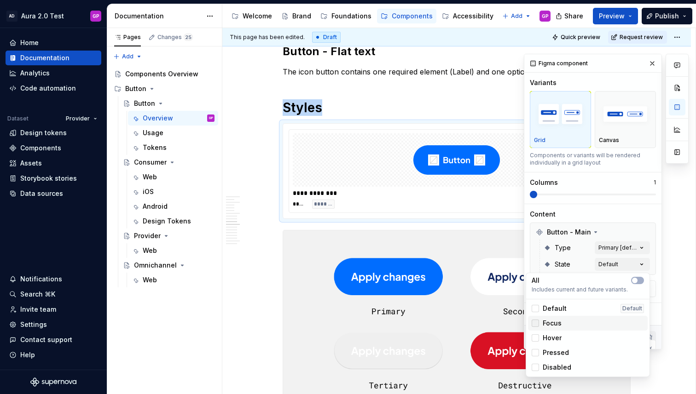
click at [536, 323] on div at bounding box center [534, 323] width 7 height 7
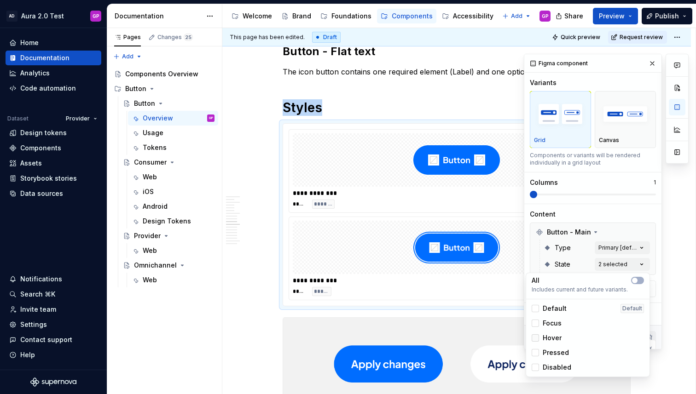
click at [535, 340] on div at bounding box center [534, 337] width 7 height 7
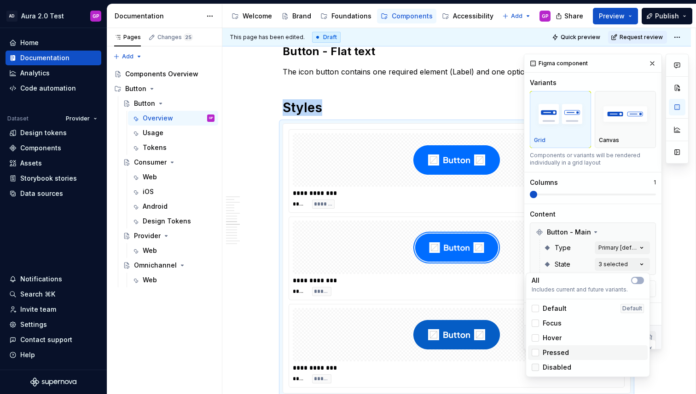
drag, startPoint x: 535, startPoint y: 352, endPoint x: 536, endPoint y: 368, distance: 15.7
click at [535, 352] on div at bounding box center [534, 352] width 7 height 7
click at [536, 368] on div at bounding box center [534, 367] width 7 height 7
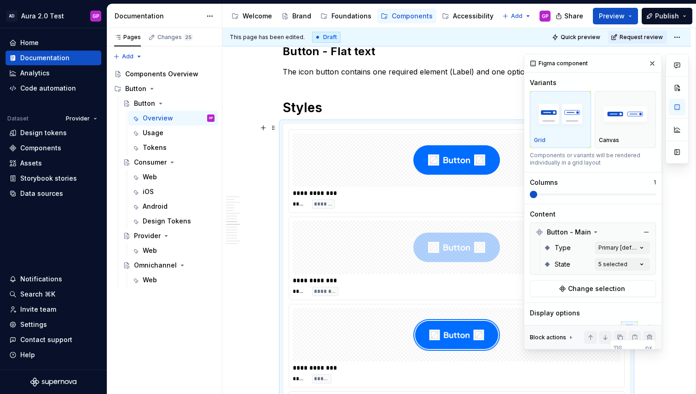
drag, startPoint x: 538, startPoint y: 195, endPoint x: 617, endPoint y: 194, distance: 79.1
click at [623, 194] on div "Comments Open comments No comments yet Select ‘Comment’ from the block context …" at bounding box center [605, 202] width 165 height 296
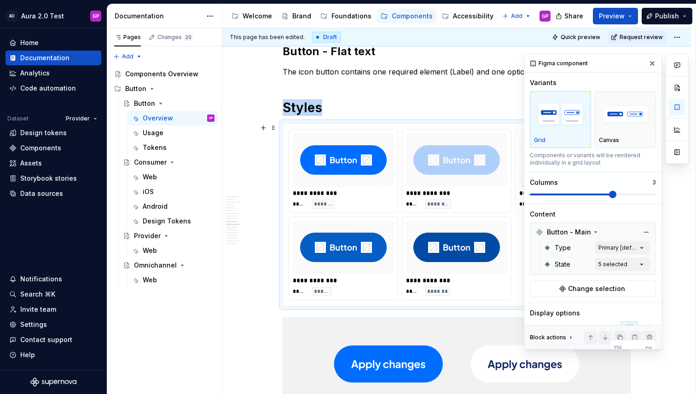
click at [616, 194] on span at bounding box center [592, 195] width 126 height 2
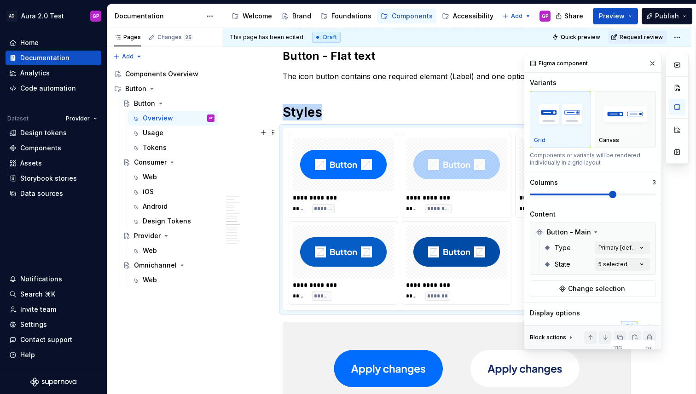
scroll to position [821, 0]
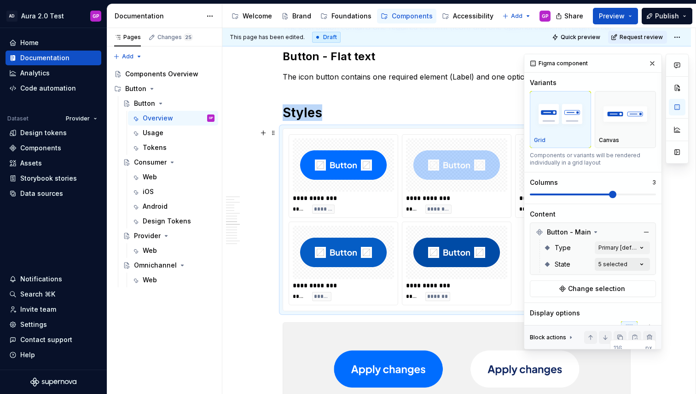
click at [633, 265] on div "Comments Open comments No comments yet Select ‘Comment’ from the block context …" at bounding box center [605, 202] width 165 height 296
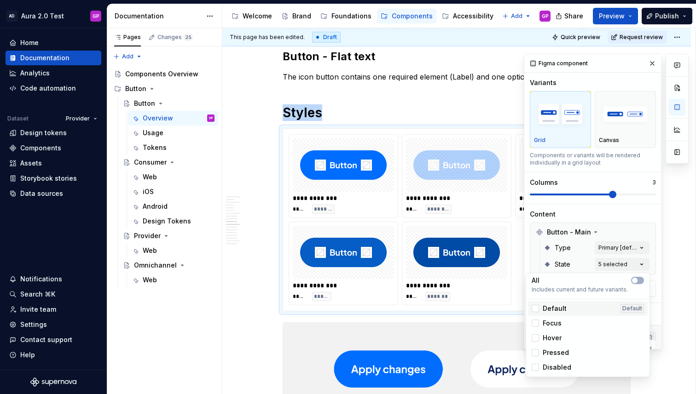
drag, startPoint x: 534, startPoint y: 307, endPoint x: 535, endPoint y: 318, distance: 11.0
click at [535, 309] on icon at bounding box center [535, 309] width 0 height 0
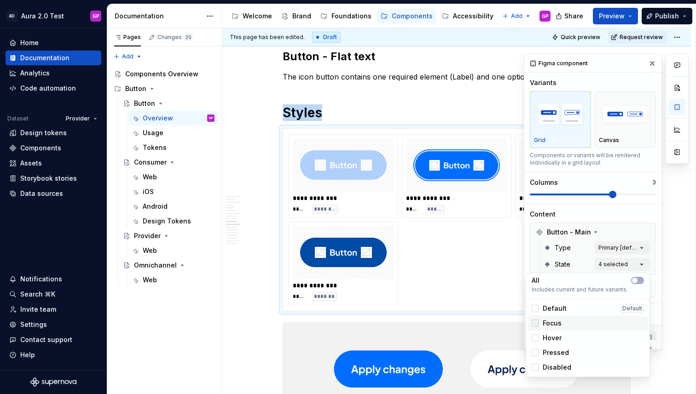
click at [534, 320] on div at bounding box center [534, 323] width 7 height 7
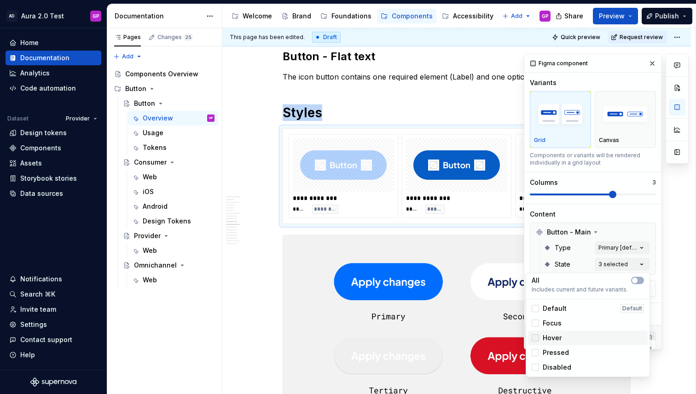
click at [535, 338] on icon at bounding box center [535, 338] width 0 height 0
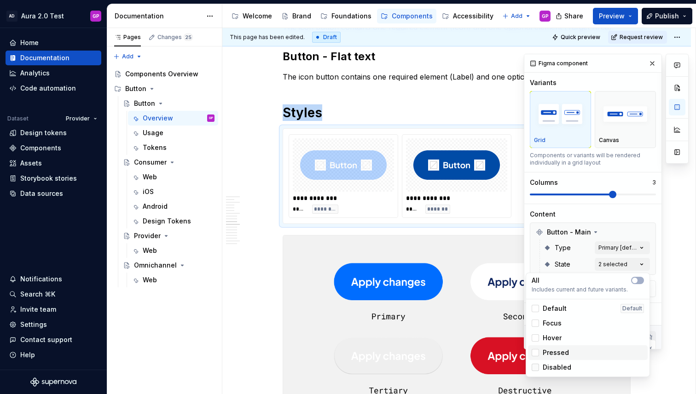
drag, startPoint x: 535, startPoint y: 351, endPoint x: 536, endPoint y: 363, distance: 12.0
click at [535, 353] on icon at bounding box center [535, 353] width 0 height 0
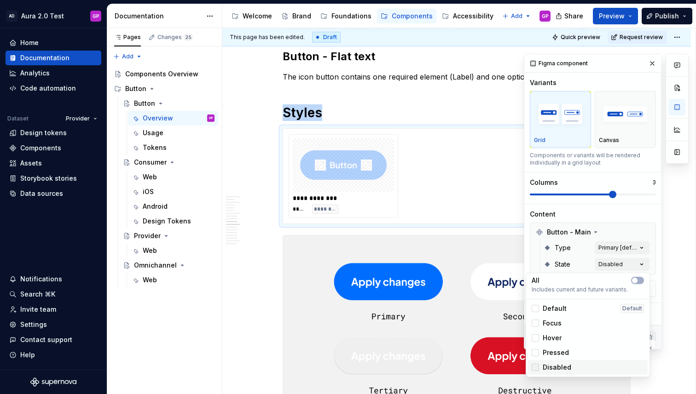
click at [535, 368] on polyline at bounding box center [535, 368] width 0 height 0
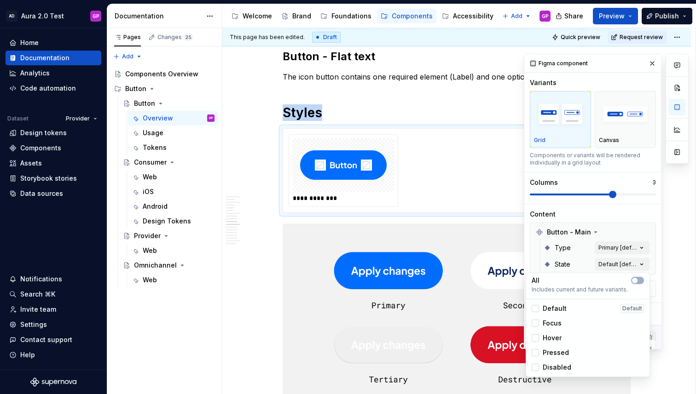
click at [615, 246] on div "Comments Open comments No comments yet Select ‘Comment’ from the block context …" at bounding box center [605, 202] width 165 height 296
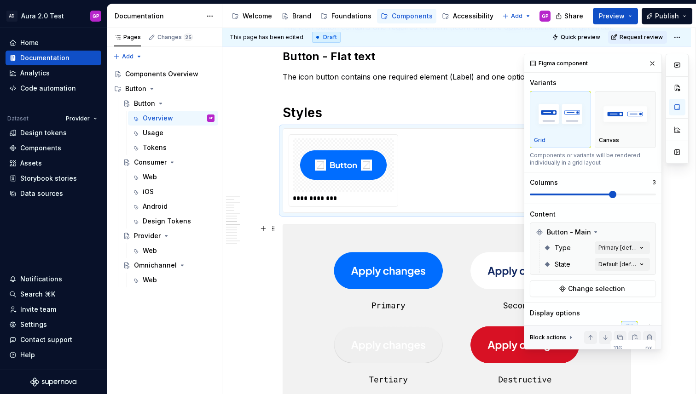
click at [646, 246] on div "Comments Open comments No comments yet Select ‘Comment’ from the block context …" at bounding box center [605, 202] width 165 height 296
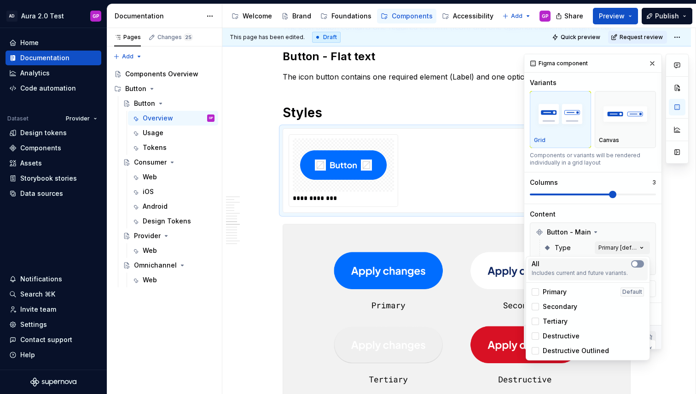
click at [635, 264] on span "button" at bounding box center [635, 264] width 6 height 6
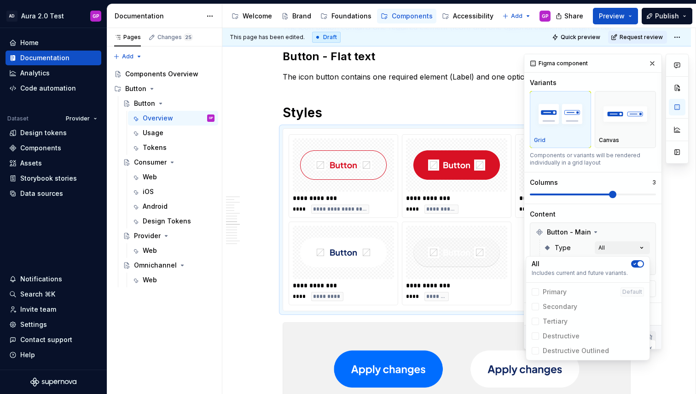
click at [535, 292] on span "Primary Default" at bounding box center [588, 292] width 120 height 15
click at [638, 262] on span "button" at bounding box center [640, 264] width 6 height 6
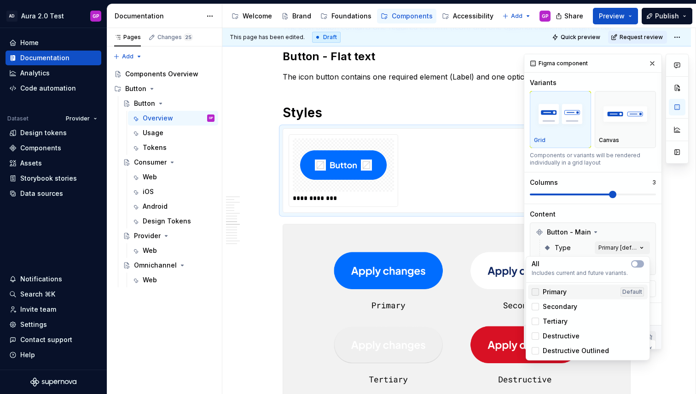
click at [535, 294] on div at bounding box center [534, 291] width 7 height 7
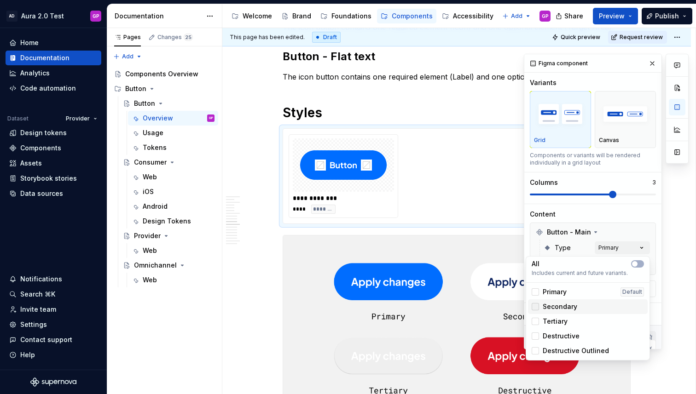
click at [535, 306] on div at bounding box center [534, 306] width 7 height 7
click at [534, 325] on div "Tertiary" at bounding box center [549, 321] width 36 height 9
click at [534, 335] on div at bounding box center [534, 336] width 7 height 7
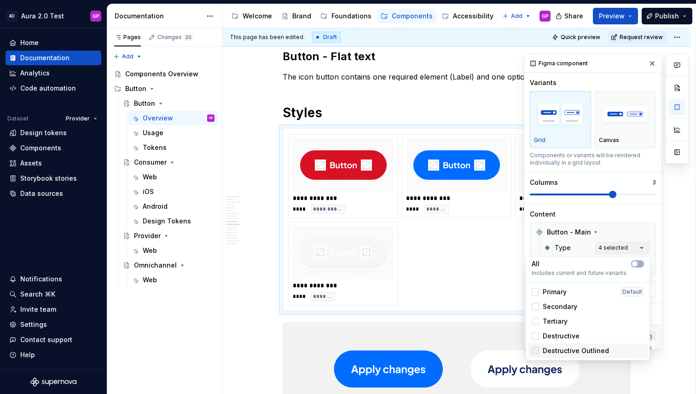
click at [535, 351] on div at bounding box center [534, 350] width 7 height 7
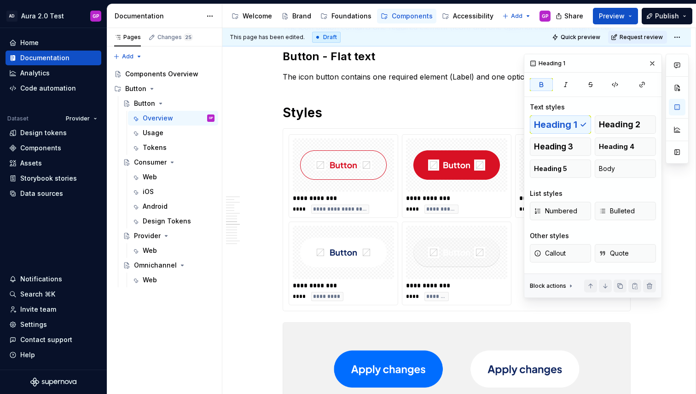
click at [319, 254] on html "AD Aura 2.0 Test GP Home Documentation Analytics Code automation Dataset Provid…" at bounding box center [348, 197] width 696 height 394
click at [332, 268] on img at bounding box center [343, 253] width 86 height 46
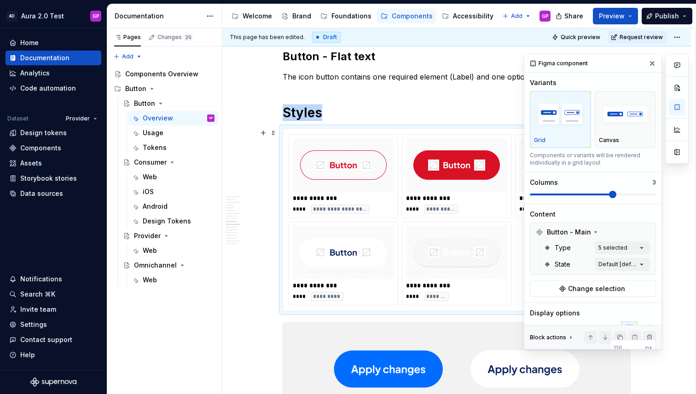
click at [332, 268] on img at bounding box center [343, 253] width 86 height 46
drag, startPoint x: 350, startPoint y: 270, endPoint x: 356, endPoint y: 275, distance: 7.3
click at [356, 274] on body "AD Aura 2.0 Test GP Home Documentation Analytics Code automation Dataset Provid…" at bounding box center [348, 197] width 696 height 394
click at [653, 66] on button "button" at bounding box center [651, 63] width 13 height 13
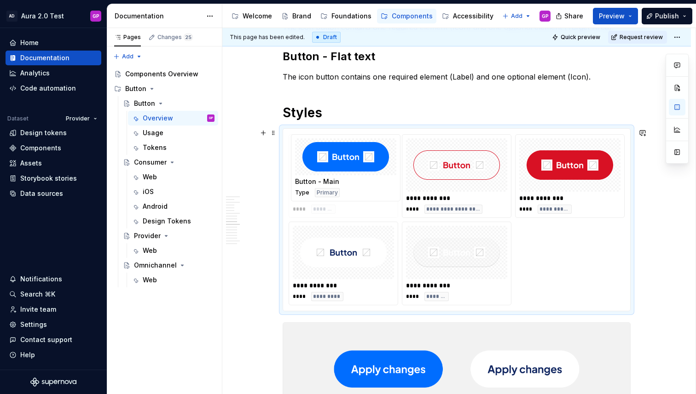
drag, startPoint x: 567, startPoint y: 173, endPoint x: 357, endPoint y: 180, distance: 209.4
click at [357, 178] on body "AD Aura 2.0 Test GP Home Documentation Analytics Code automation Dataset Provid…" at bounding box center [348, 197] width 696 height 394
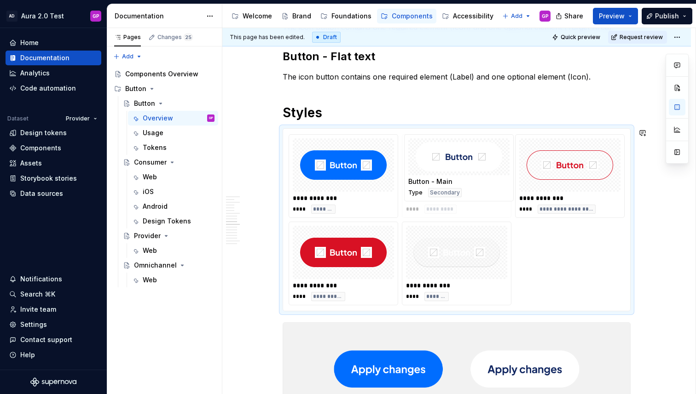
drag, startPoint x: 353, startPoint y: 264, endPoint x: 446, endPoint y: 189, distance: 118.8
click at [444, 190] on body "AD Aura 2.0 Test GP Home Documentation Analytics Code automation Dataset Provid…" at bounding box center [348, 197] width 696 height 394
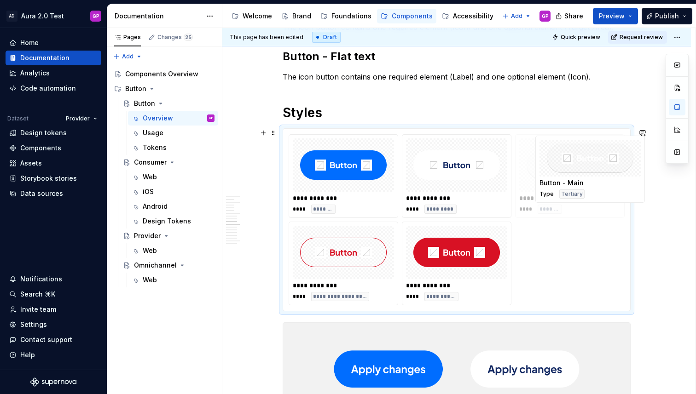
drag, startPoint x: 424, startPoint y: 287, endPoint x: 550, endPoint y: 202, distance: 151.8
click at [550, 202] on body "AD Aura 2.0 Test GP Home Documentation Analytics Code automation Dataset Provid…" at bounding box center [348, 197] width 696 height 394
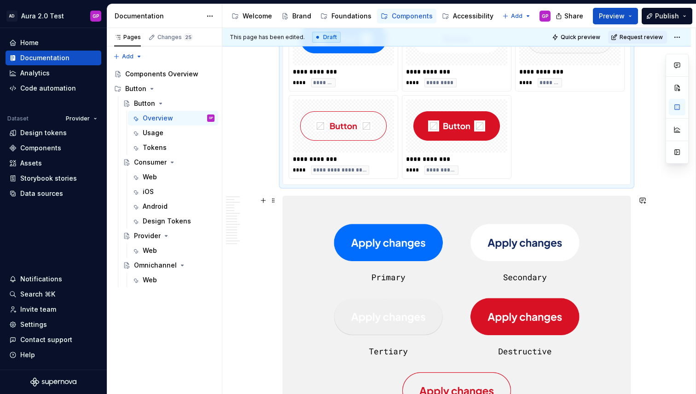
scroll to position [937, 0]
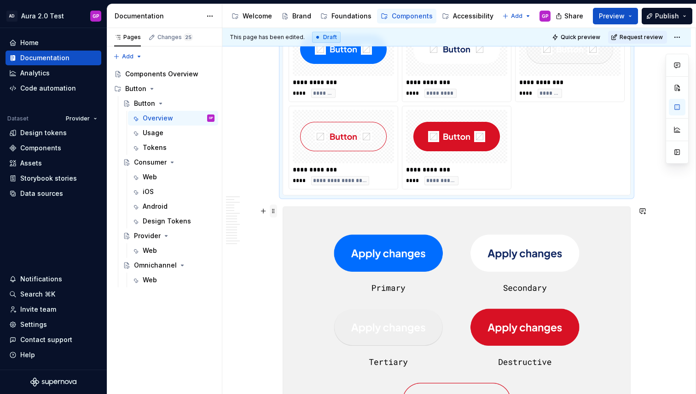
click at [276, 212] on span at bounding box center [273, 211] width 7 height 13
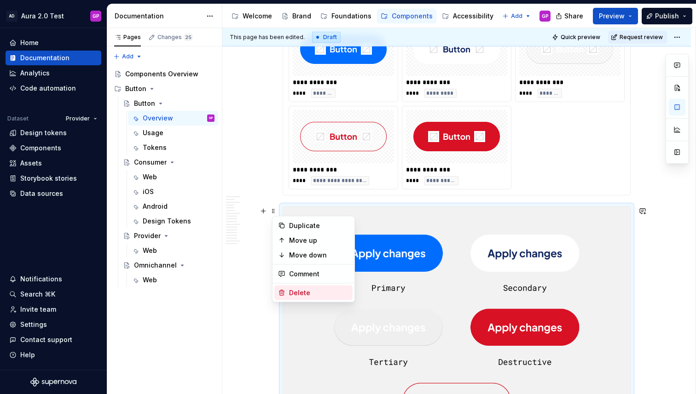
click at [293, 291] on div "Delete" at bounding box center [319, 292] width 60 height 9
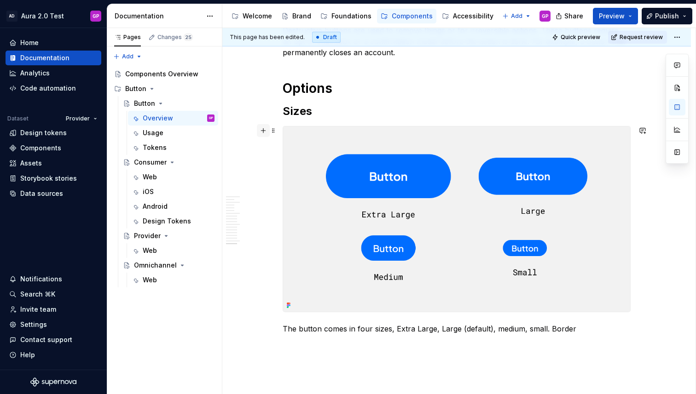
scroll to position [1375, 0]
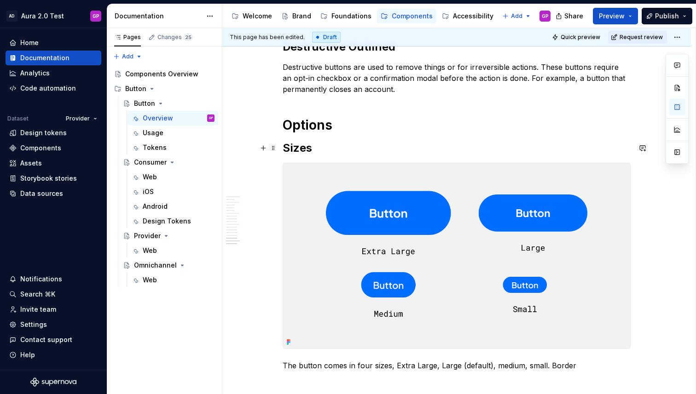
click at [325, 147] on h2 "Sizes" at bounding box center [456, 148] width 348 height 15
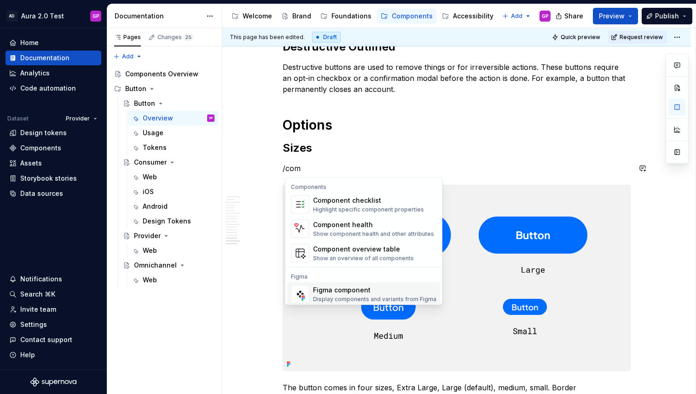
click at [332, 293] on div "Figma component" at bounding box center [374, 290] width 123 height 9
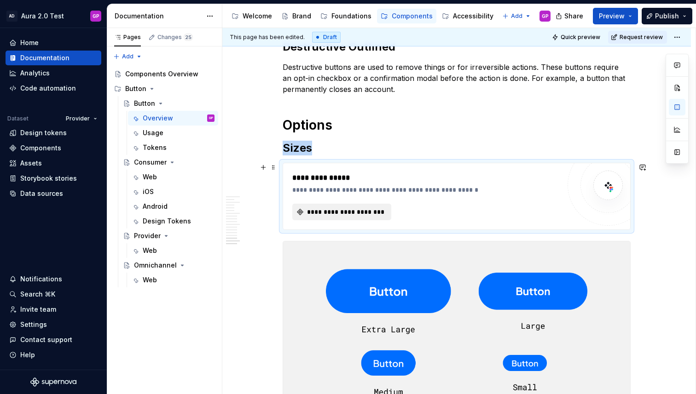
click at [345, 213] on span "**********" at bounding box center [345, 211] width 80 height 9
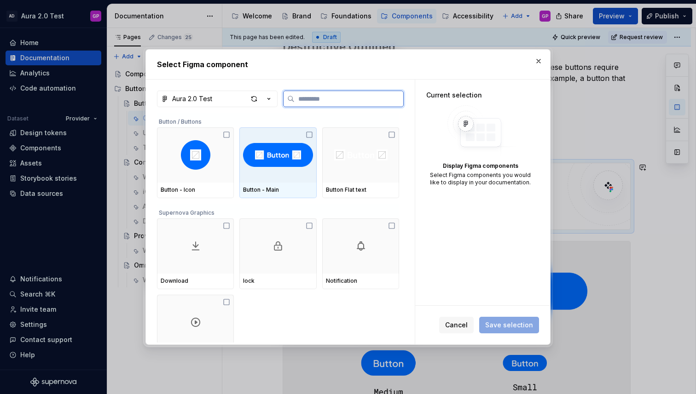
click at [280, 156] on img at bounding box center [277, 154] width 69 height 29
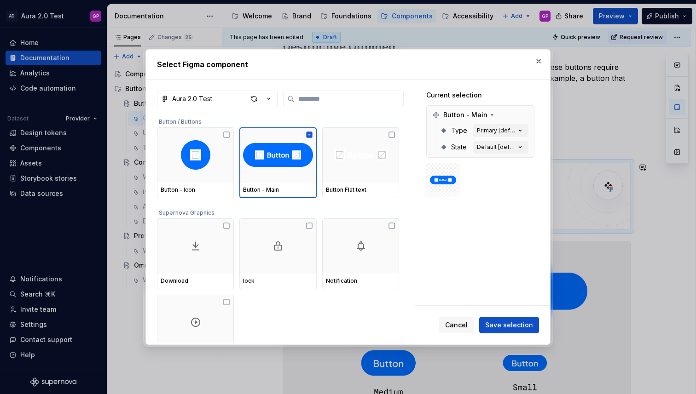
click at [460, 327] on span "Cancel" at bounding box center [456, 325] width 23 height 9
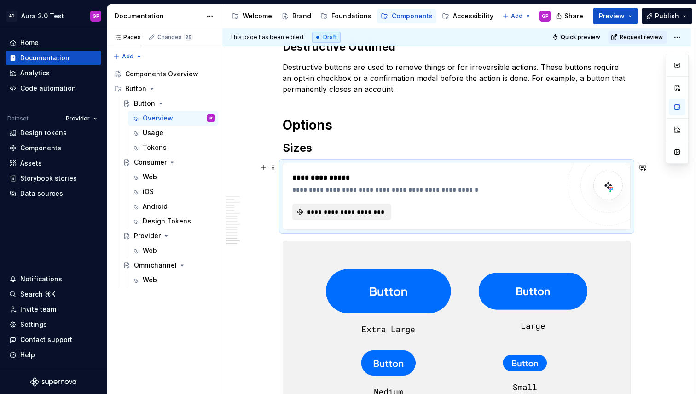
click at [330, 213] on span "**********" at bounding box center [345, 211] width 80 height 9
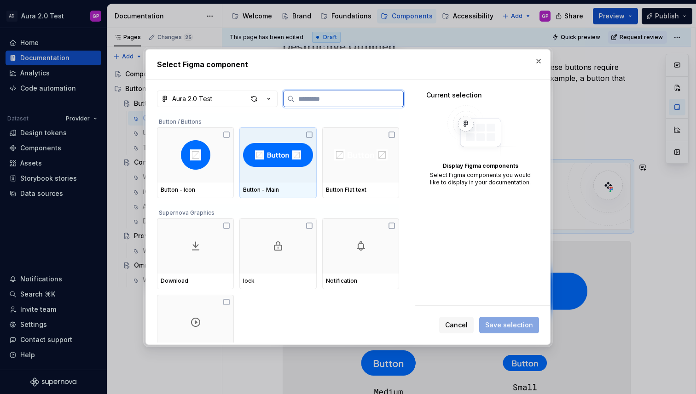
click at [278, 158] on img at bounding box center [277, 154] width 69 height 29
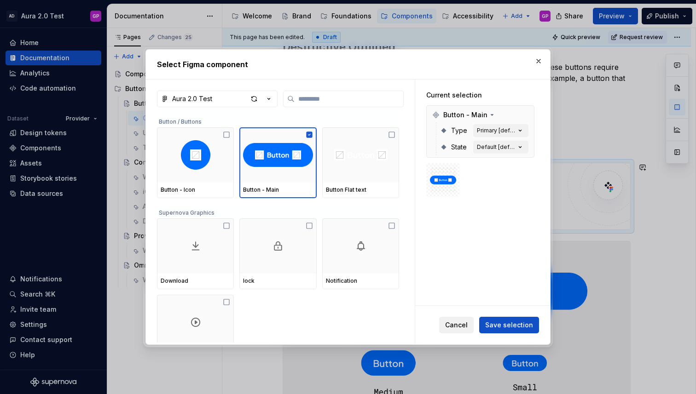
click at [452, 329] on span "Cancel" at bounding box center [456, 325] width 23 height 9
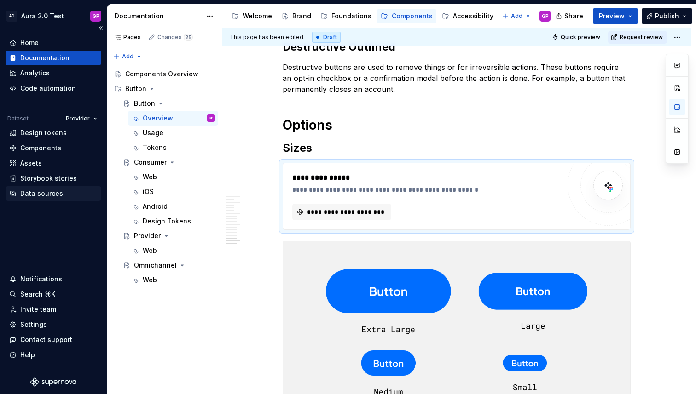
click at [33, 191] on div "Data sources" at bounding box center [41, 193] width 43 height 9
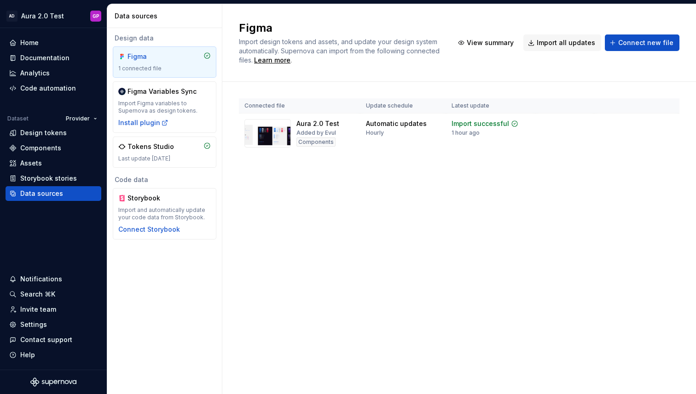
click at [168, 59] on div "Figma" at bounding box center [149, 56] width 44 height 9
click at [610, 138] on button "Import updates" at bounding box center [628, 138] width 58 height 13
click at [622, 138] on div "Import updates" at bounding box center [632, 138] width 42 height 7
click at [37, 58] on div "Documentation" at bounding box center [44, 57] width 49 height 9
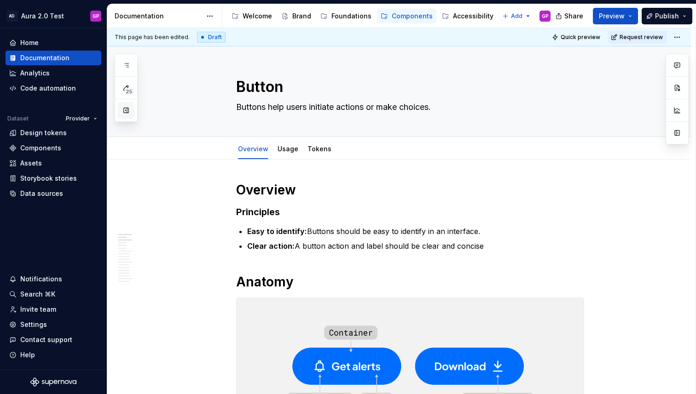
click at [127, 117] on button "button" at bounding box center [126, 110] width 17 height 17
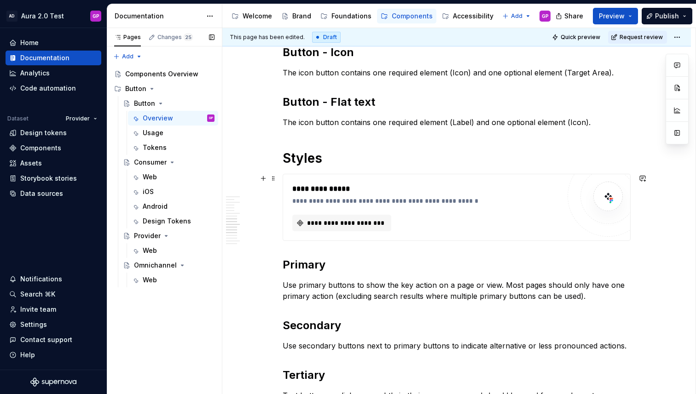
scroll to position [761, 0]
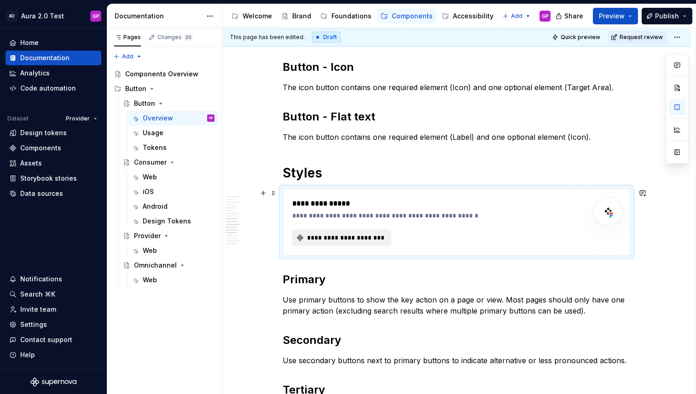
click at [321, 236] on span "**********" at bounding box center [345, 237] width 80 height 9
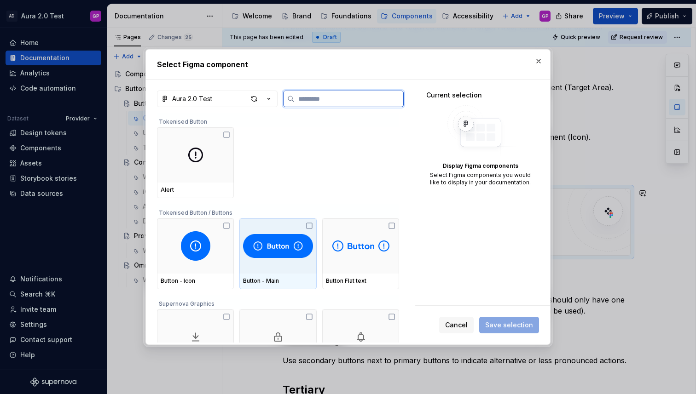
click at [276, 247] on img at bounding box center [277, 245] width 69 height 29
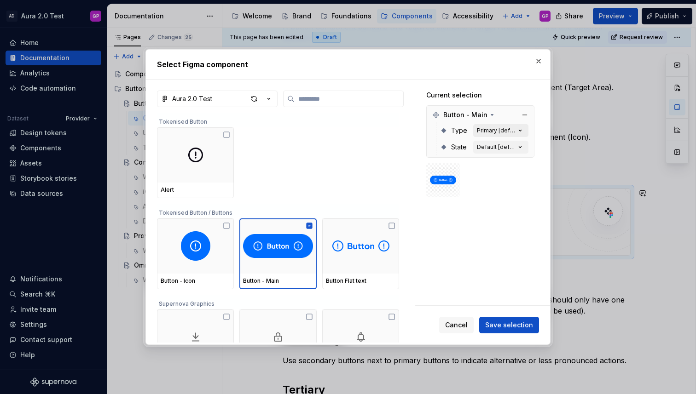
click at [524, 130] on icon "button" at bounding box center [519, 130] width 9 height 9
click at [503, 131] on div "Primary [default]" at bounding box center [496, 130] width 39 height 7
click at [490, 131] on div "Primary [default]" at bounding box center [496, 130] width 39 height 7
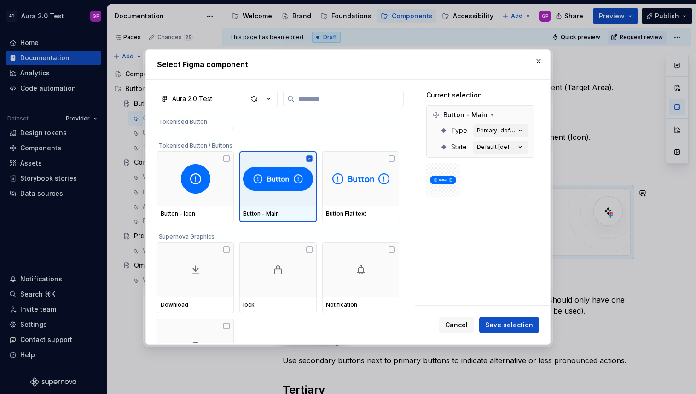
scroll to position [0, 0]
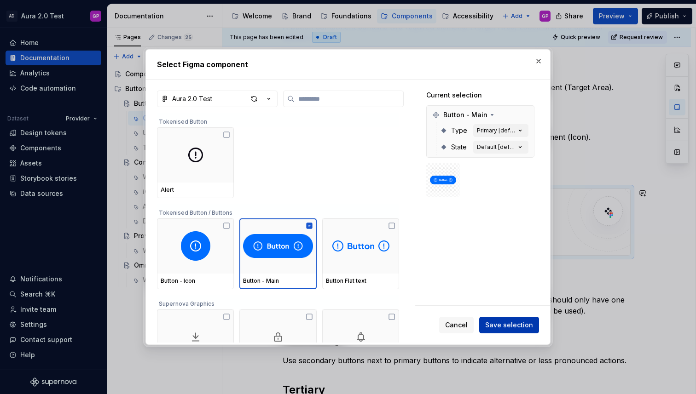
click at [507, 325] on span "Save selection" at bounding box center [509, 325] width 48 height 9
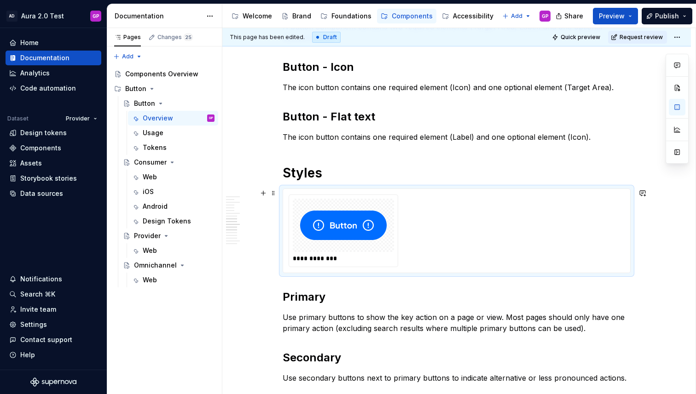
click at [442, 227] on div "**********" at bounding box center [456, 231] width 336 height 73
click at [370, 227] on img at bounding box center [343, 225] width 86 height 46
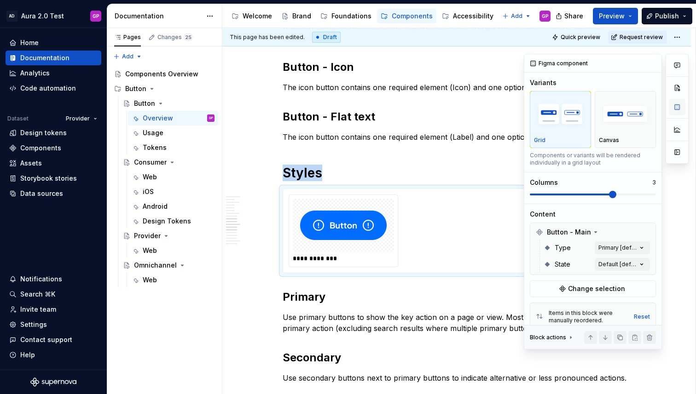
click at [678, 108] on button "button" at bounding box center [676, 107] width 17 height 17
click at [637, 247] on div "Comments Open comments No comments yet Select ‘Comment’ from the block context …" at bounding box center [605, 202] width 165 height 296
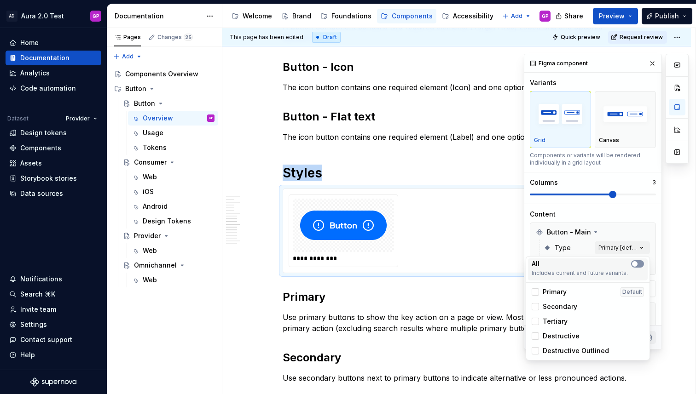
click at [636, 263] on span "button" at bounding box center [635, 264] width 6 height 6
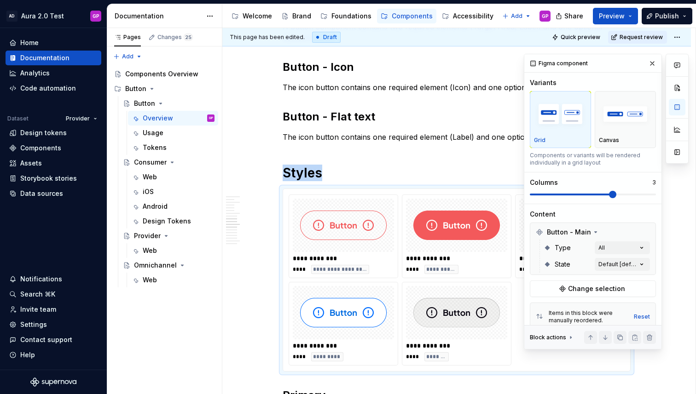
click at [650, 61] on div "Comments Open comments No comments yet Select ‘Comment’ from the block context …" at bounding box center [605, 202] width 165 height 296
click at [651, 65] on button "button" at bounding box center [651, 63] width 13 height 13
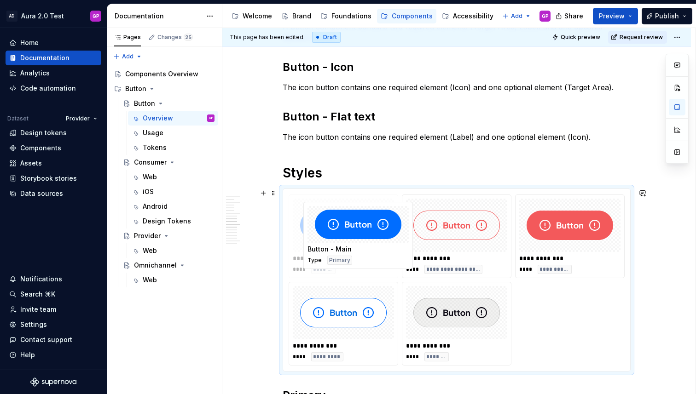
drag, startPoint x: 572, startPoint y: 230, endPoint x: 351, endPoint y: 253, distance: 221.5
click at [362, 237] on body "AD Aura 2.0 Test GP Home Documentation Analytics Code automation Dataset Provid…" at bounding box center [348, 197] width 696 height 394
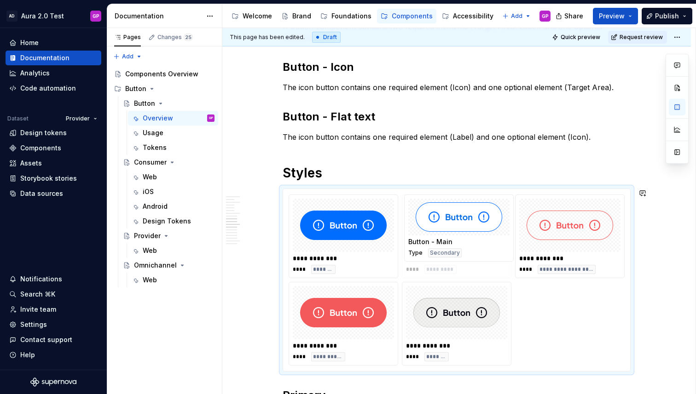
drag, startPoint x: 340, startPoint y: 327, endPoint x: 448, endPoint y: 254, distance: 130.3
click at [448, 254] on body "AD Aura 2.0 Test GP Home Documentation Analytics Code automation Dataset Provid…" at bounding box center [348, 197] width 696 height 394
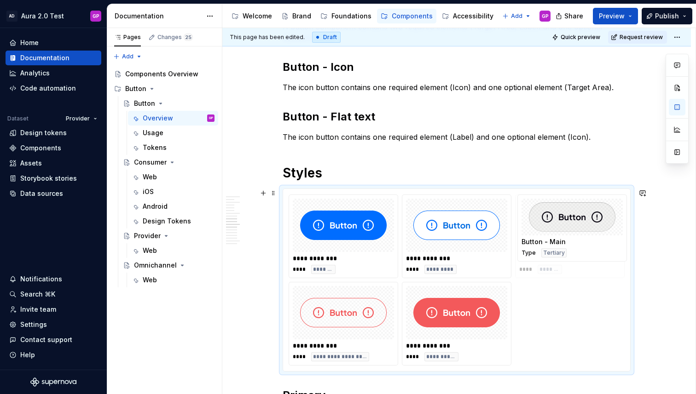
drag, startPoint x: 448, startPoint y: 320, endPoint x: 564, endPoint y: 235, distance: 143.8
click at [564, 235] on body "AD Aura 2.0 Test GP Home Documentation Analytics Code automation Dataset Provid…" at bounding box center [348, 197] width 696 height 394
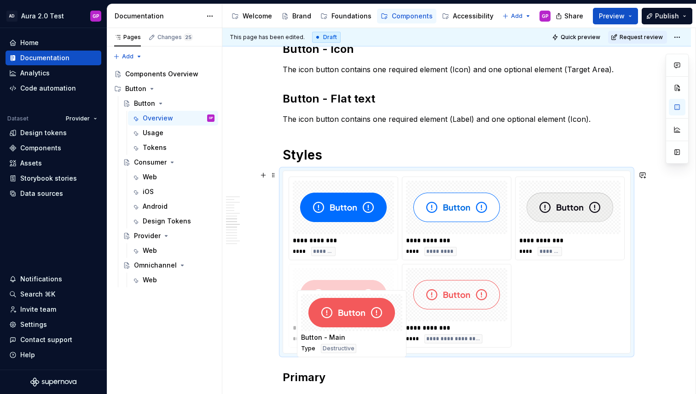
drag, startPoint x: 459, startPoint y: 321, endPoint x: 355, endPoint y: 329, distance: 104.3
click at [356, 329] on body "AD Aura 2.0 Test GP Home Documentation Analytics Code automation Dataset Provid…" at bounding box center [348, 197] width 696 height 394
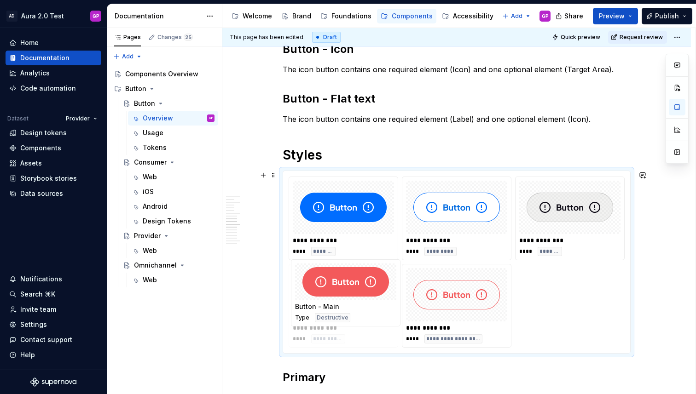
scroll to position [783, 0]
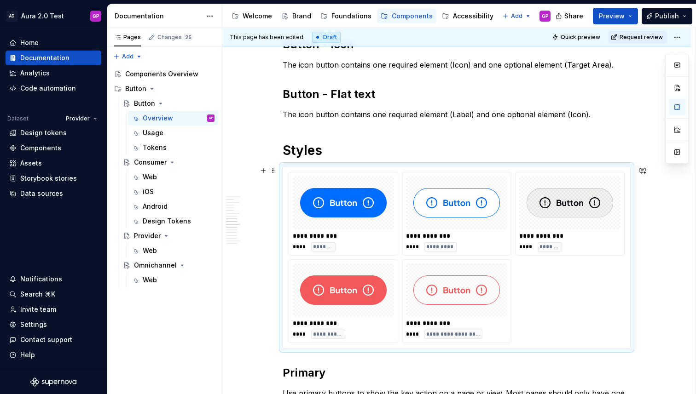
type textarea "*"
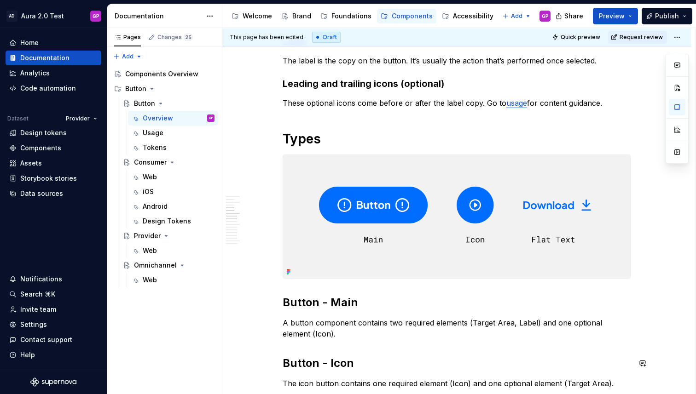
scroll to position [466, 0]
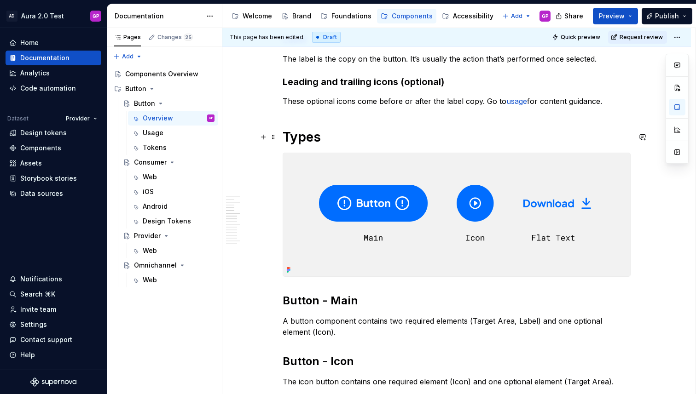
click at [337, 140] on h1 "Types" at bounding box center [456, 137] width 348 height 17
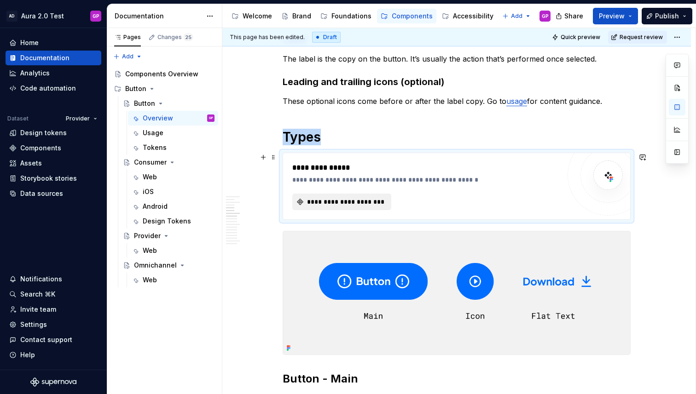
click at [332, 199] on span "**********" at bounding box center [345, 201] width 80 height 9
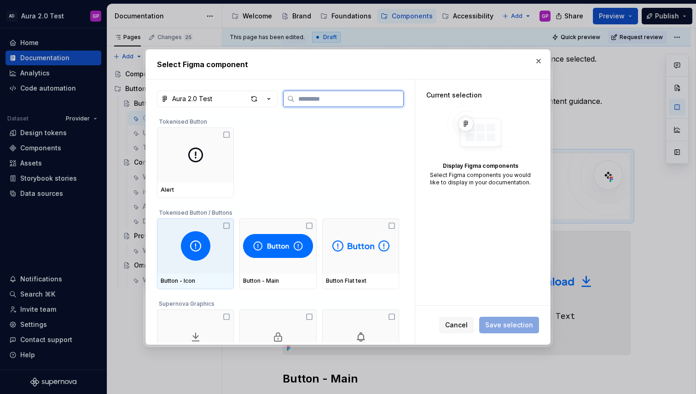
click at [230, 223] on icon at bounding box center [226, 225] width 7 height 7
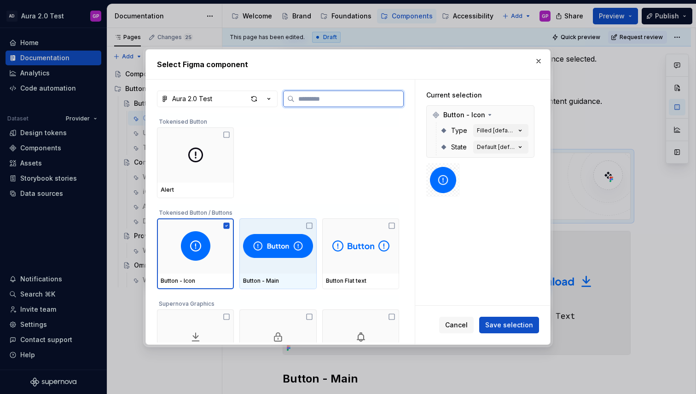
click at [311, 224] on icon at bounding box center [308, 225] width 7 height 7
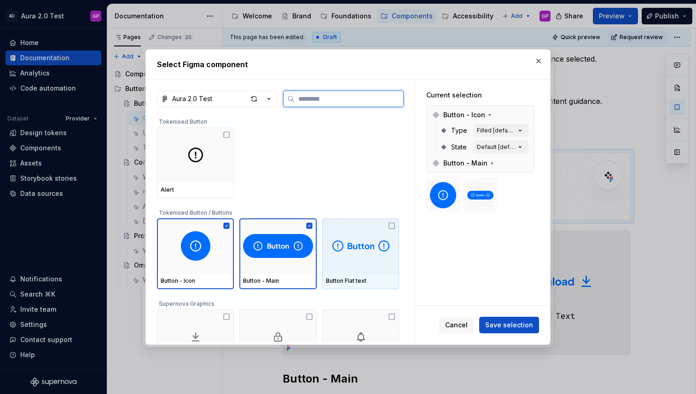
click at [395, 227] on icon at bounding box center [391, 225] width 7 height 7
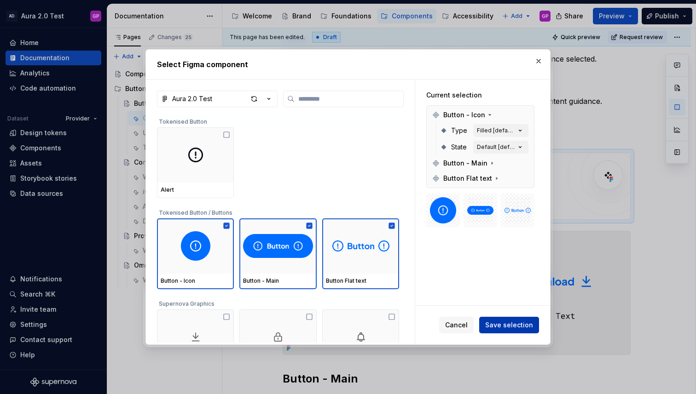
click at [511, 327] on span "Save selection" at bounding box center [509, 325] width 48 height 9
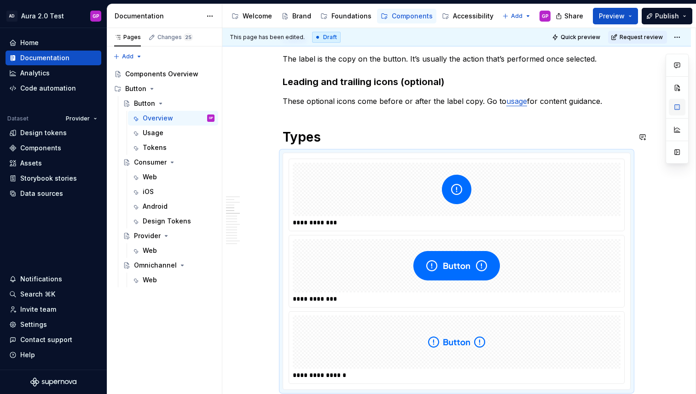
click at [678, 108] on button "button" at bounding box center [676, 107] width 17 height 17
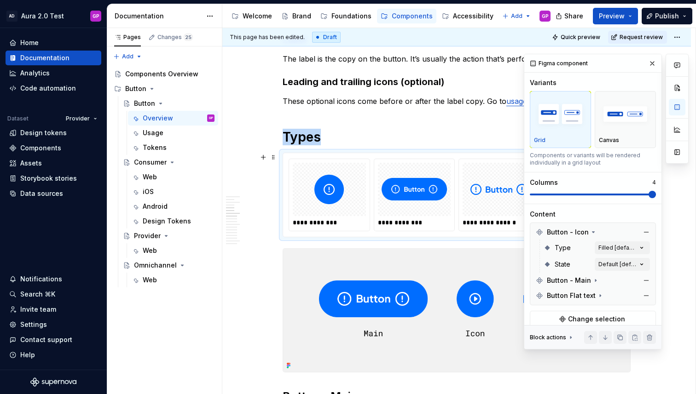
click at [652, 194] on span at bounding box center [651, 194] width 7 height 7
click at [652, 60] on button "button" at bounding box center [651, 63] width 13 height 13
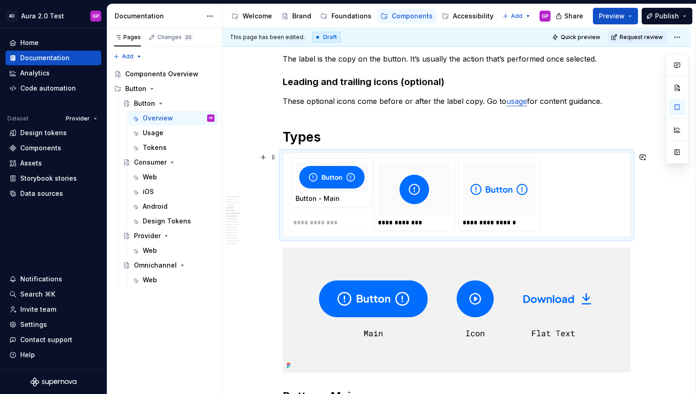
drag, startPoint x: 416, startPoint y: 201, endPoint x: 336, endPoint y: 207, distance: 80.2
click at [337, 206] on body "AD Aura 2.0 Test GP Home Documentation Analytics Code automation Dataset Provid…" at bounding box center [348, 197] width 696 height 394
click at [610, 178] on div "**********" at bounding box center [456, 195] width 336 height 73
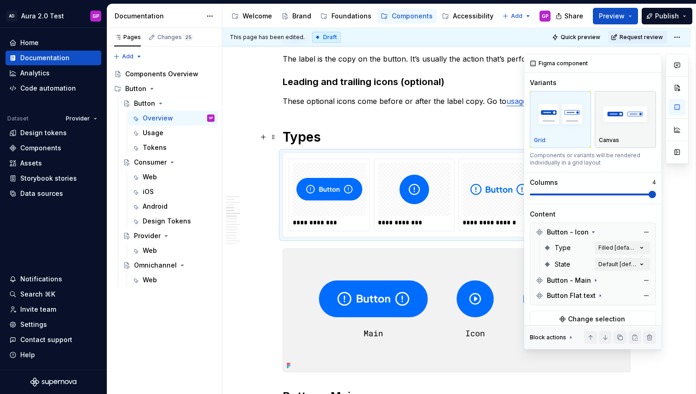
click at [621, 133] on div "Canvas" at bounding box center [624, 119] width 53 height 49
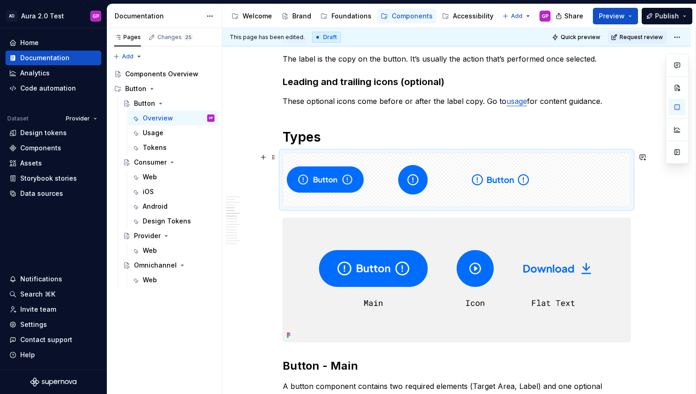
click at [558, 173] on div at bounding box center [456, 179] width 347 height 53
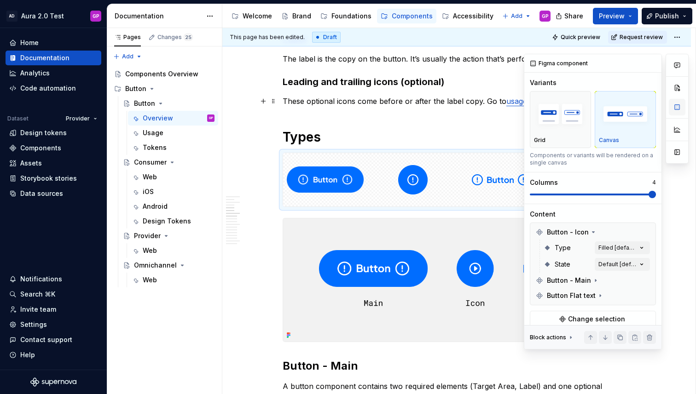
click at [677, 105] on button "button" at bounding box center [676, 107] width 17 height 17
click at [646, 233] on button "button" at bounding box center [645, 232] width 13 height 13
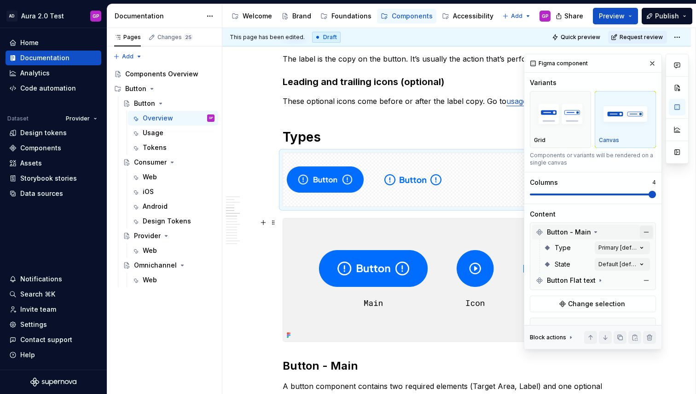
click at [646, 233] on button "button" at bounding box center [645, 232] width 13 height 13
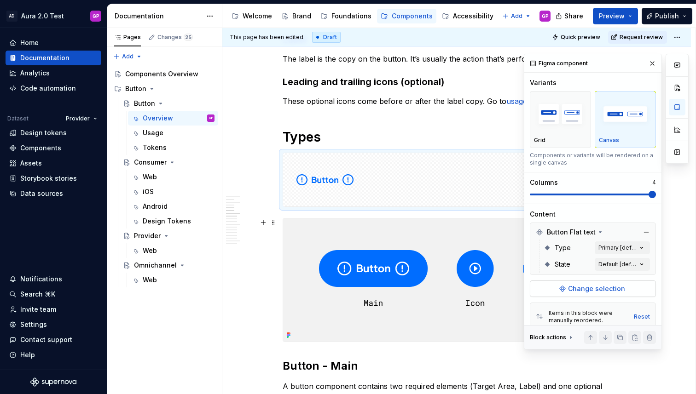
click at [572, 290] on span "Change selection" at bounding box center [596, 288] width 57 height 9
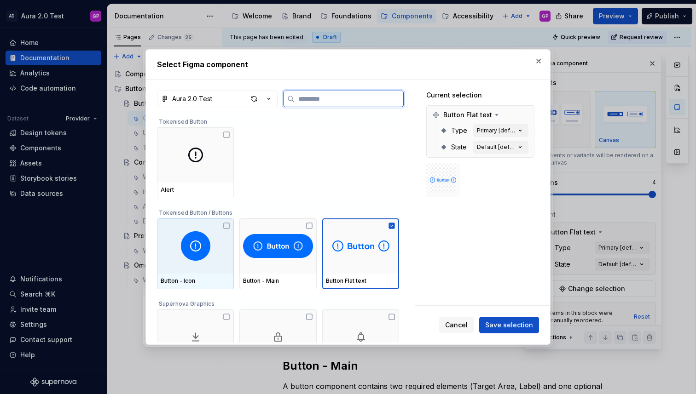
drag, startPoint x: 226, startPoint y: 227, endPoint x: 253, endPoint y: 227, distance: 27.6
click at [226, 227] on icon at bounding box center [226, 225] width 7 height 7
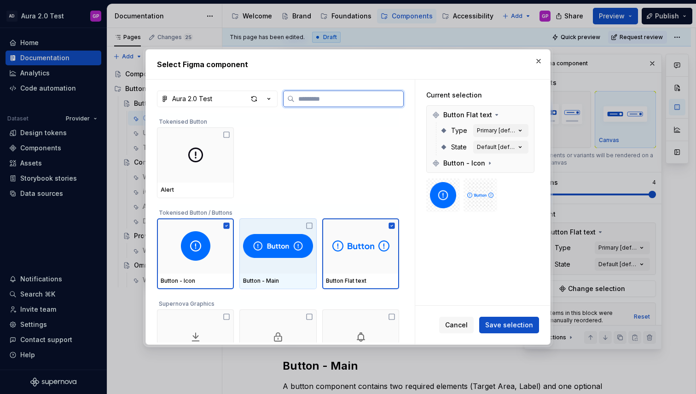
click at [311, 226] on icon at bounding box center [308, 225] width 7 height 7
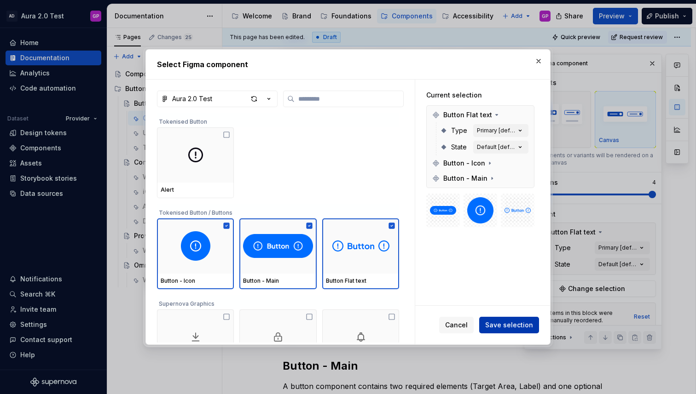
click at [504, 327] on span "Save selection" at bounding box center [509, 325] width 48 height 9
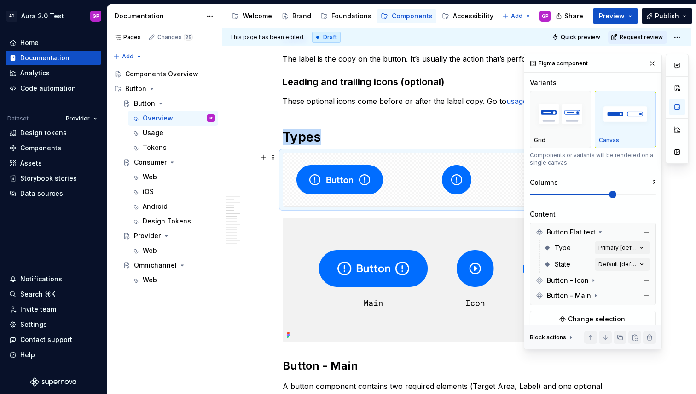
click at [616, 195] on span at bounding box center [592, 194] width 126 height 7
click at [650, 63] on button "button" at bounding box center [651, 63] width 13 height 13
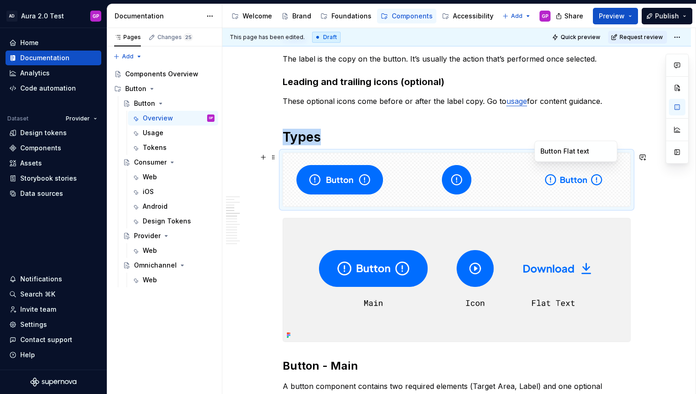
click at [537, 164] on div at bounding box center [573, 179] width 113 height 53
click at [677, 107] on button "button" at bounding box center [676, 107] width 17 height 17
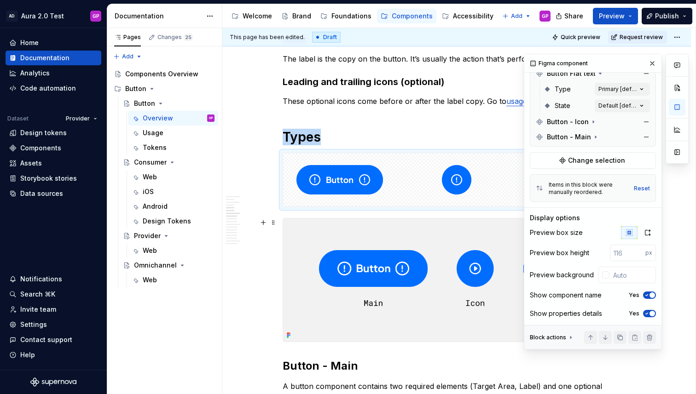
scroll to position [178, 0]
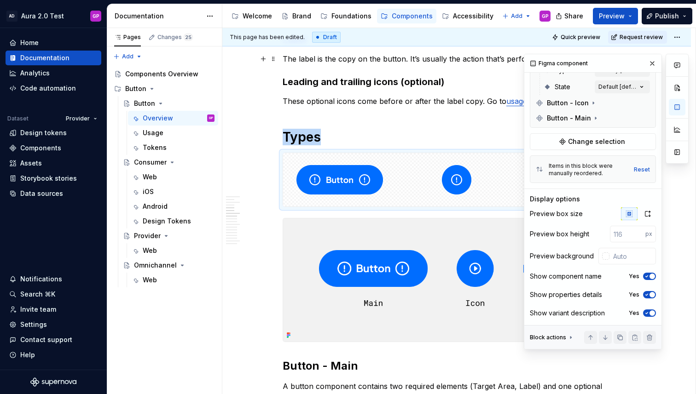
click at [652, 64] on button "button" at bounding box center [651, 63] width 13 height 13
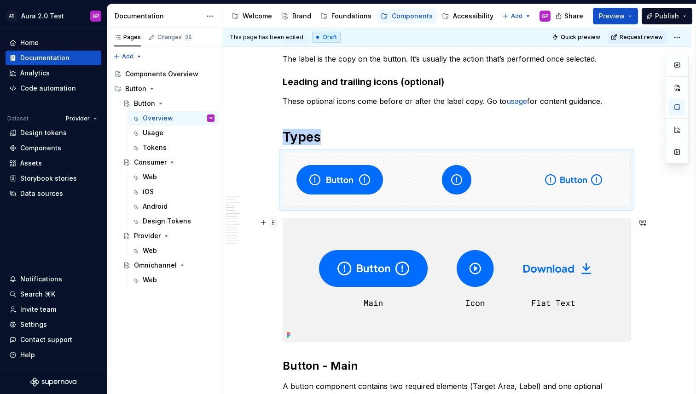
click at [274, 219] on span at bounding box center [273, 222] width 7 height 13
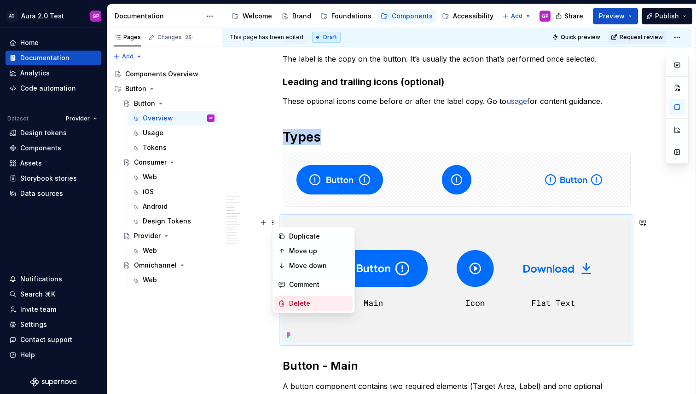
click at [290, 306] on div "Delete" at bounding box center [319, 303] width 60 height 9
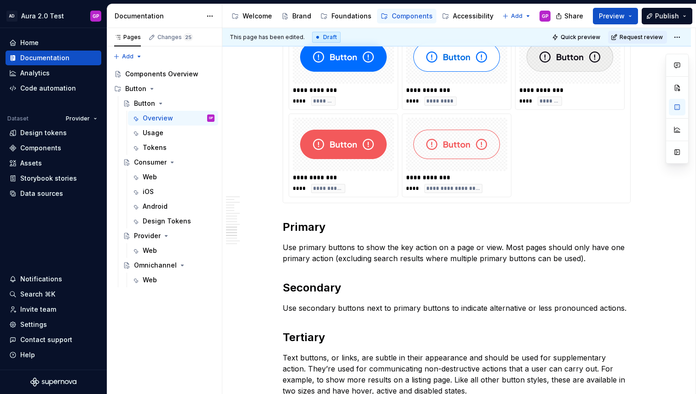
scroll to position [855, 0]
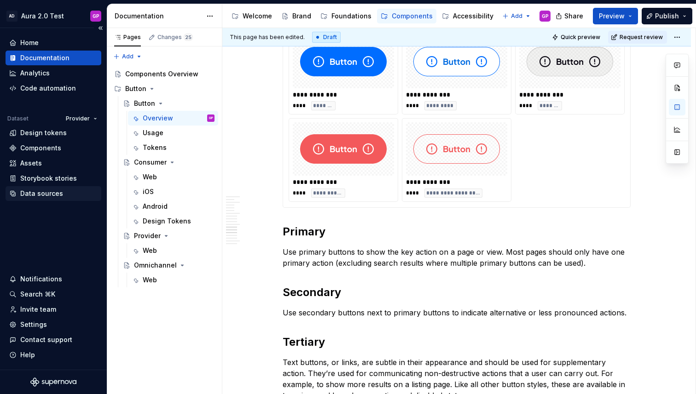
click at [37, 196] on div "Data sources" at bounding box center [41, 193] width 43 height 9
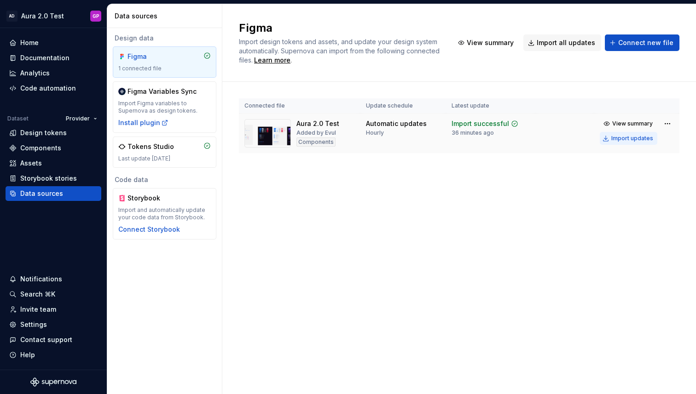
click at [612, 139] on button "Import updates" at bounding box center [628, 138] width 58 height 13
click at [630, 139] on div "Import updates" at bounding box center [632, 138] width 42 height 7
click at [620, 138] on div "Import updates" at bounding box center [632, 138] width 42 height 7
click at [615, 138] on div "Import updates" at bounding box center [632, 138] width 42 height 7
click at [606, 138] on button "Import updates" at bounding box center [628, 138] width 58 height 13
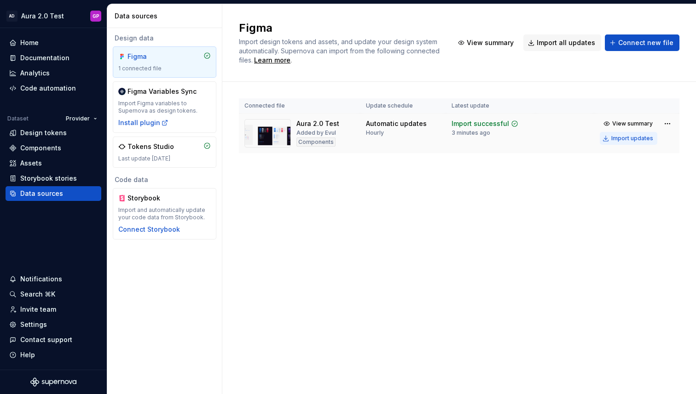
click at [619, 137] on div "Import updates" at bounding box center [632, 138] width 42 height 7
click at [40, 59] on div "Documentation" at bounding box center [44, 57] width 49 height 9
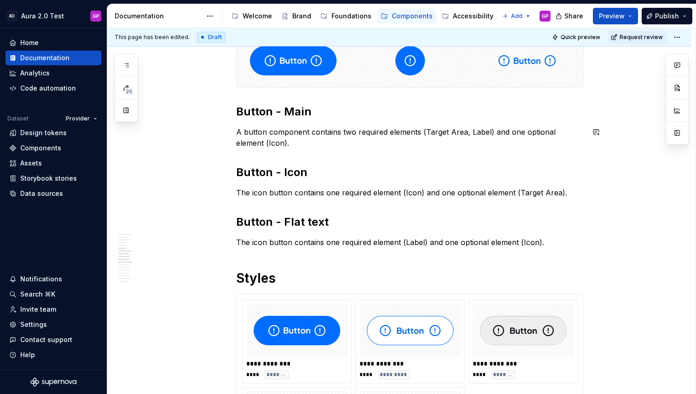
scroll to position [668, 0]
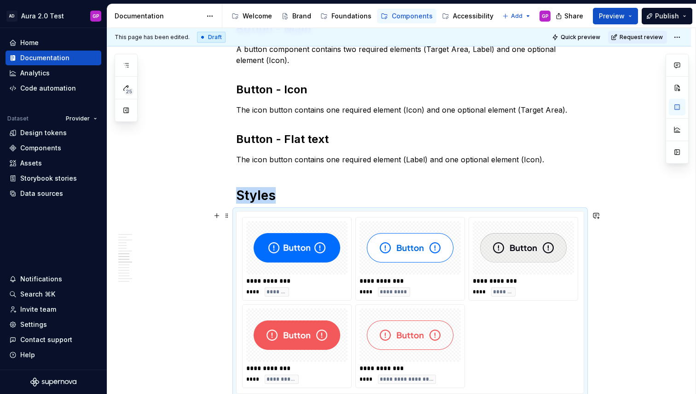
click at [288, 244] on img at bounding box center [296, 248] width 86 height 46
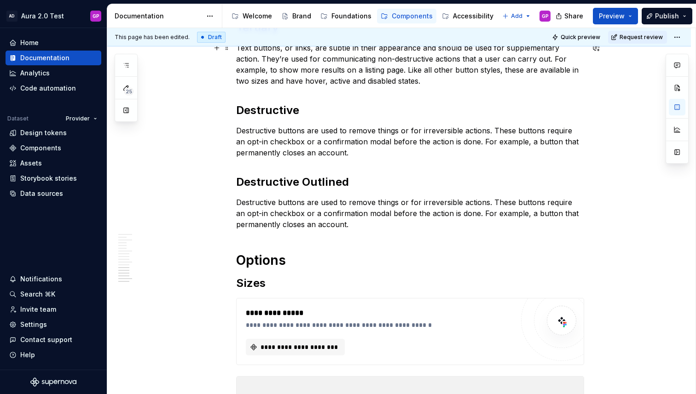
scroll to position [1207, 0]
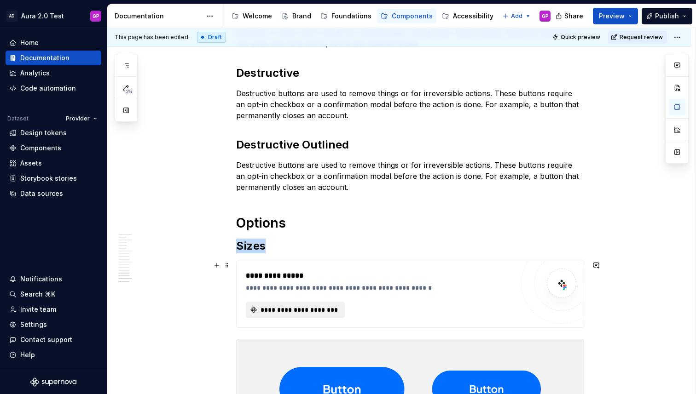
click at [266, 311] on span "**********" at bounding box center [299, 309] width 80 height 9
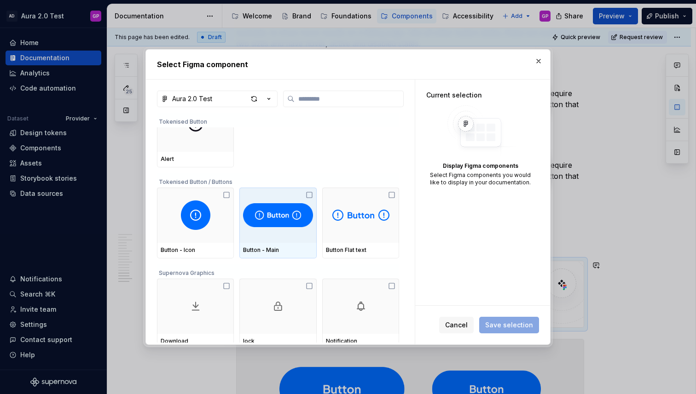
scroll to position [13, 0]
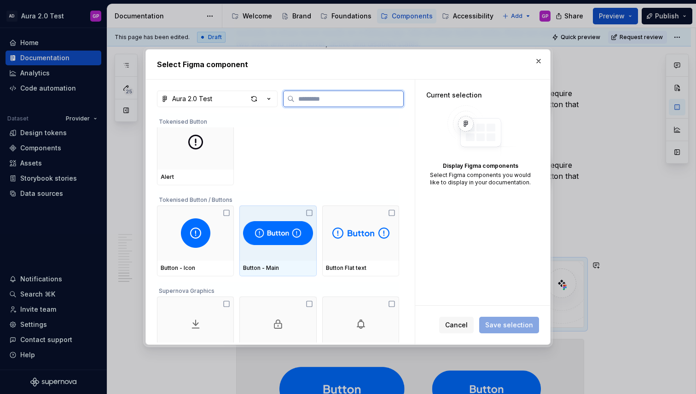
click at [273, 233] on img at bounding box center [277, 233] width 69 height 29
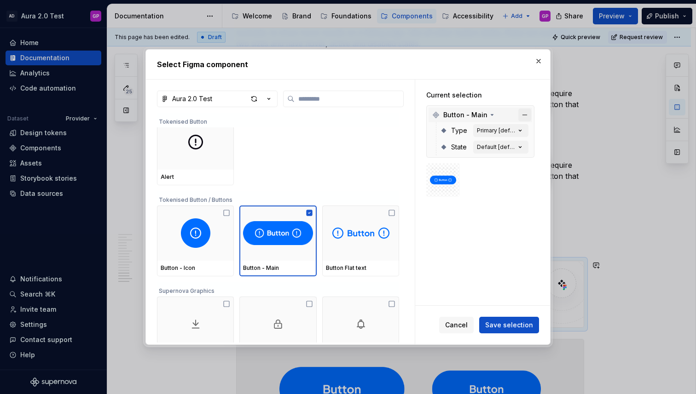
click at [530, 115] on button "button" at bounding box center [524, 115] width 13 height 13
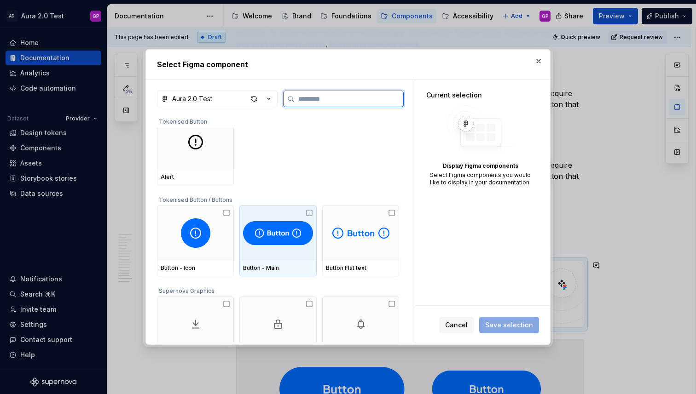
click at [311, 214] on icon at bounding box center [308, 212] width 7 height 7
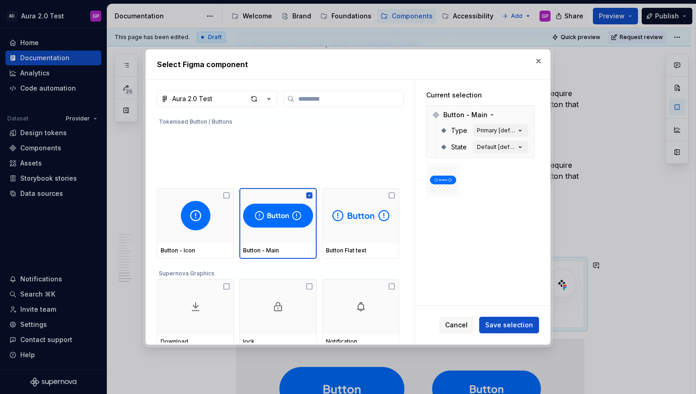
scroll to position [0, 0]
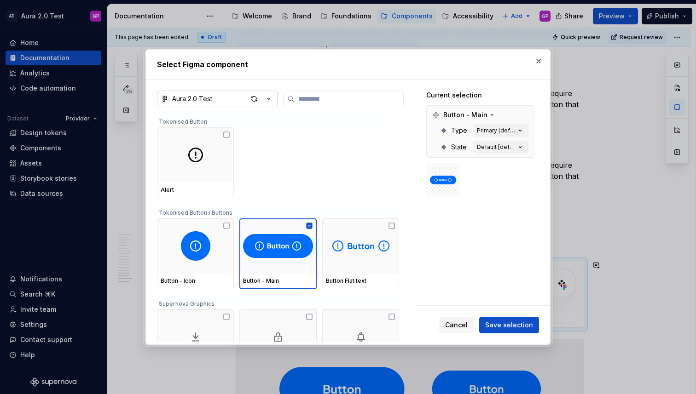
click at [268, 98] on icon "button" at bounding box center [269, 98] width 2 height 1
click at [254, 99] on div "Select Figma component Aura 2.0 Test Tokenised Button Alert Tokenised Button / …" at bounding box center [348, 197] width 696 height 394
click at [253, 99] on div "button" at bounding box center [253, 98] width 13 height 13
click at [523, 147] on icon "button" at bounding box center [519, 147] width 9 height 9
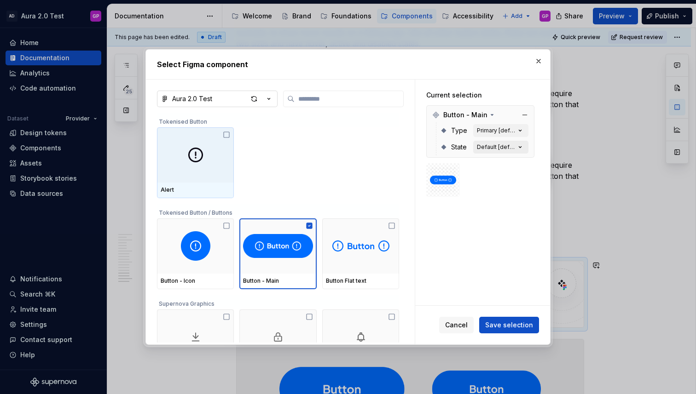
click at [523, 147] on icon "button" at bounding box center [519, 147] width 9 height 9
click at [538, 61] on button "button" at bounding box center [538, 61] width 13 height 13
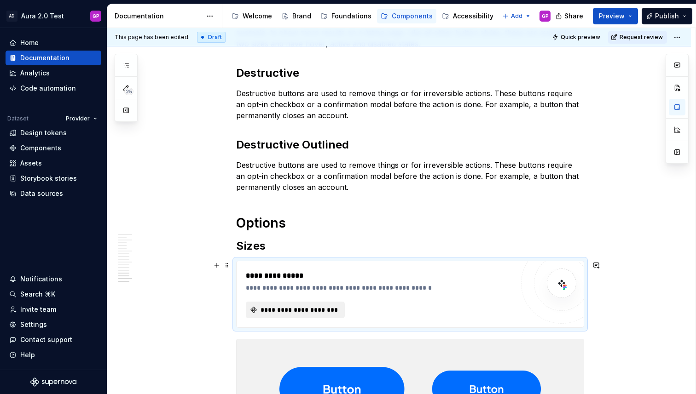
click at [310, 307] on span "**********" at bounding box center [299, 309] width 80 height 9
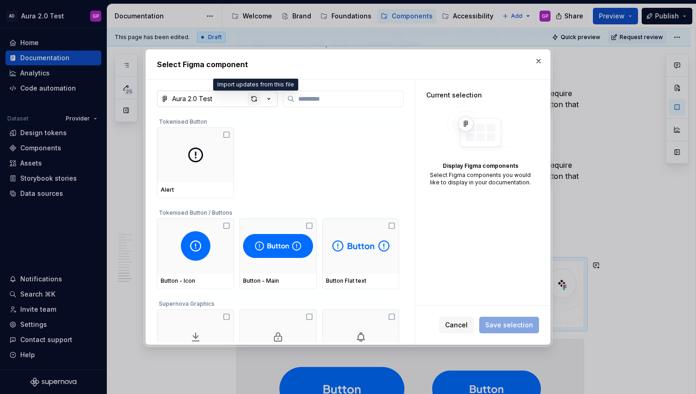
click at [254, 99] on div "button" at bounding box center [253, 98] width 13 height 13
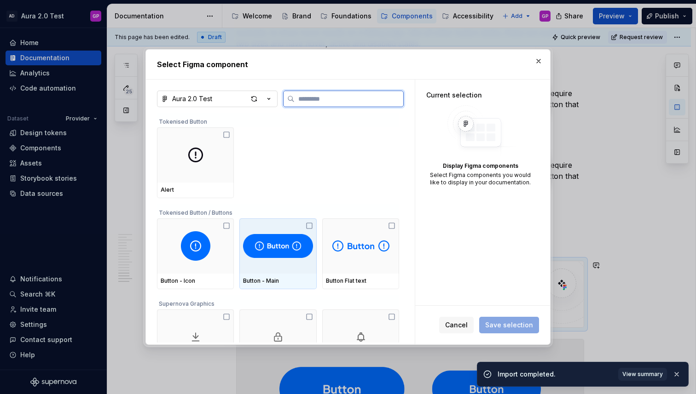
click at [281, 230] on div at bounding box center [277, 246] width 77 height 55
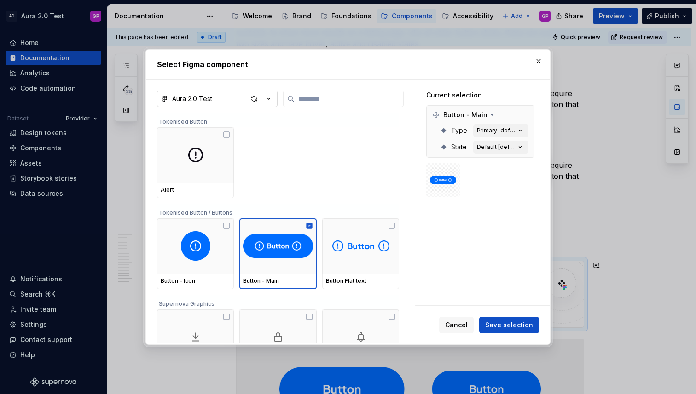
click at [445, 178] on img at bounding box center [443, 180] width 26 height 26
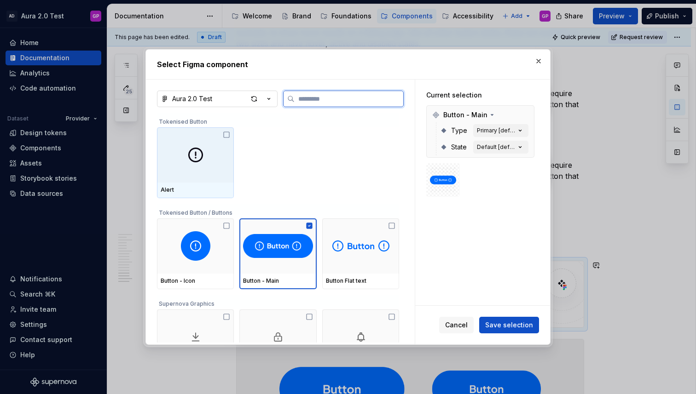
click at [213, 142] on div at bounding box center [195, 154] width 77 height 55
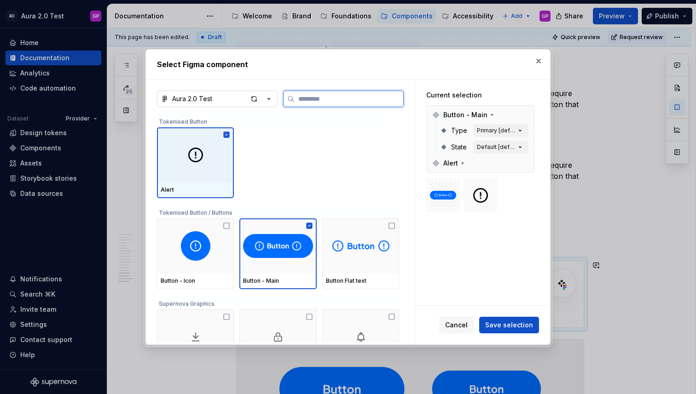
click at [228, 135] on icon at bounding box center [226, 134] width 7 height 7
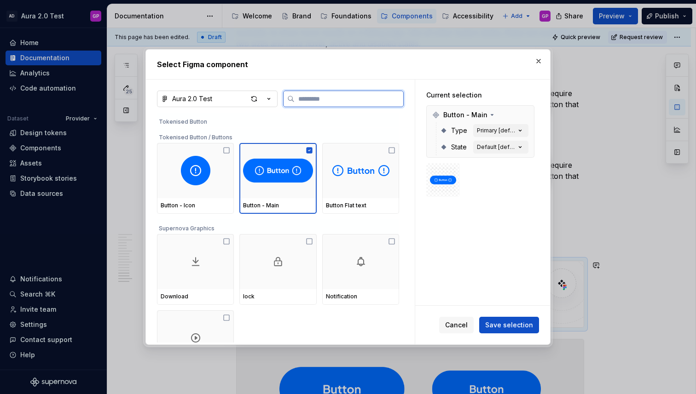
scroll to position [79, 0]
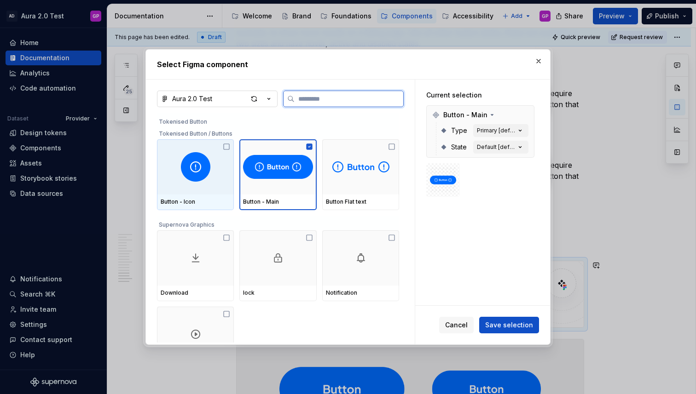
click at [226, 152] on div at bounding box center [195, 166] width 77 height 55
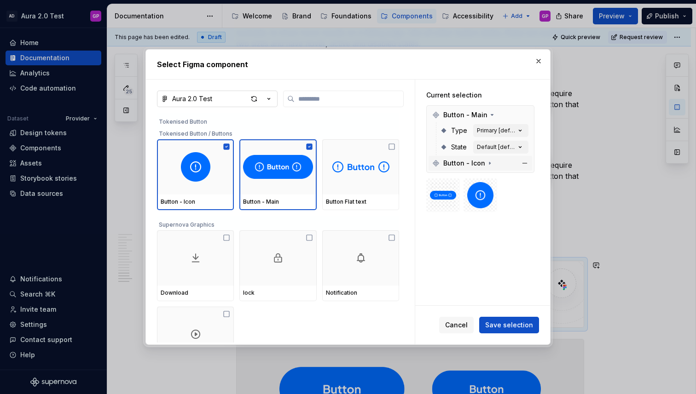
click at [488, 165] on icon at bounding box center [489, 163] width 7 height 7
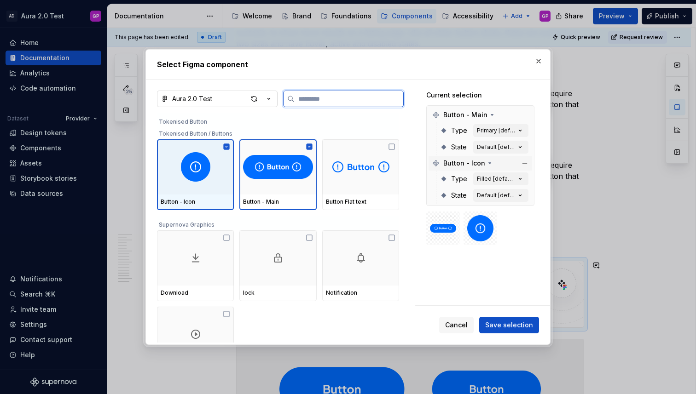
click at [226, 147] on icon at bounding box center [227, 147] width 6 height 6
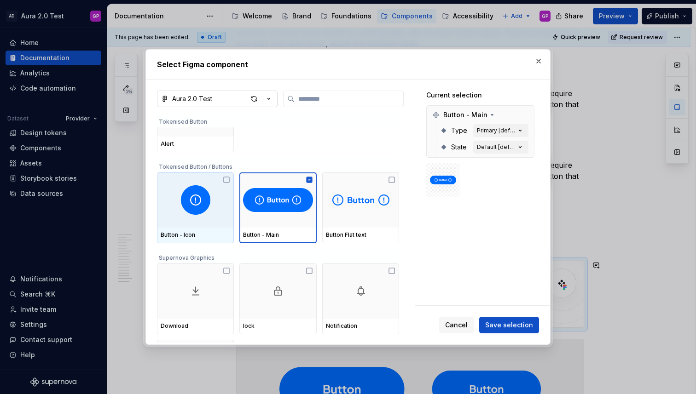
scroll to position [0, 0]
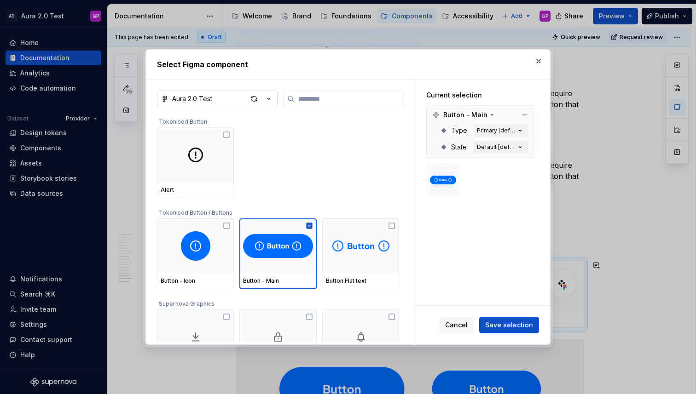
click at [434, 155] on div "Type Primary [default] State Default [default]" at bounding box center [480, 138] width 104 height 33
click at [488, 115] on icon at bounding box center [491, 114] width 7 height 7
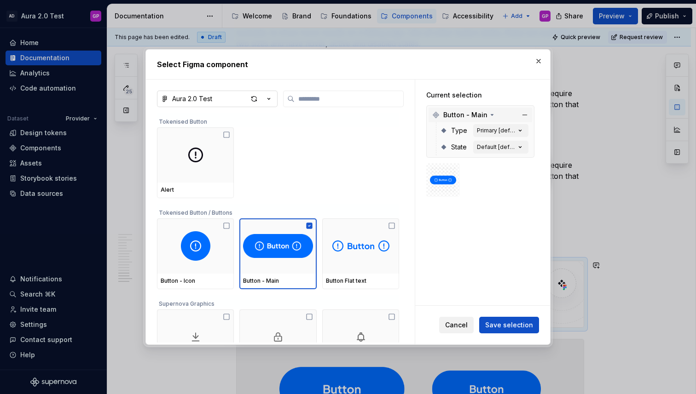
click at [456, 328] on span "Cancel" at bounding box center [456, 325] width 23 height 9
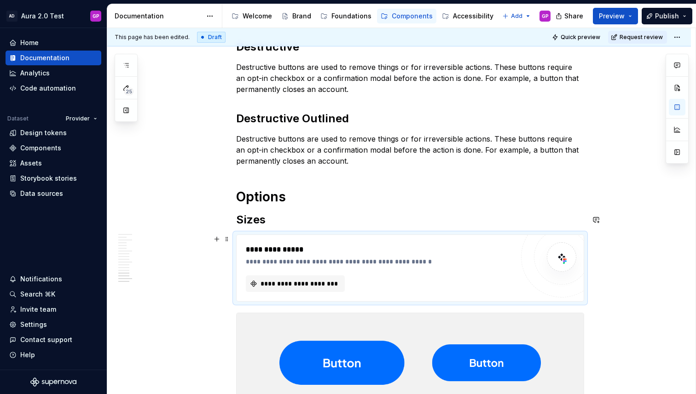
scroll to position [1247, 0]
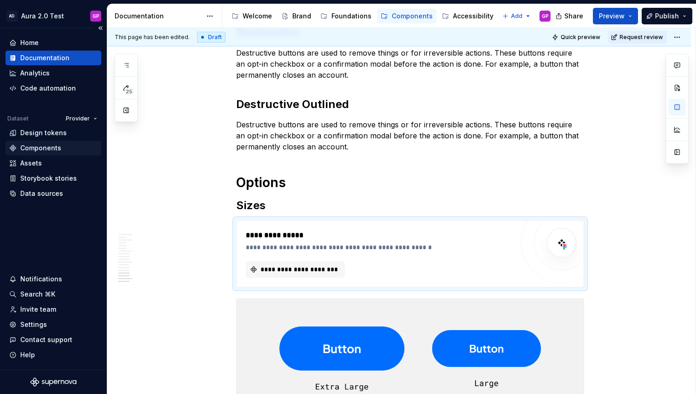
click at [40, 148] on div "Components" at bounding box center [40, 148] width 41 height 9
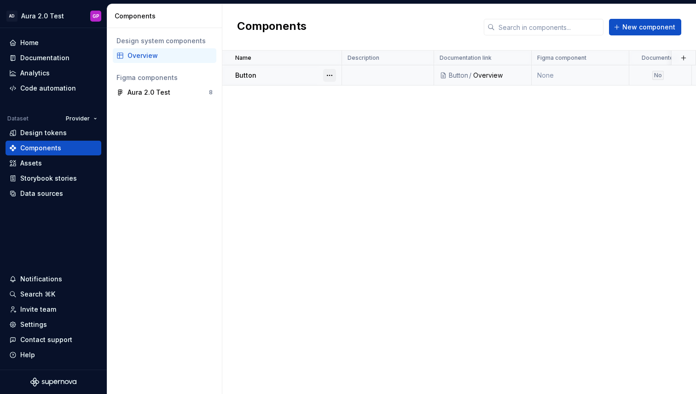
click at [328, 75] on button "button" at bounding box center [329, 75] width 13 height 13
click at [346, 112] on div "Delete component" at bounding box center [378, 112] width 76 height 9
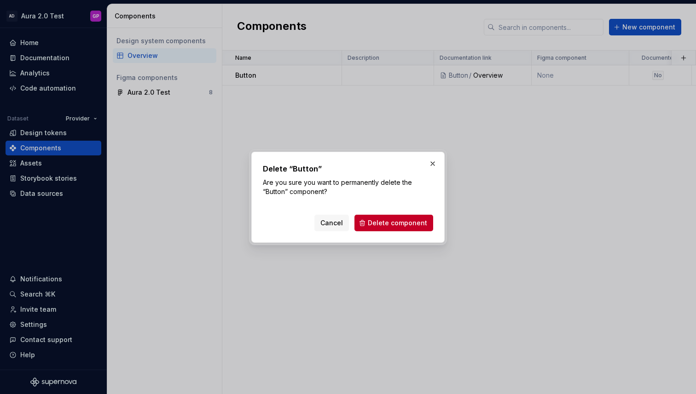
click at [382, 221] on span "Delete component" at bounding box center [397, 223] width 59 height 9
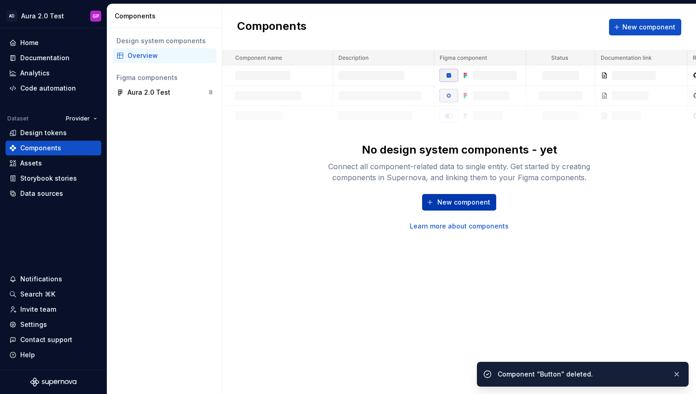
click at [449, 204] on span "New component" at bounding box center [463, 202] width 53 height 9
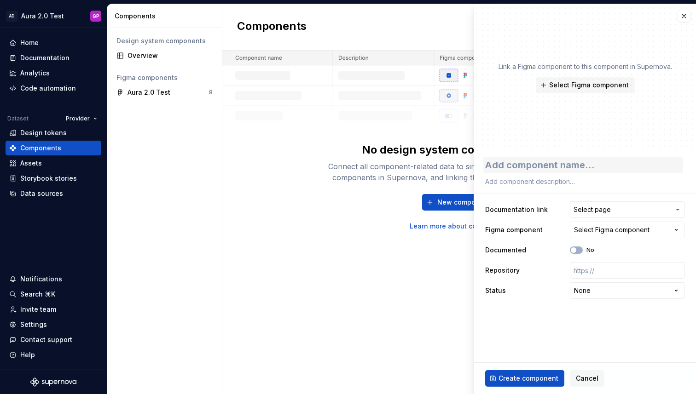
type textarea "*"
type textarea "B"
type textarea "*"
type textarea "Bu"
type textarea "*"
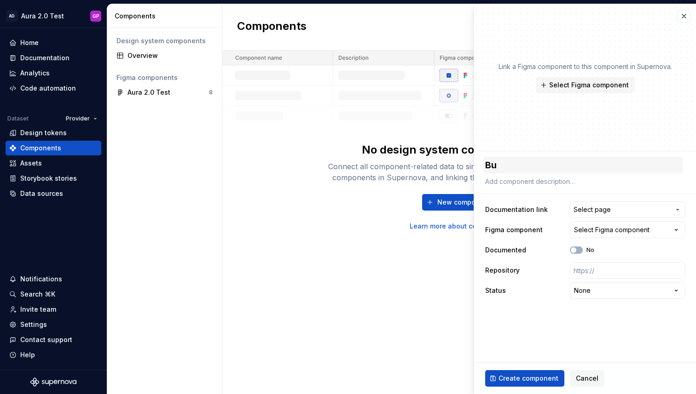
type textarea "But"
type textarea "*"
type textarea "Butt"
type textarea "*"
type textarea "Butto"
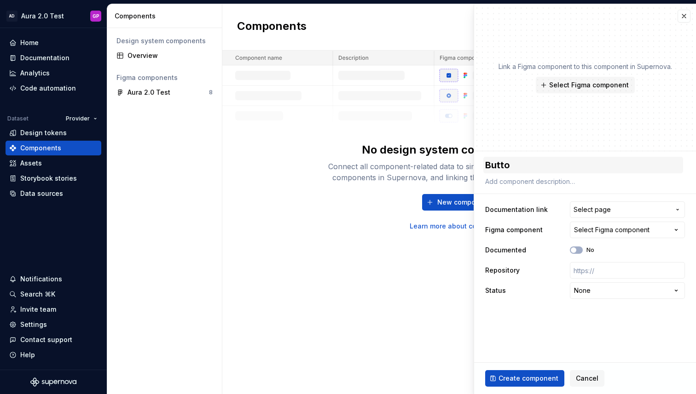
type textarea "*"
type textarea "Button"
click at [605, 207] on span "Select page" at bounding box center [591, 209] width 37 height 9
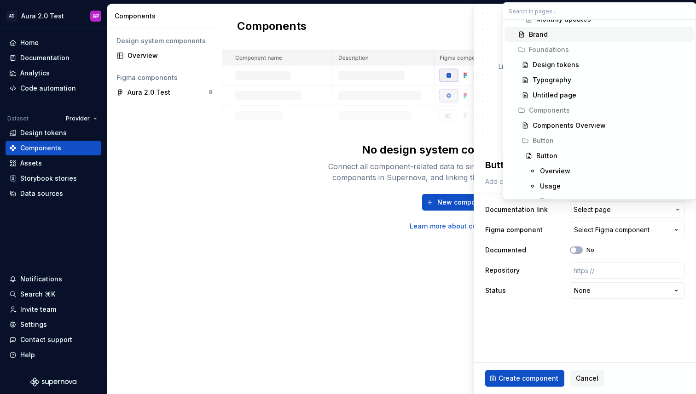
scroll to position [219, 0]
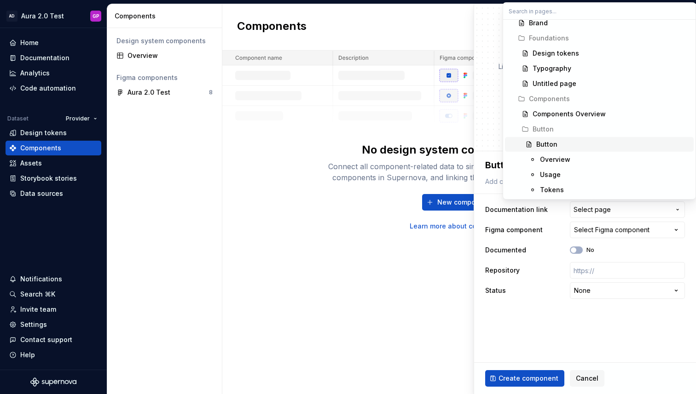
click at [545, 144] on div "Button" at bounding box center [546, 144] width 21 height 9
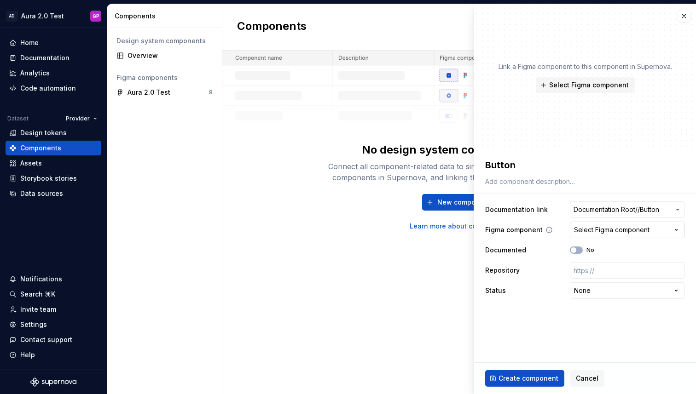
click at [598, 232] on div "Select Figma component" at bounding box center [611, 229] width 75 height 9
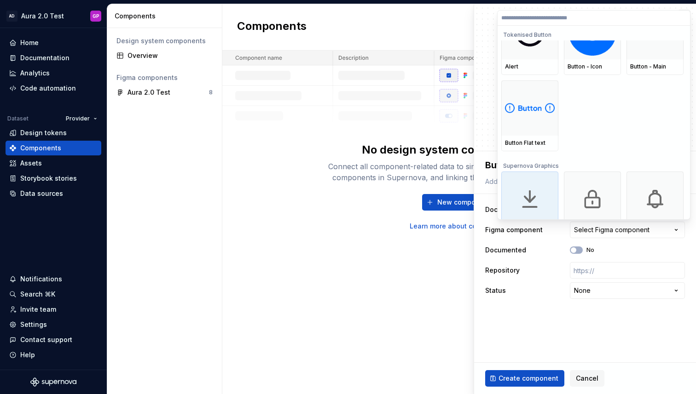
scroll to position [0, 0]
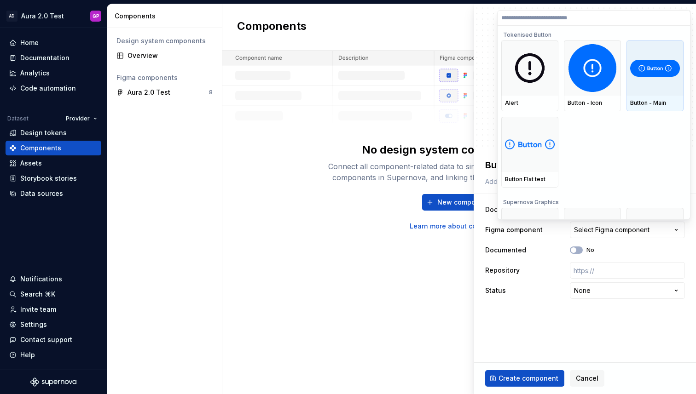
click at [660, 81] on div at bounding box center [654, 67] width 57 height 55
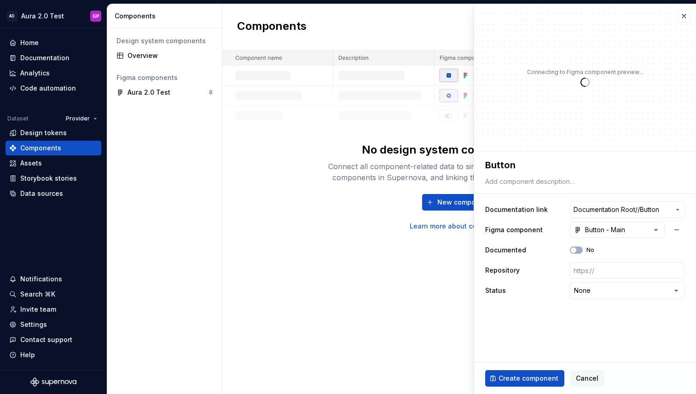
type textarea "*"
click at [613, 292] on html "**********" at bounding box center [348, 197] width 696 height 394
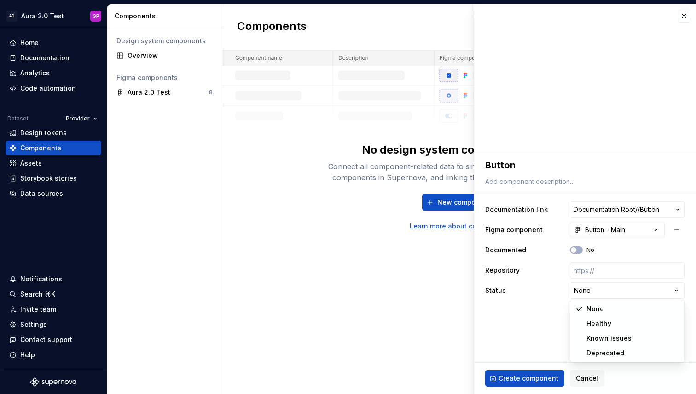
select select "**********"
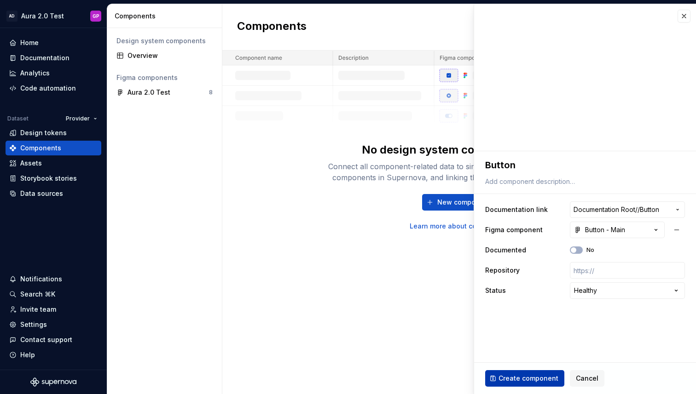
click at [517, 377] on span "Create component" at bounding box center [528, 378] width 60 height 9
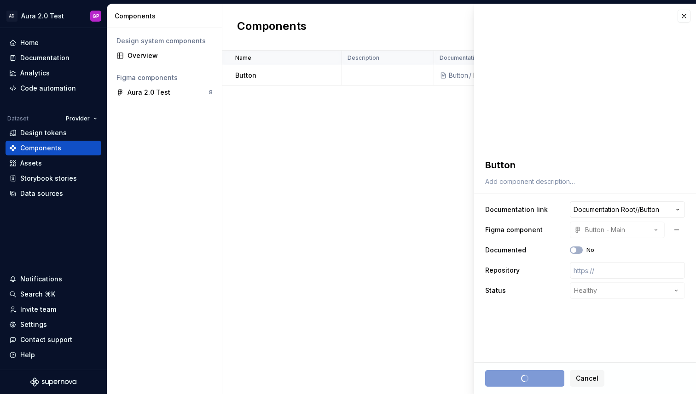
type textarea "*"
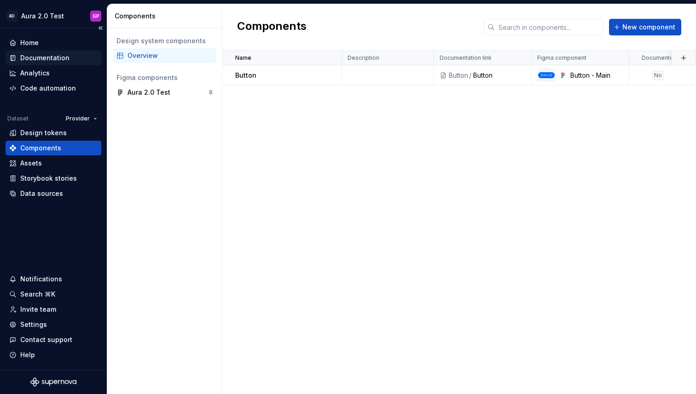
click at [41, 60] on div "Documentation" at bounding box center [44, 57] width 49 height 9
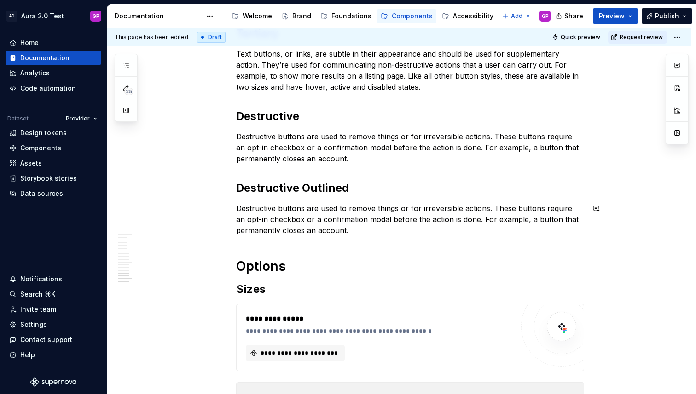
scroll to position [1302, 0]
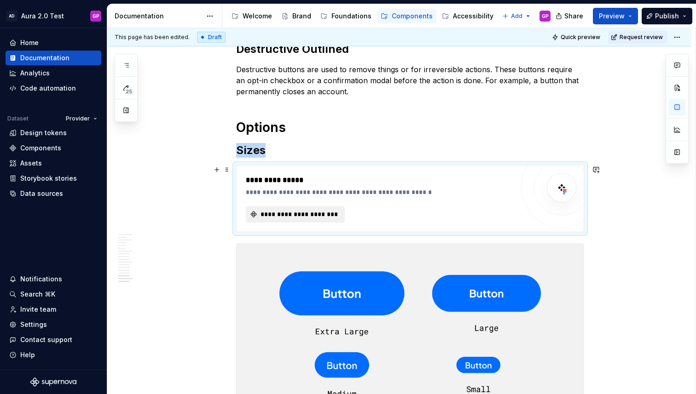
click at [280, 218] on span "**********" at bounding box center [299, 214] width 80 height 9
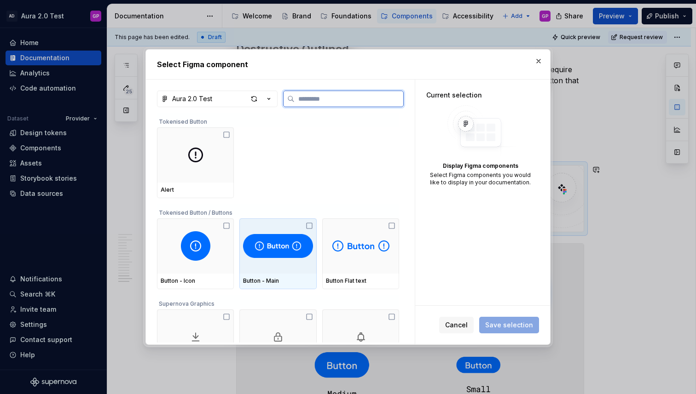
click at [279, 254] on img at bounding box center [277, 245] width 69 height 29
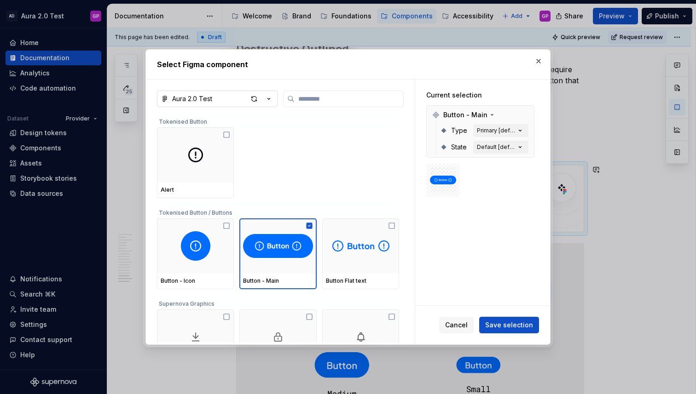
click at [269, 99] on icon "button" at bounding box center [268, 98] width 9 height 9
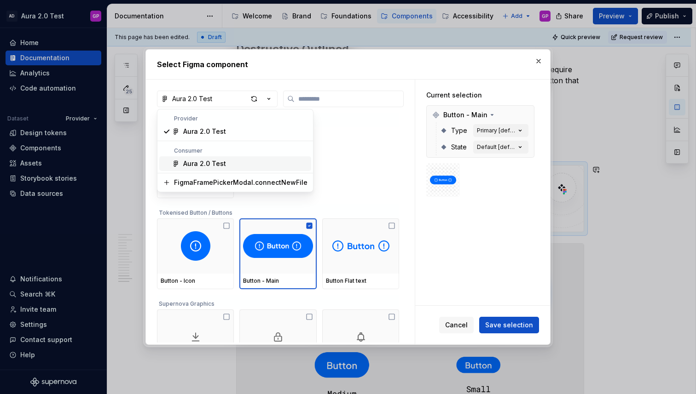
click at [196, 160] on div "Aura 2.0 Test" at bounding box center [204, 163] width 43 height 9
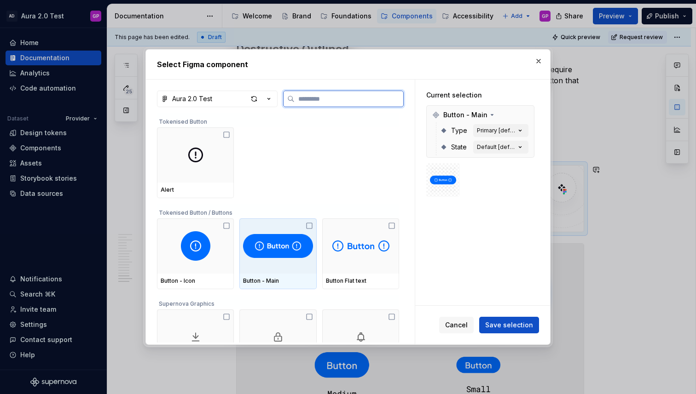
click at [267, 261] on div at bounding box center [277, 246] width 77 height 55
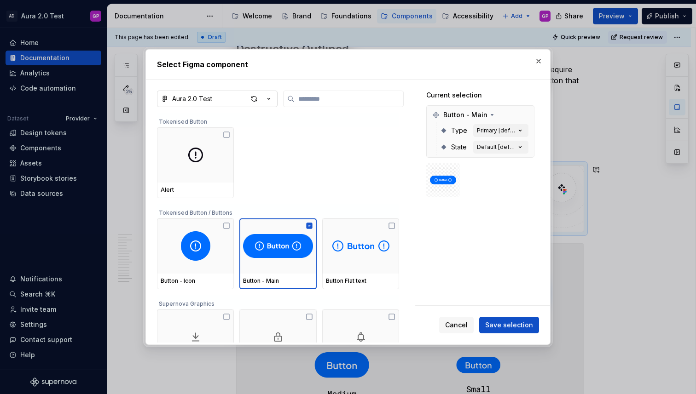
click at [269, 98] on icon "button" at bounding box center [268, 98] width 9 height 9
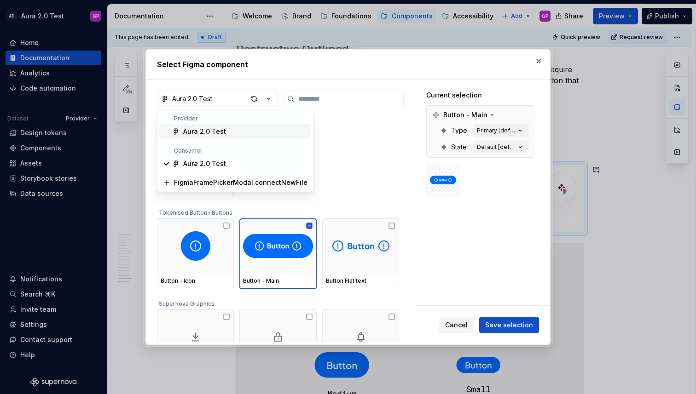
click at [194, 130] on div "Aura 2.0 Test" at bounding box center [204, 131] width 43 height 9
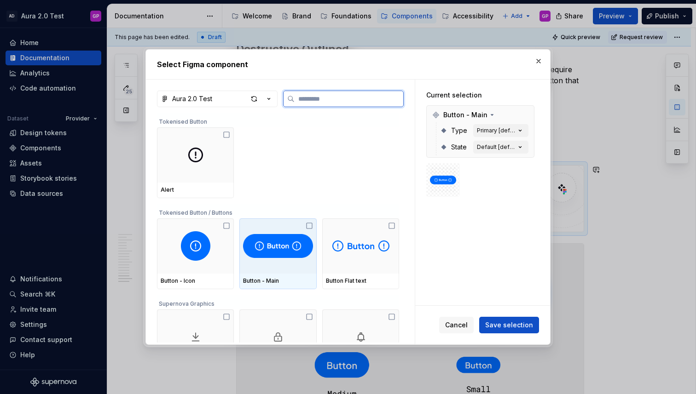
click at [311, 228] on icon at bounding box center [309, 226] width 6 height 6
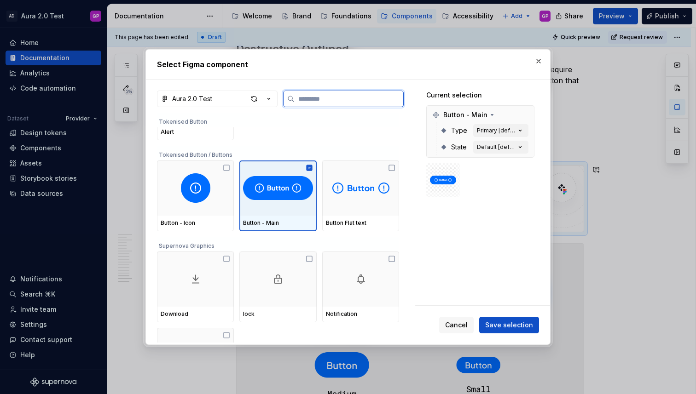
scroll to position [0, 0]
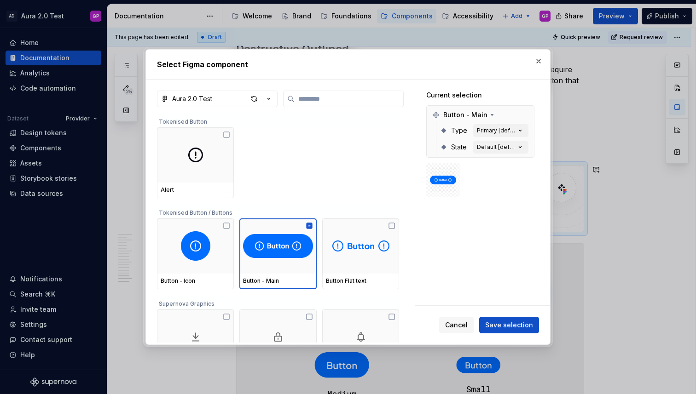
click at [510, 326] on span "Save selection" at bounding box center [509, 325] width 48 height 9
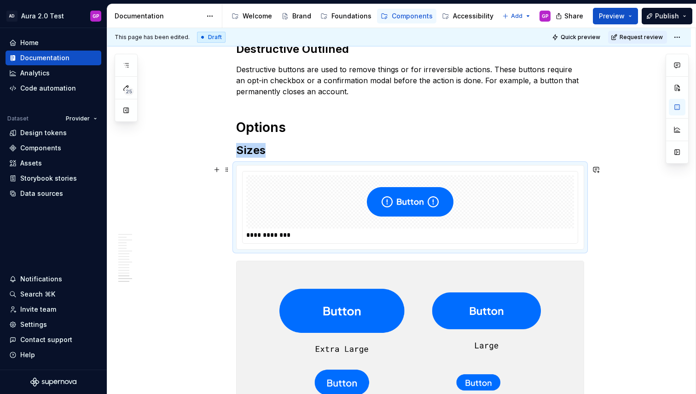
click at [413, 208] on img at bounding box center [410, 202] width 86 height 46
click at [213, 112] on div "**********" at bounding box center [401, 211] width 588 height 367
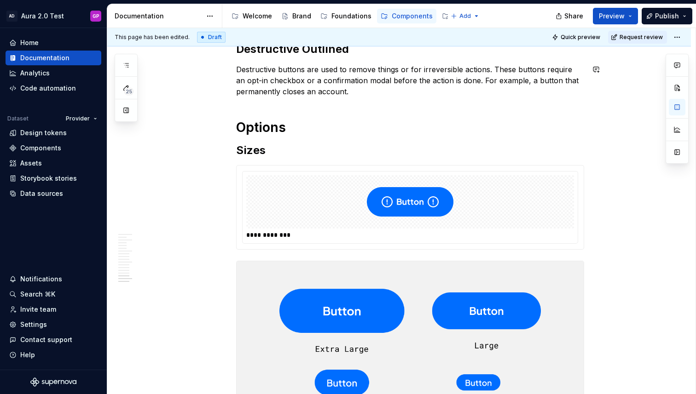
type textarea "*"
